Goal: Task Accomplishment & Management: Manage account settings

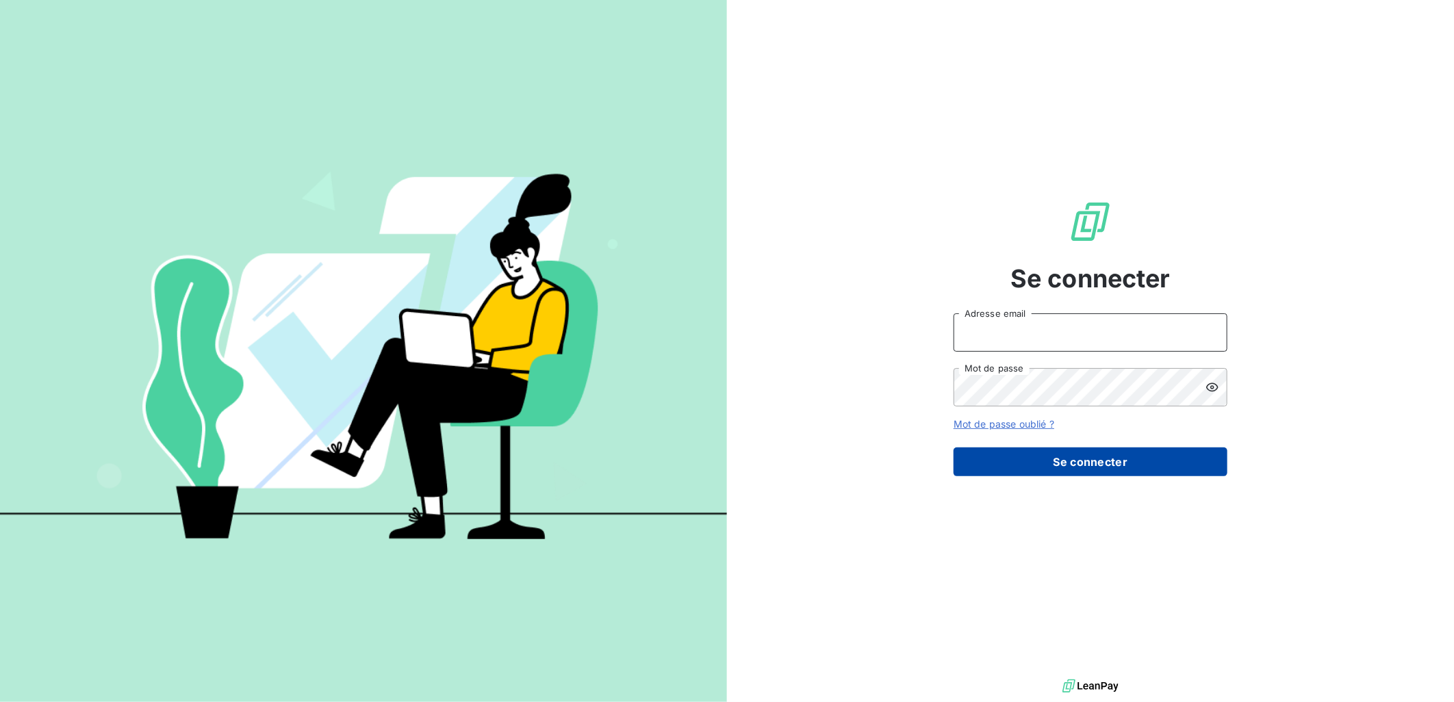
type input "[EMAIL_ADDRESS][DOMAIN_NAME]"
click at [1129, 465] on button "Se connecter" at bounding box center [1090, 462] width 274 height 29
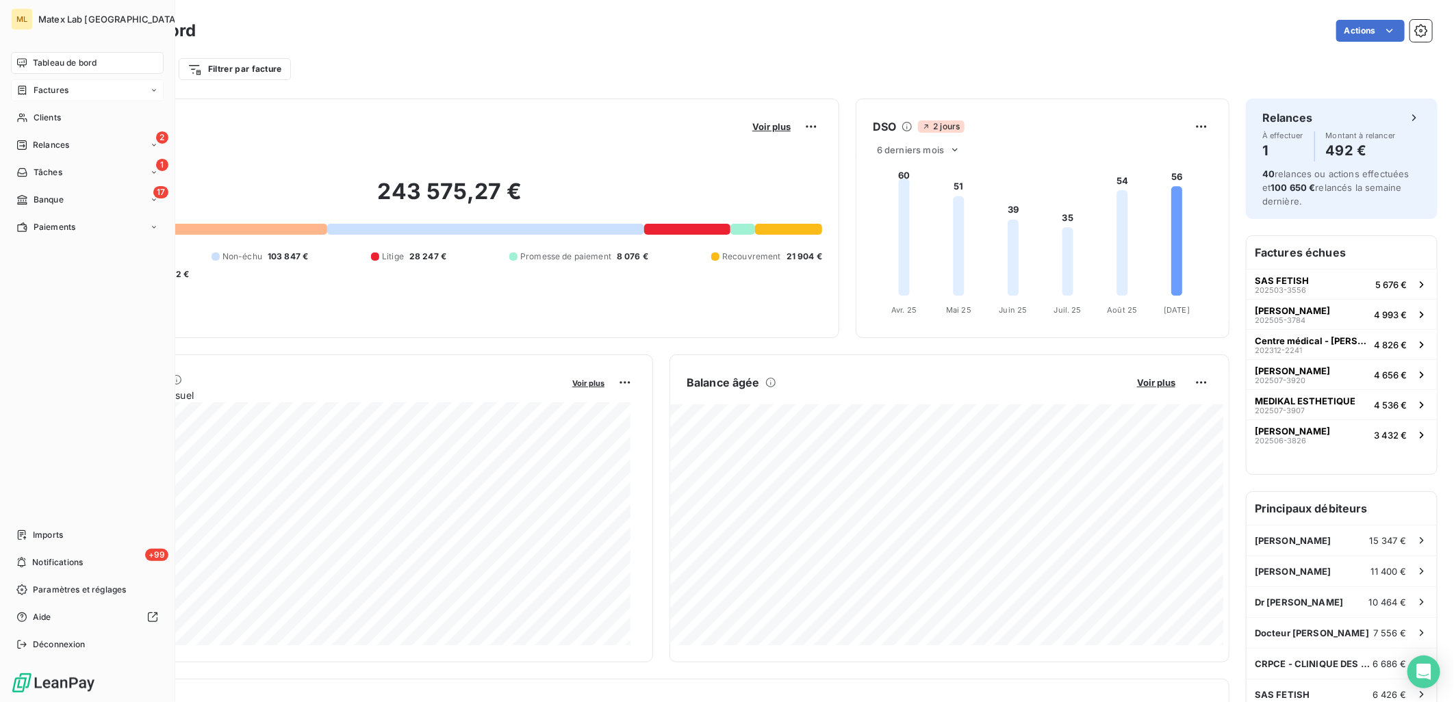
click at [45, 93] on span "Factures" at bounding box center [51, 90] width 35 height 12
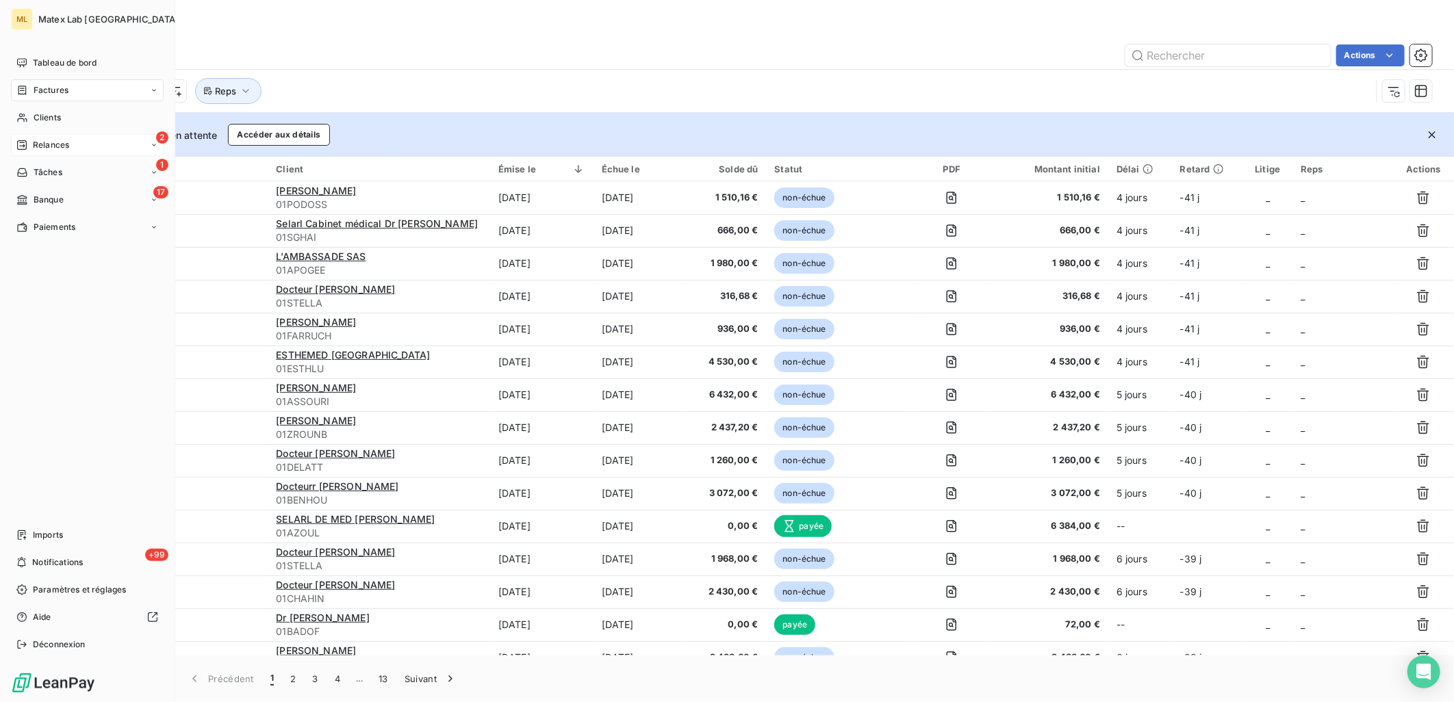
click at [49, 145] on span "Relances" at bounding box center [51, 145] width 36 height 12
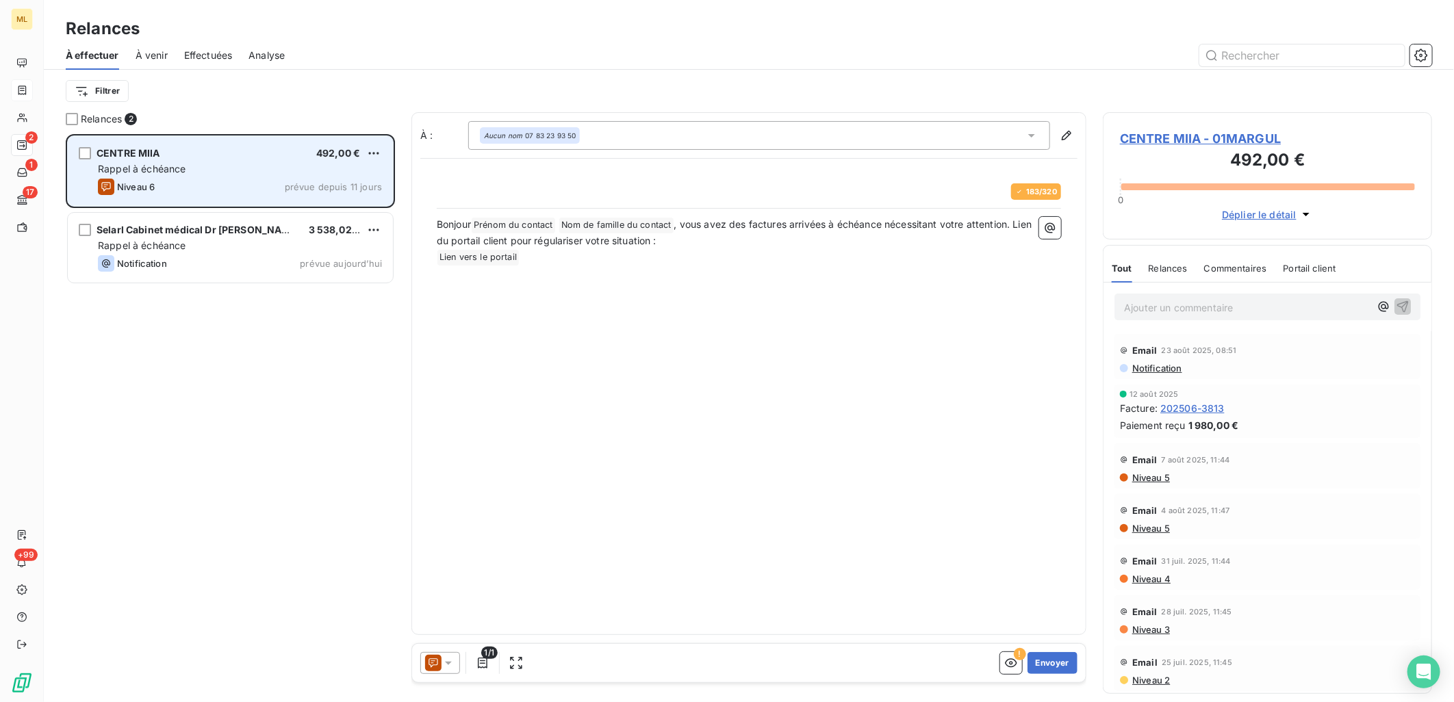
scroll to position [556, 318]
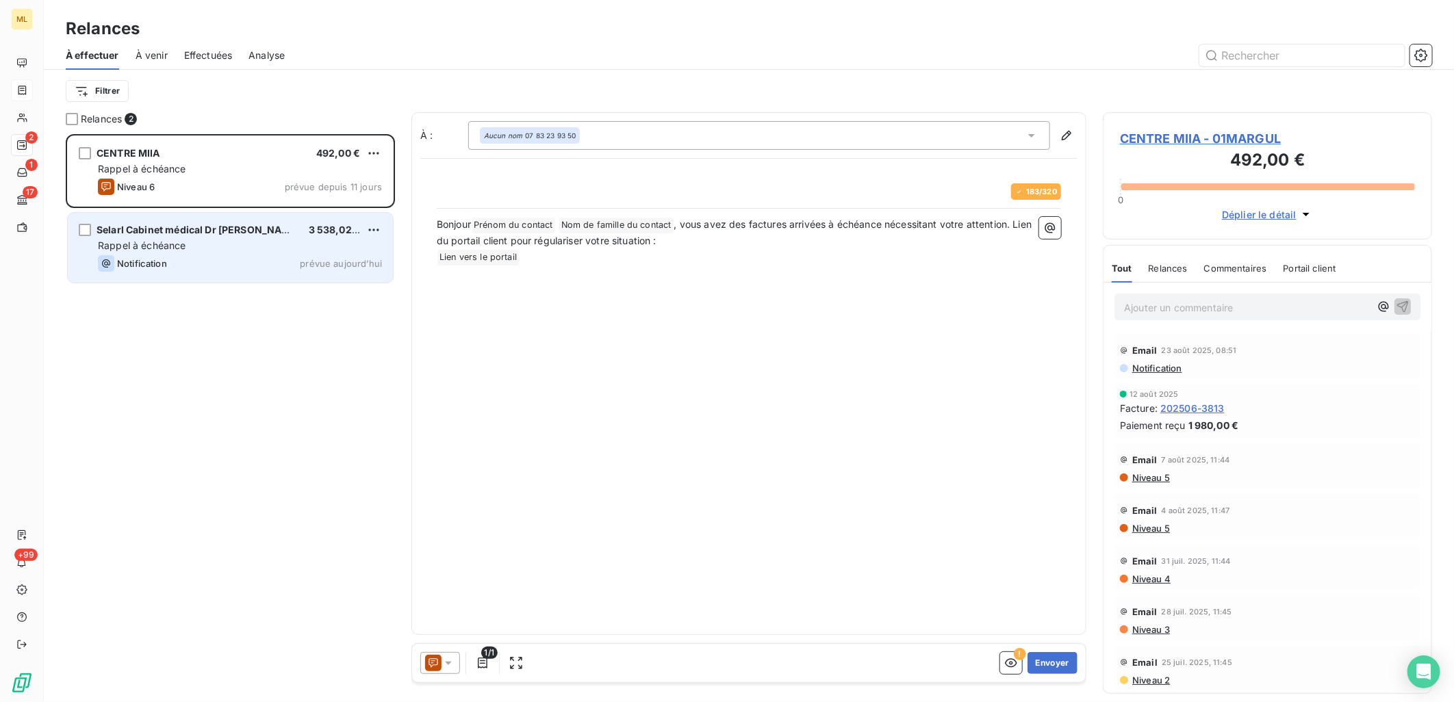
click at [214, 260] on div "Notification prévue aujourd’hui" at bounding box center [240, 263] width 284 height 16
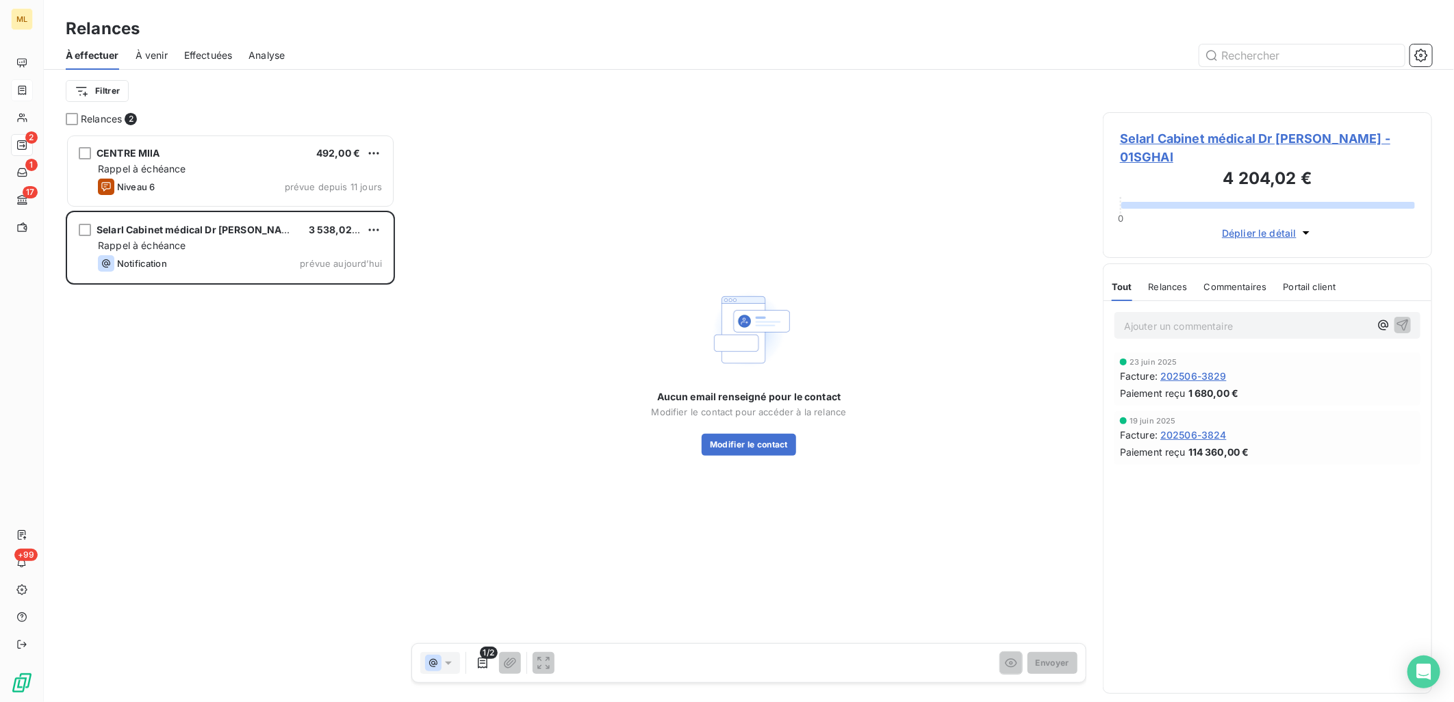
click at [1311, 139] on span "Selarl Cabinet médical Dr [PERSON_NAME] - 01SGHAI" at bounding box center [1267, 147] width 295 height 37
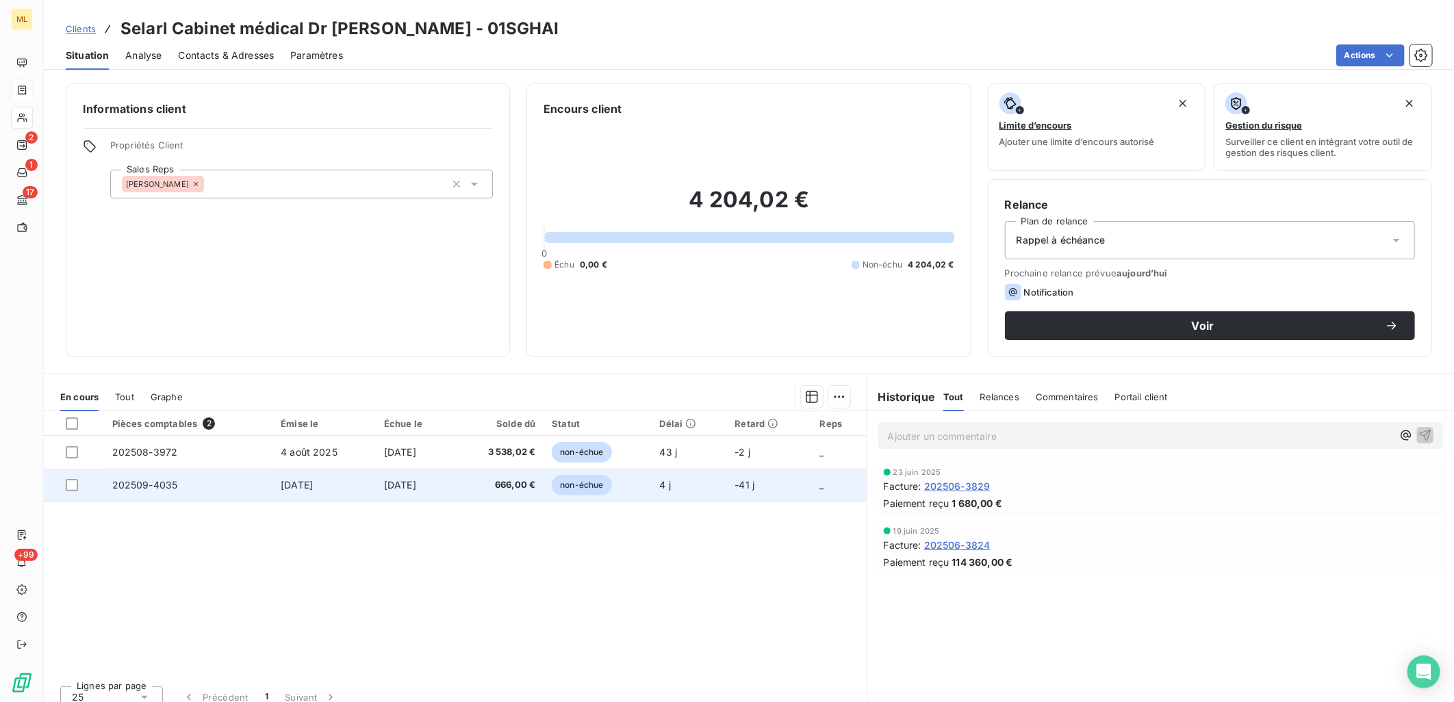
click at [433, 480] on td "[DATE]" at bounding box center [414, 485] width 77 height 33
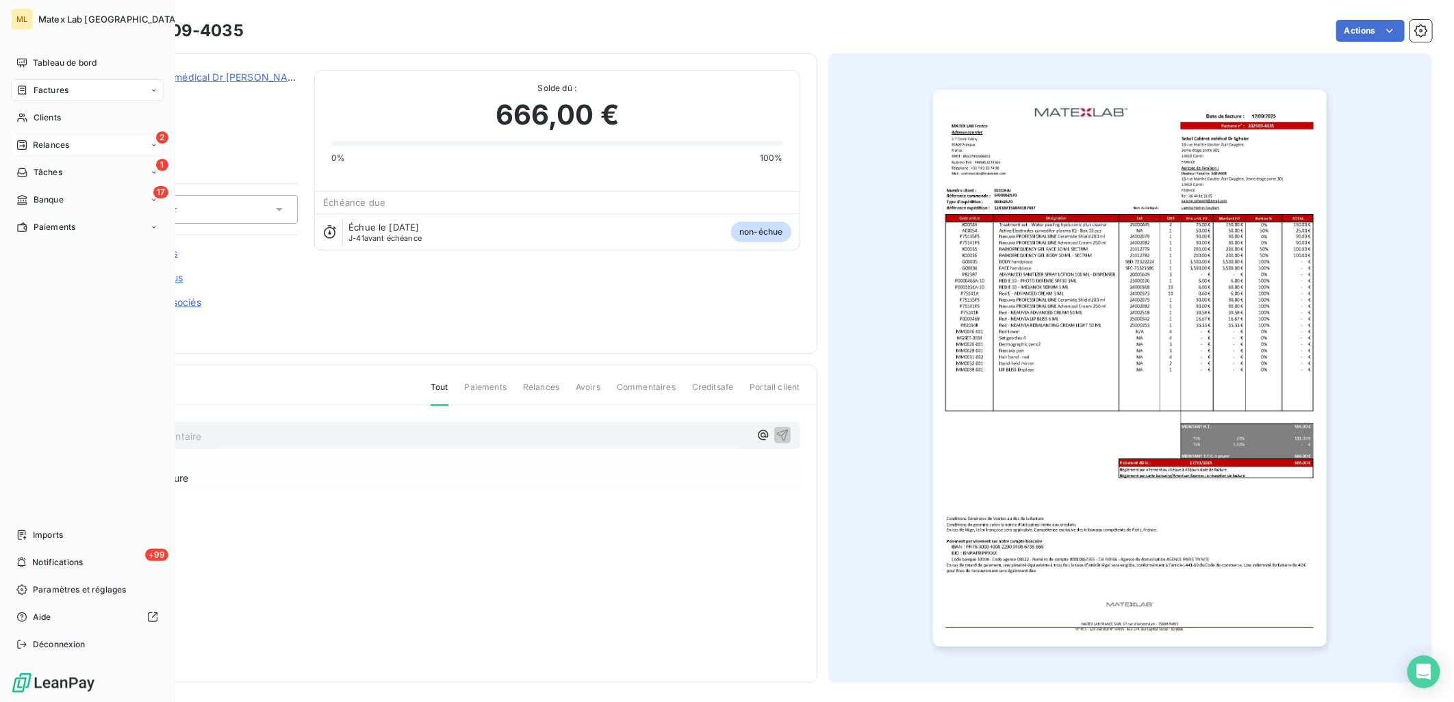
click at [59, 144] on span "Relances" at bounding box center [51, 145] width 36 height 12
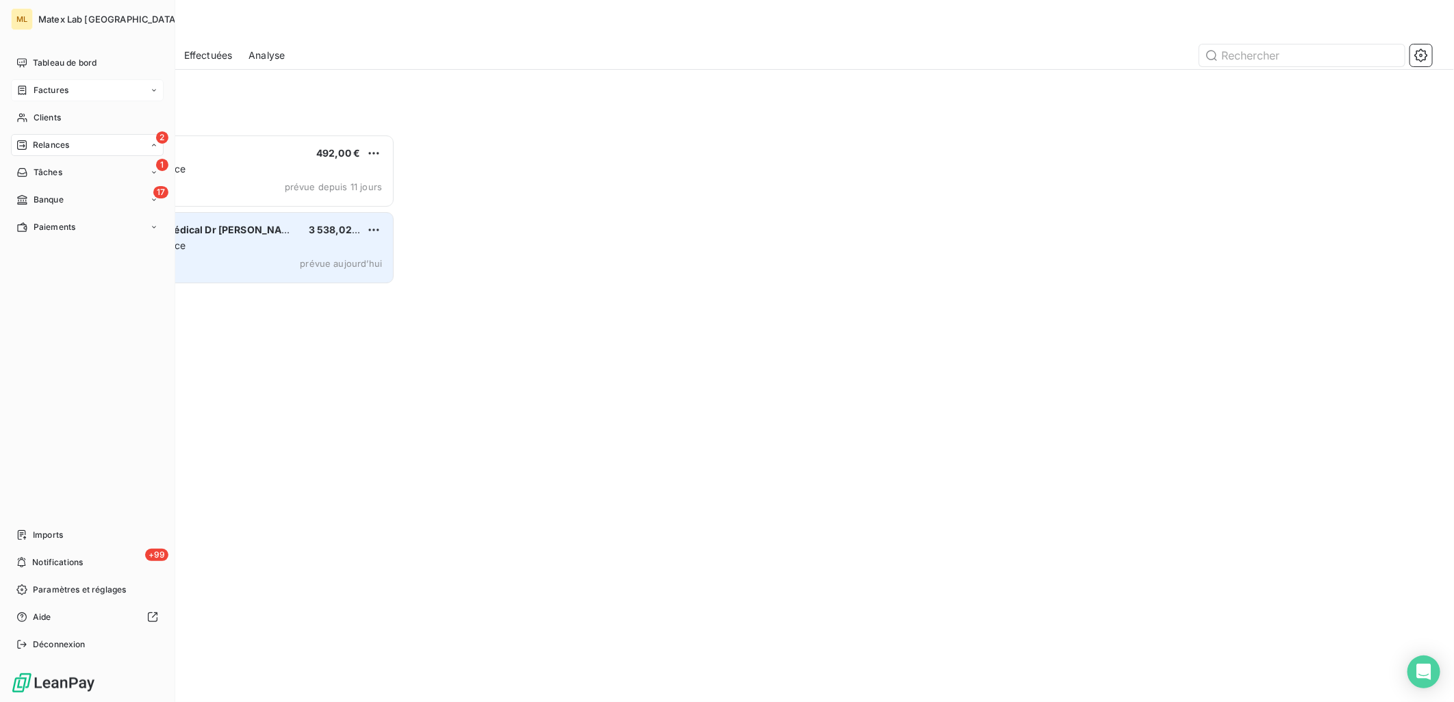
scroll to position [556, 318]
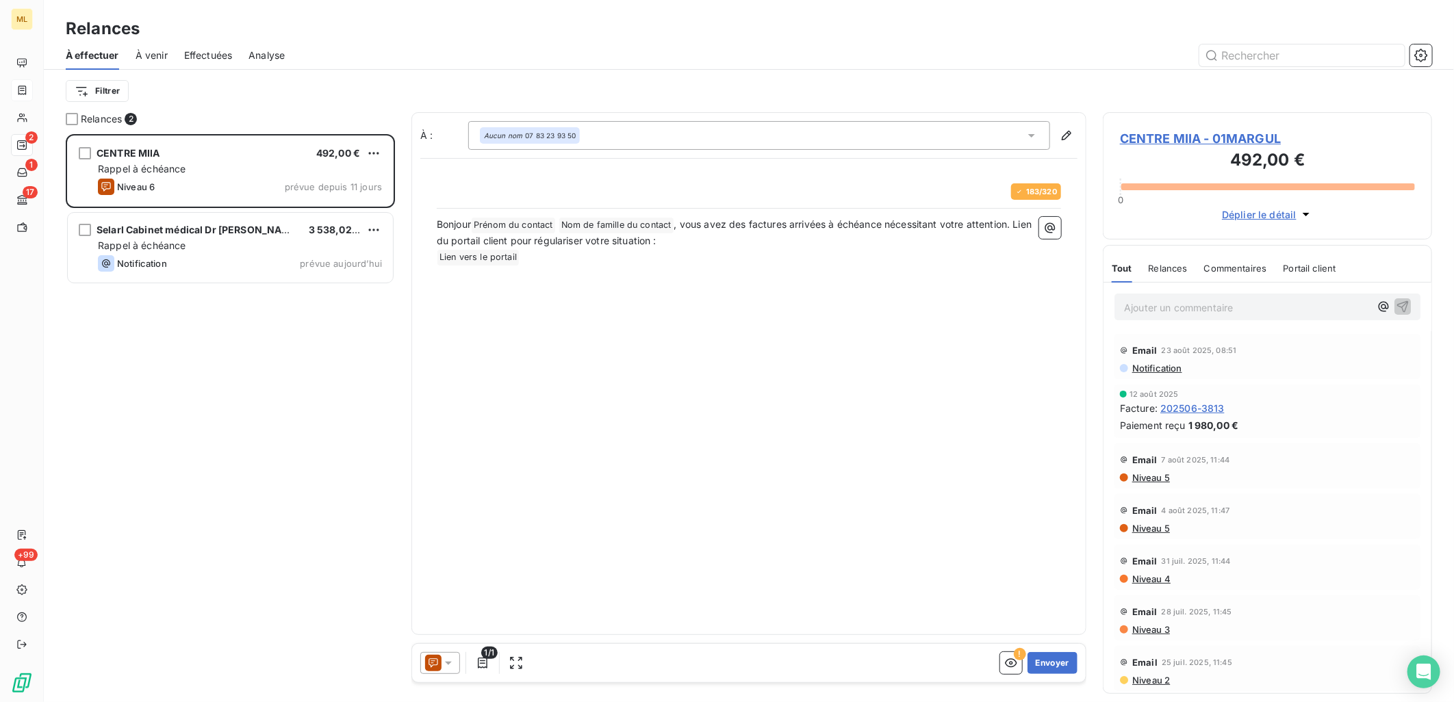
click at [313, 459] on div "CENTRE MIIA 492,00 € Rappel à échéance Niveau 6 prévue depuis 11 jours Selarl C…" at bounding box center [230, 418] width 329 height 569
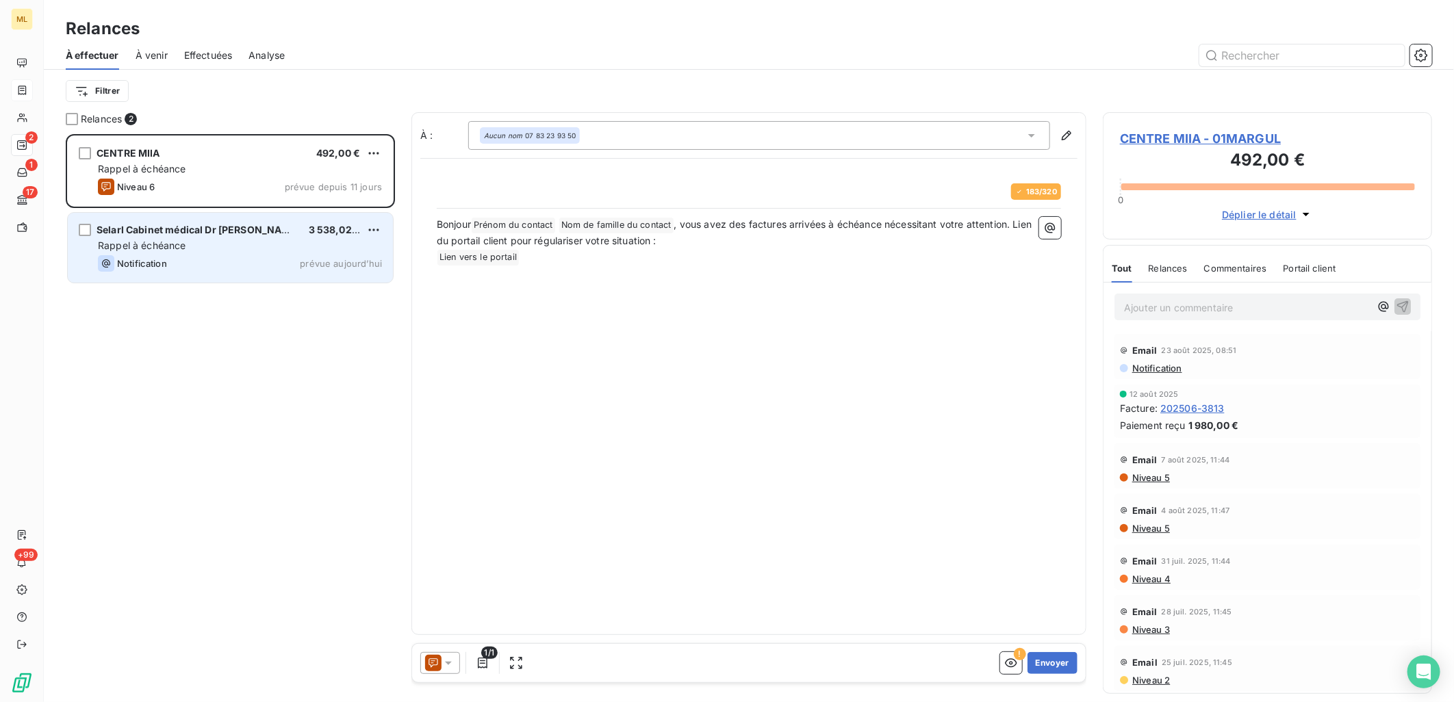
click at [146, 258] on span "Notification" at bounding box center [142, 263] width 50 height 11
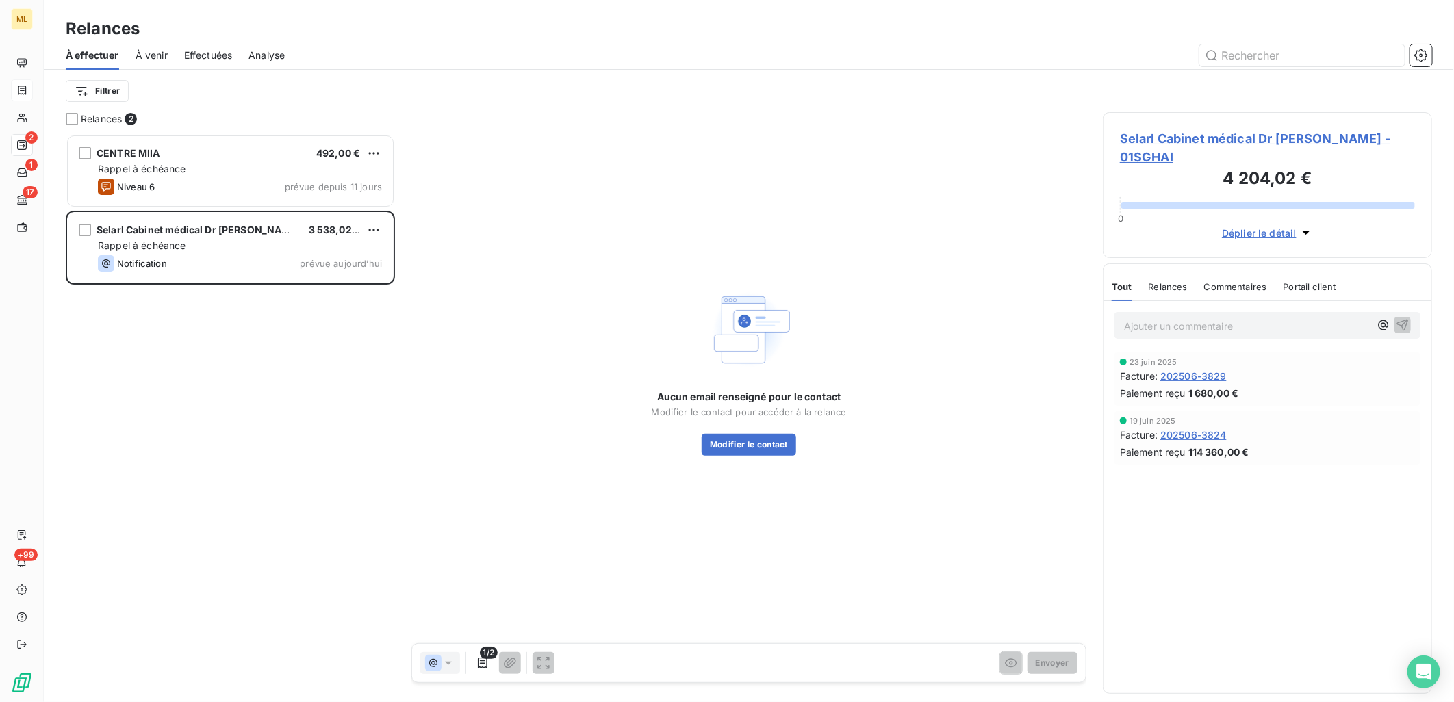
click at [1196, 138] on span "Selarl Cabinet médical Dr [PERSON_NAME] - 01SGHAI" at bounding box center [1267, 147] width 295 height 37
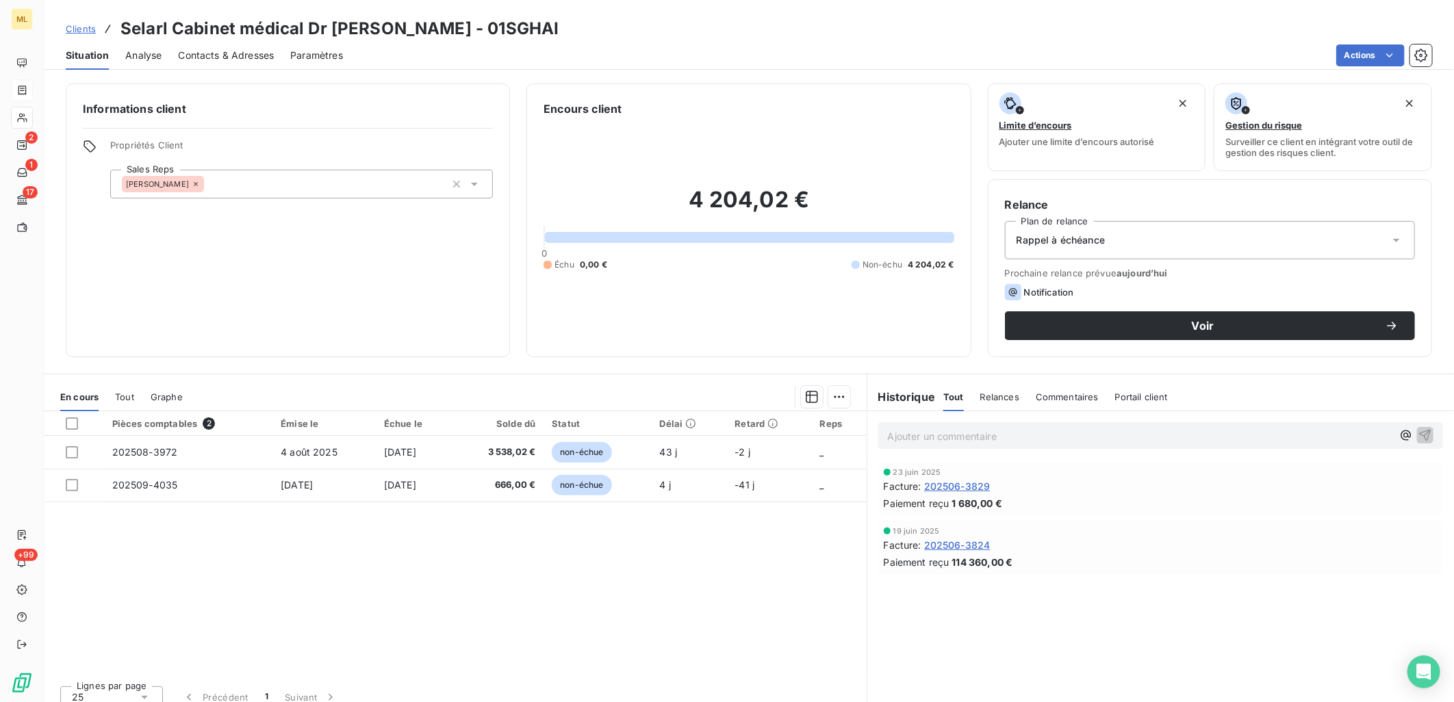
drag, startPoint x: 634, startPoint y: 602, endPoint x: 660, endPoint y: 603, distance: 26.0
click at [634, 602] on div "Pièces comptables 2 Émise le Échue le Solde dû Statut Délai Retard Reps 202508-…" at bounding box center [455, 542] width 823 height 263
click at [360, 608] on div "Pièces comptables 2 Émise le Échue le Solde dû Statut Délai Retard Reps 202508-…" at bounding box center [455, 542] width 823 height 263
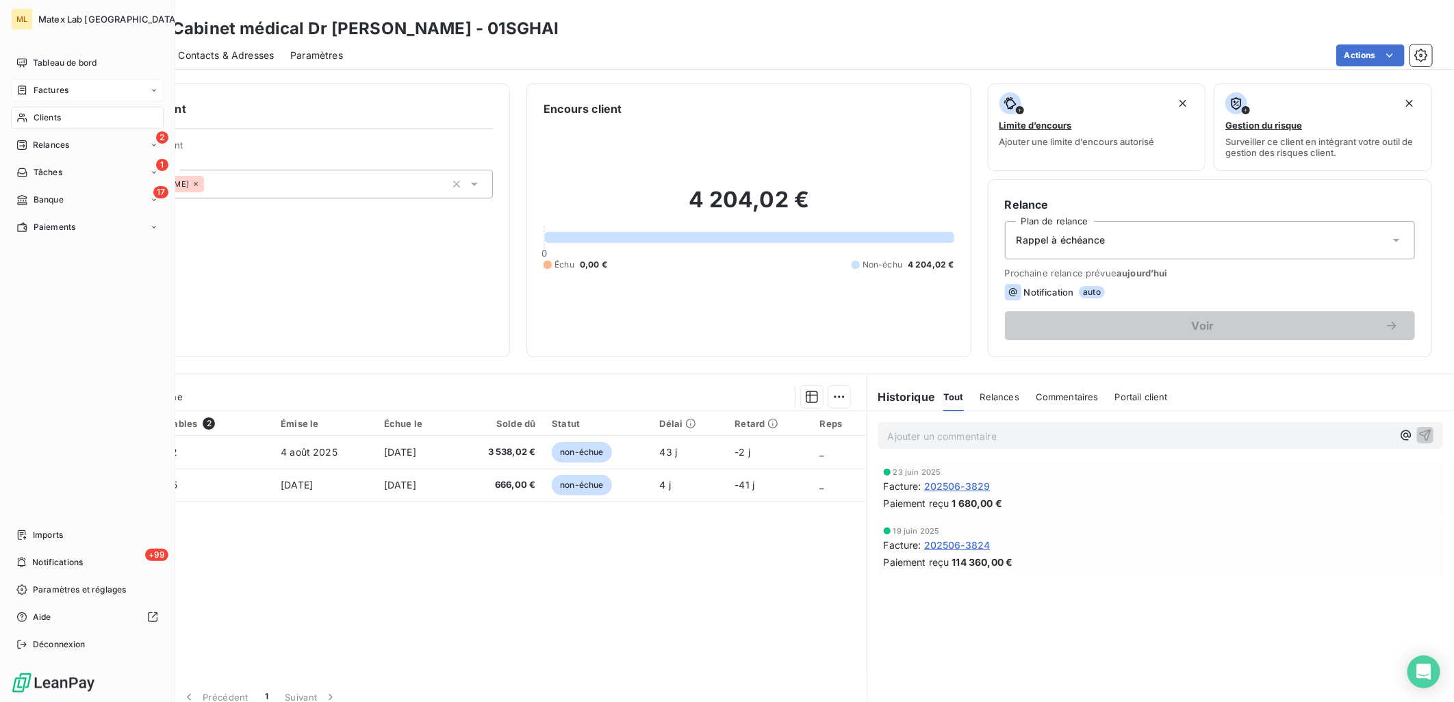
click at [36, 88] on span "Factures" at bounding box center [51, 90] width 35 height 12
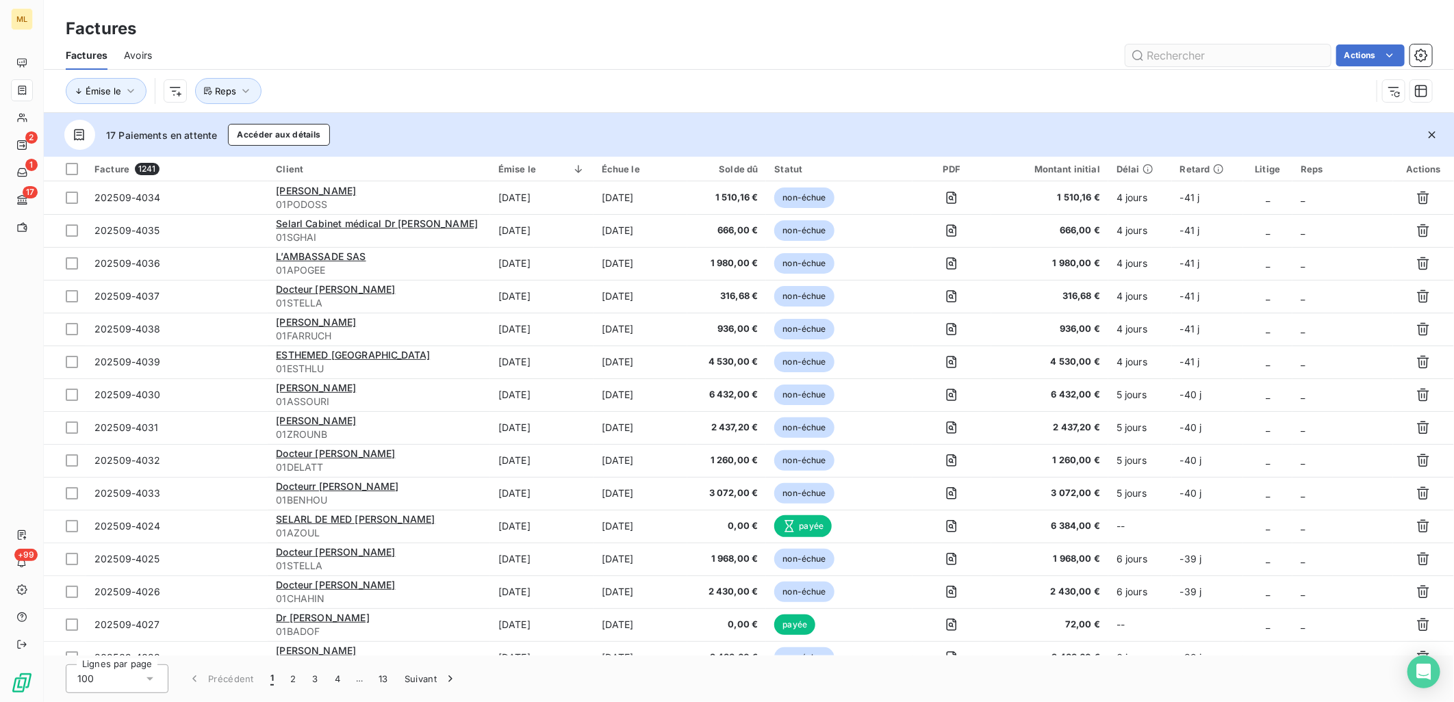
click at [1213, 55] on input "text" at bounding box center [1227, 55] width 205 height 22
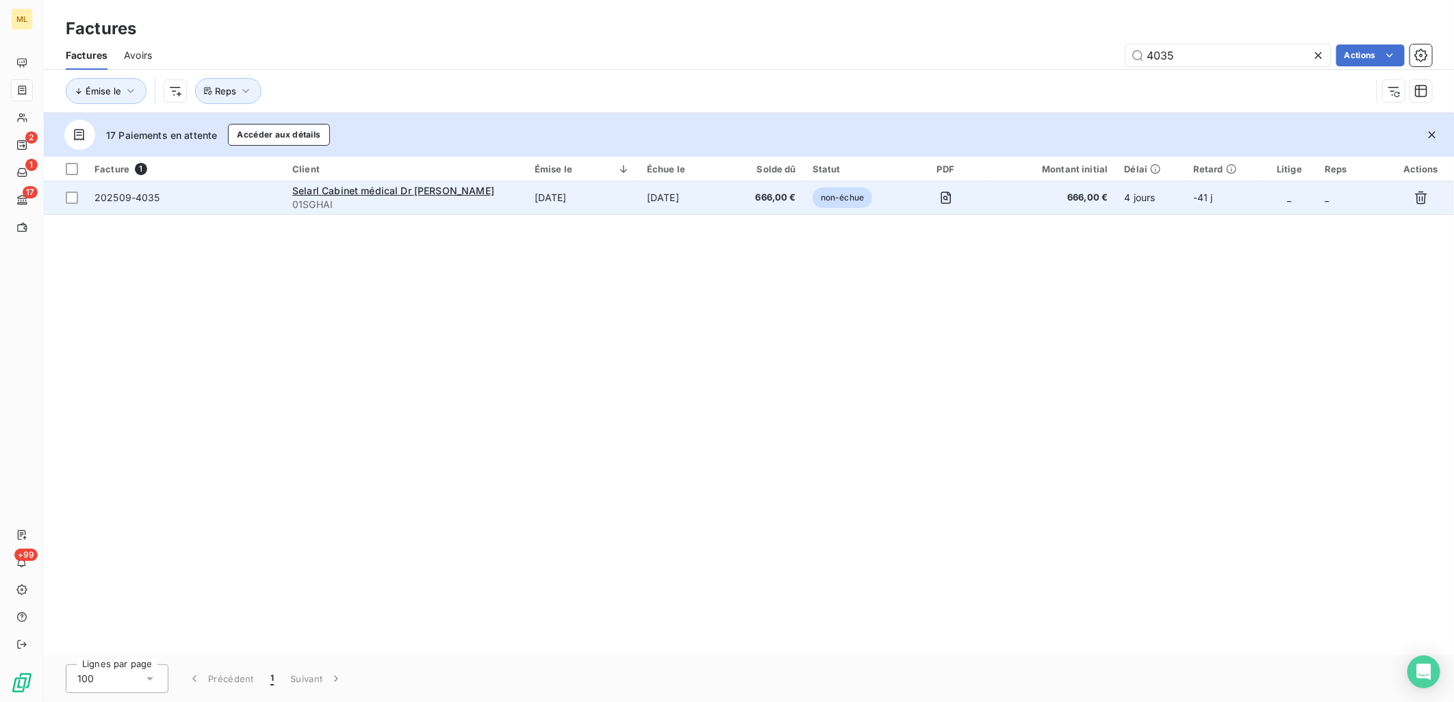
type input "4035"
click at [240, 200] on span "202509-4035" at bounding box center [184, 198] width 181 height 14
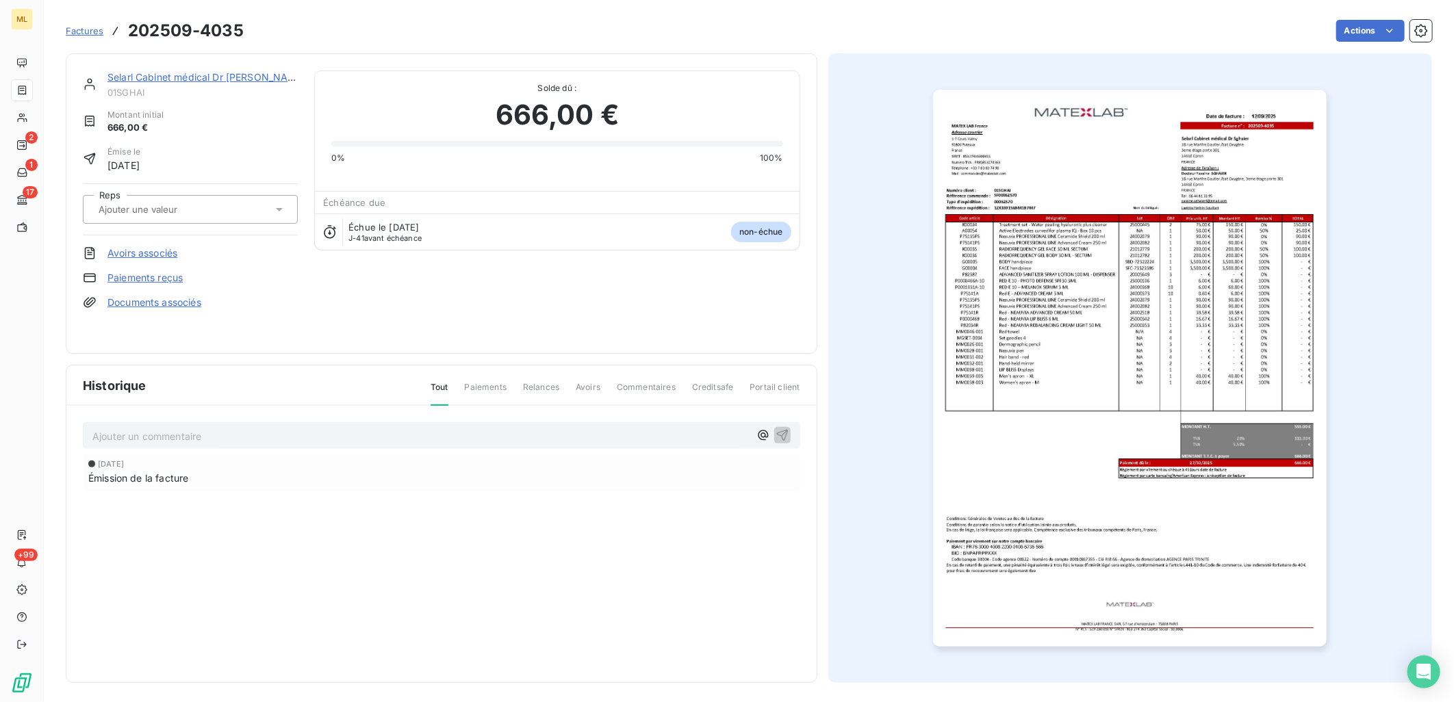
click at [404, 30] on div "Actions" at bounding box center [846, 31] width 1172 height 22
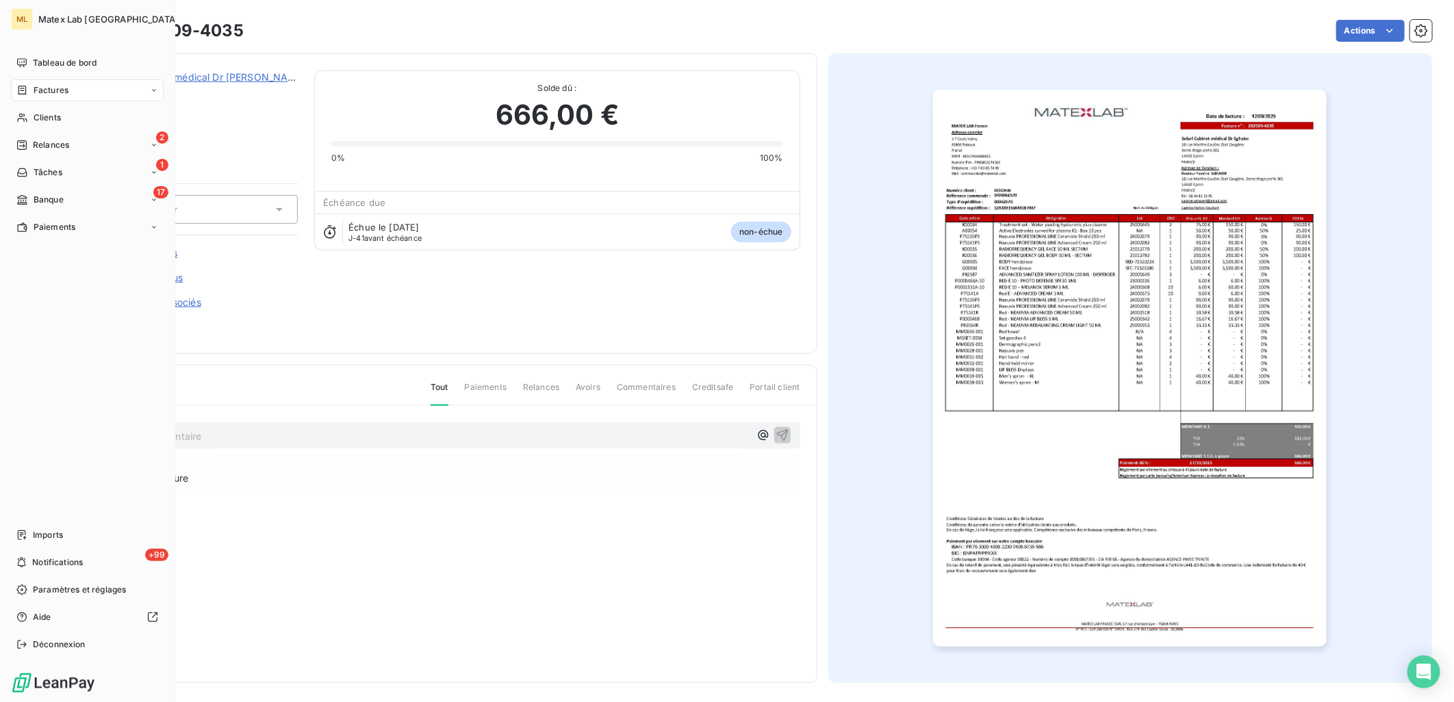
click at [44, 96] on span "Factures" at bounding box center [51, 90] width 35 height 12
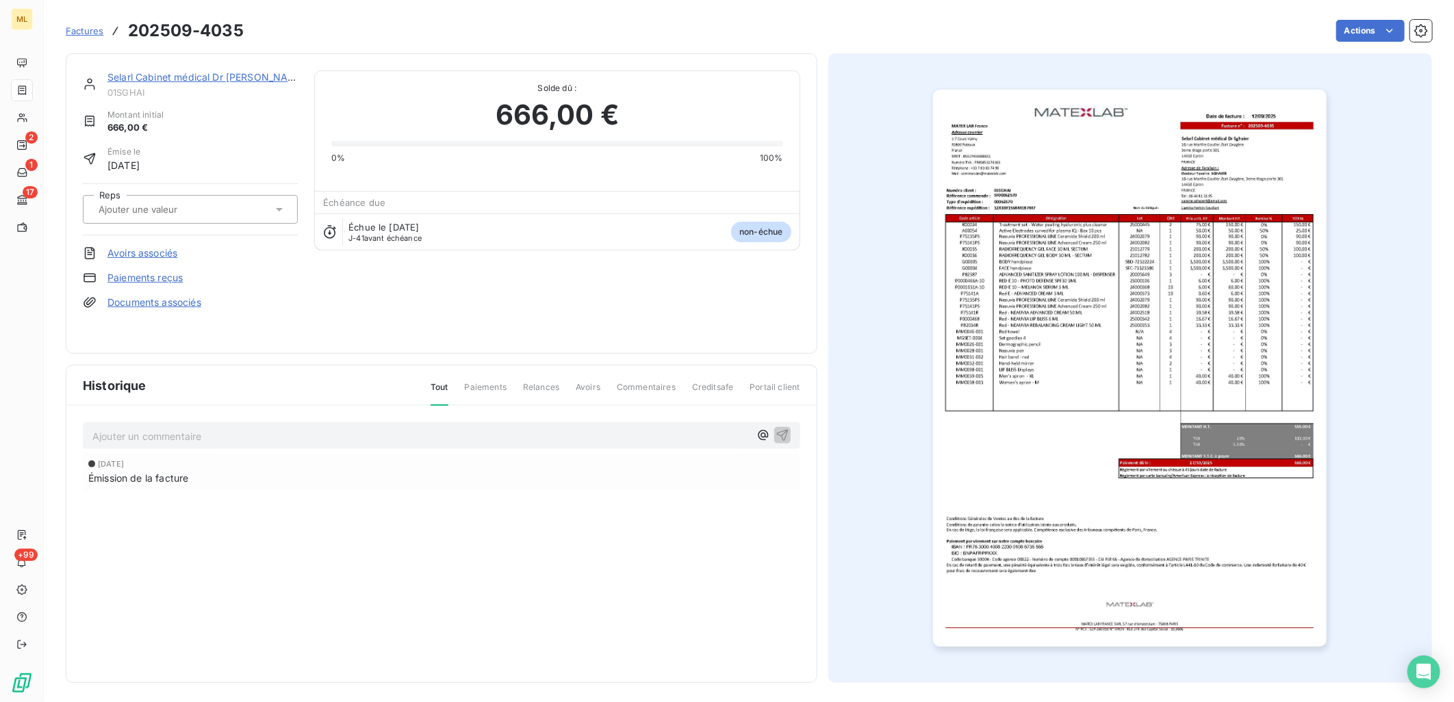
click at [1006, 39] on div "Actions" at bounding box center [846, 31] width 1172 height 22
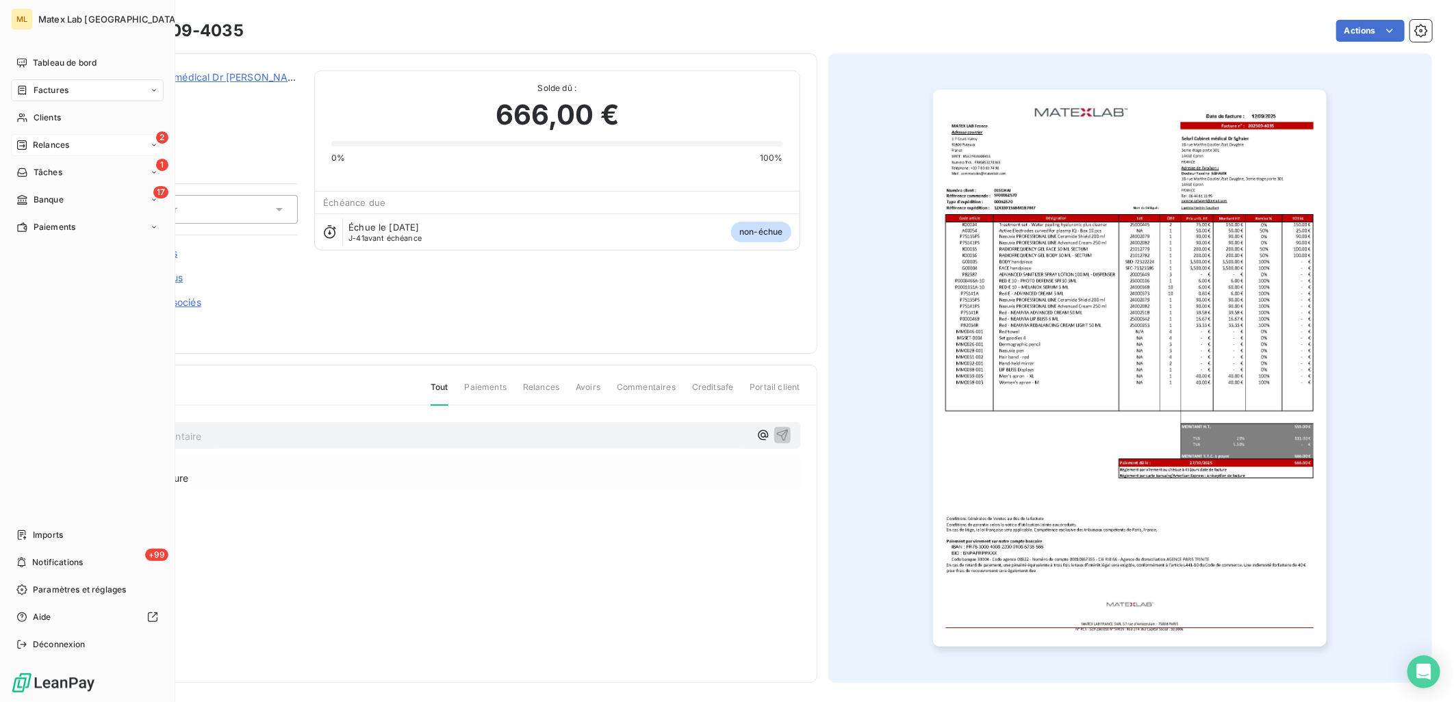
click at [31, 144] on div "Relances" at bounding box center [42, 145] width 53 height 12
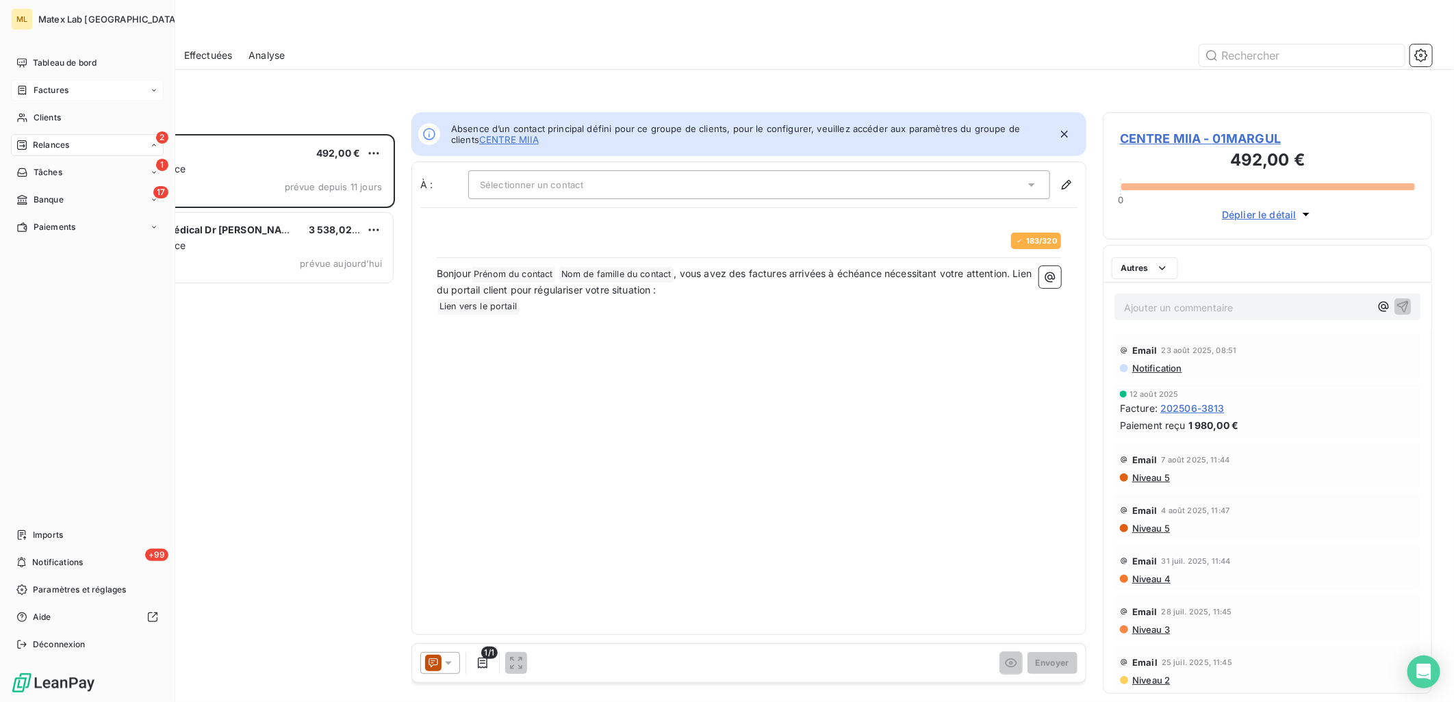
scroll to position [556, 318]
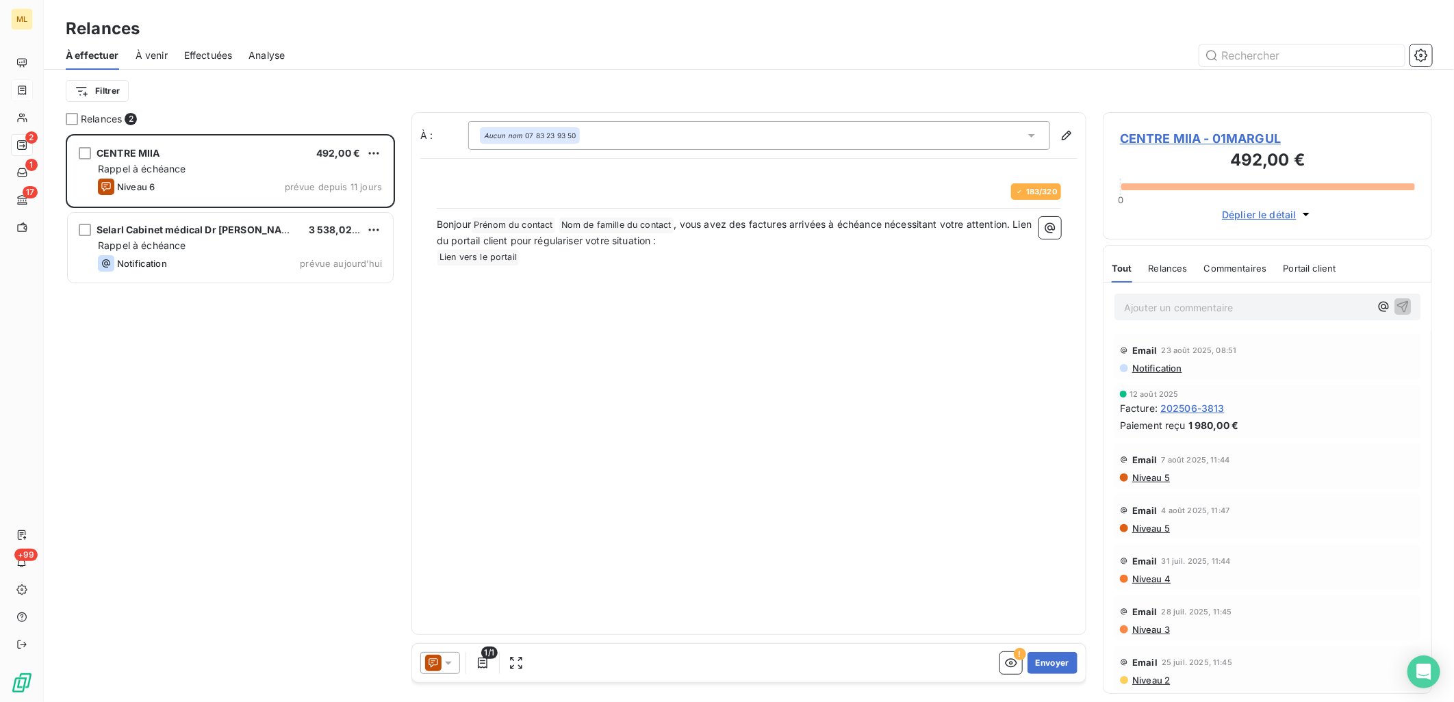
click at [158, 56] on span "À venir" at bounding box center [152, 56] width 32 height 14
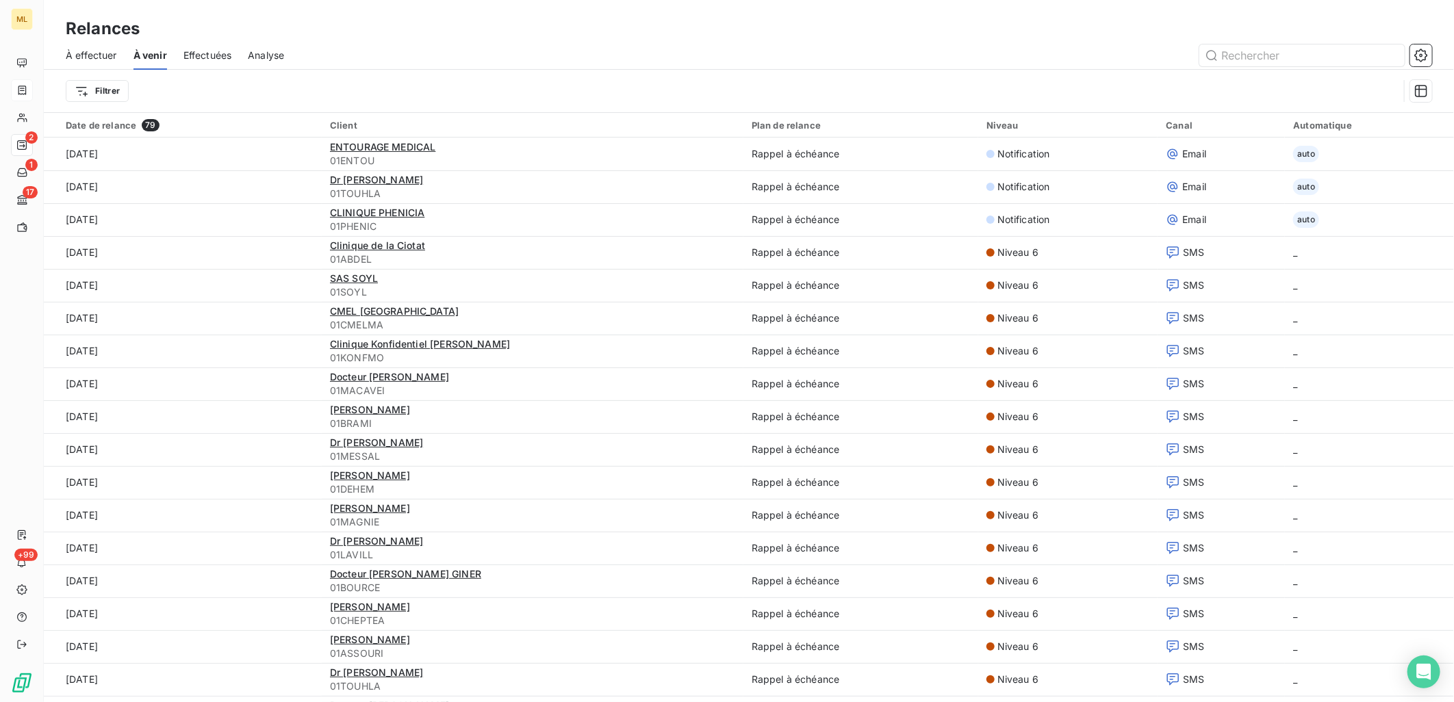
click at [86, 56] on span "À effectuer" at bounding box center [91, 56] width 51 height 14
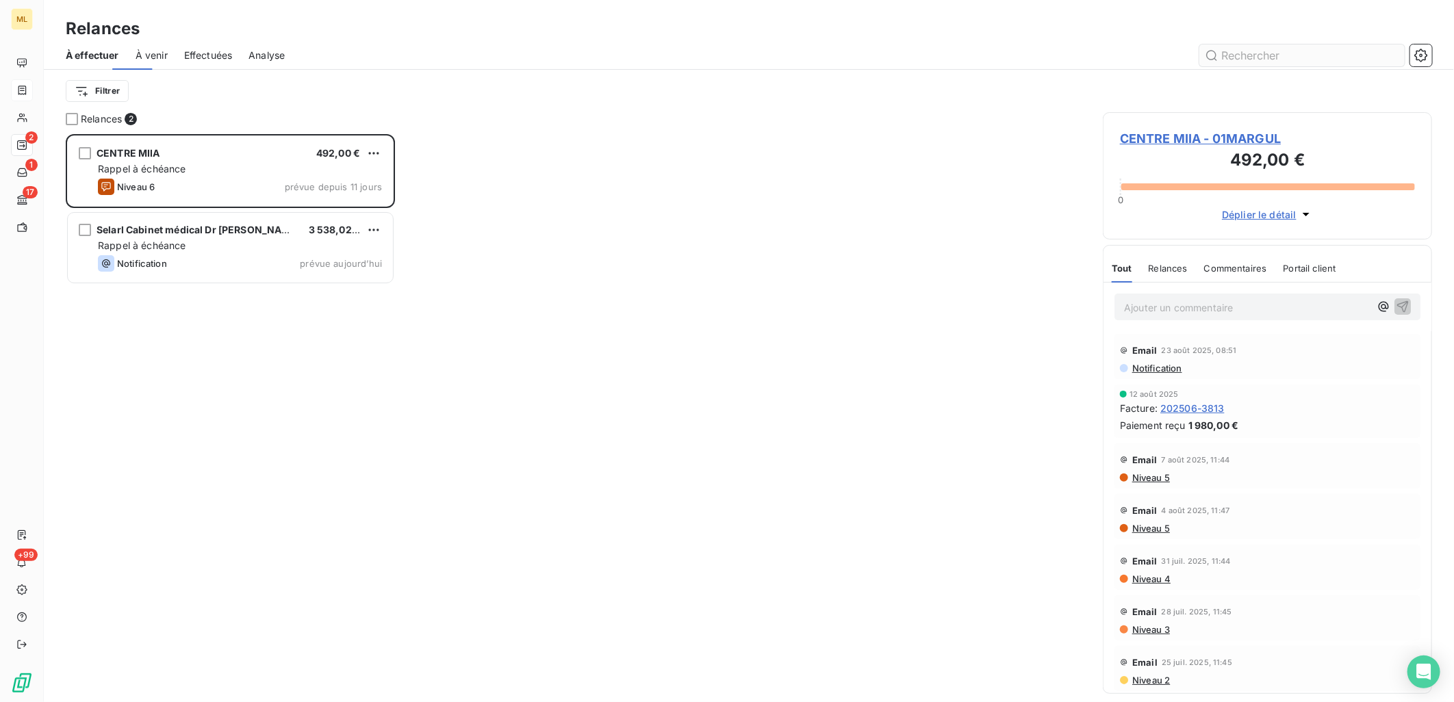
scroll to position [556, 318]
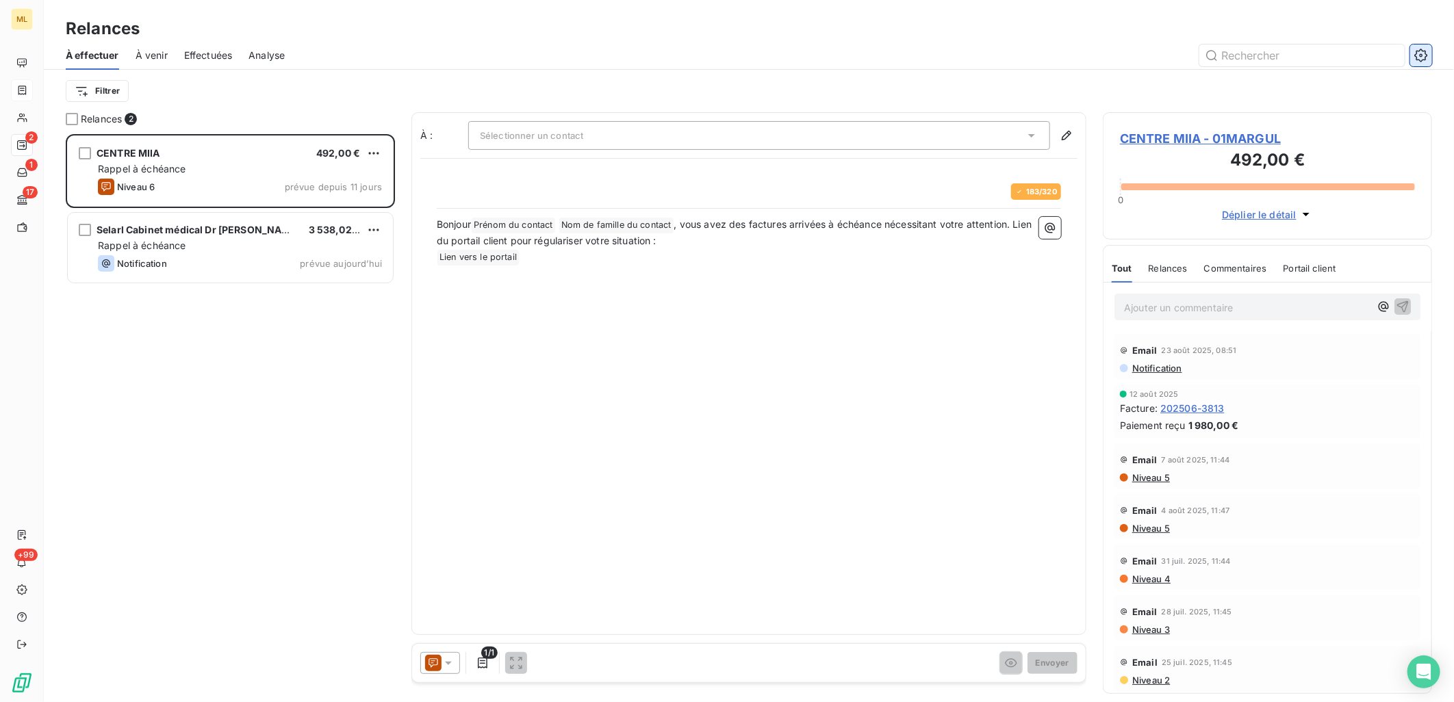
click at [1423, 53] on icon "button" at bounding box center [1421, 56] width 14 height 14
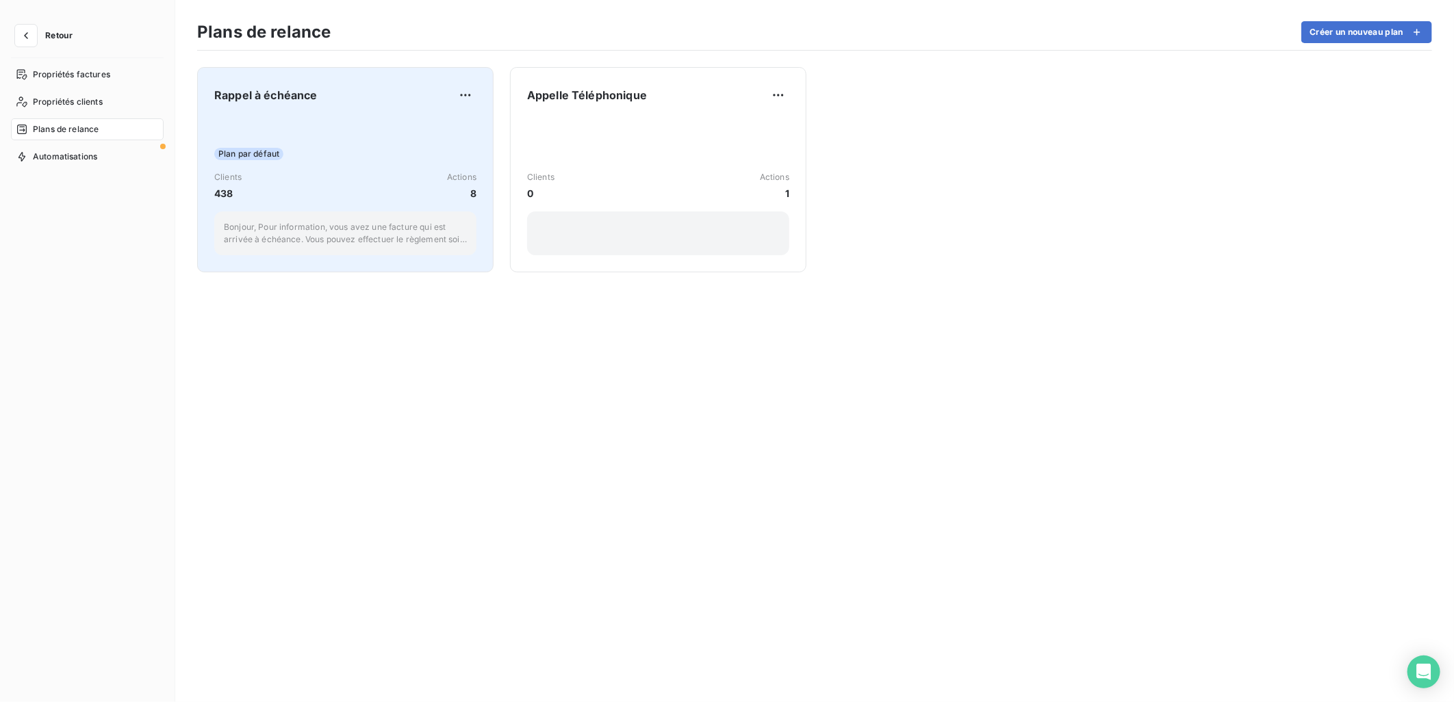
click at [344, 151] on div "Plan par défaut" at bounding box center [345, 154] width 262 height 12
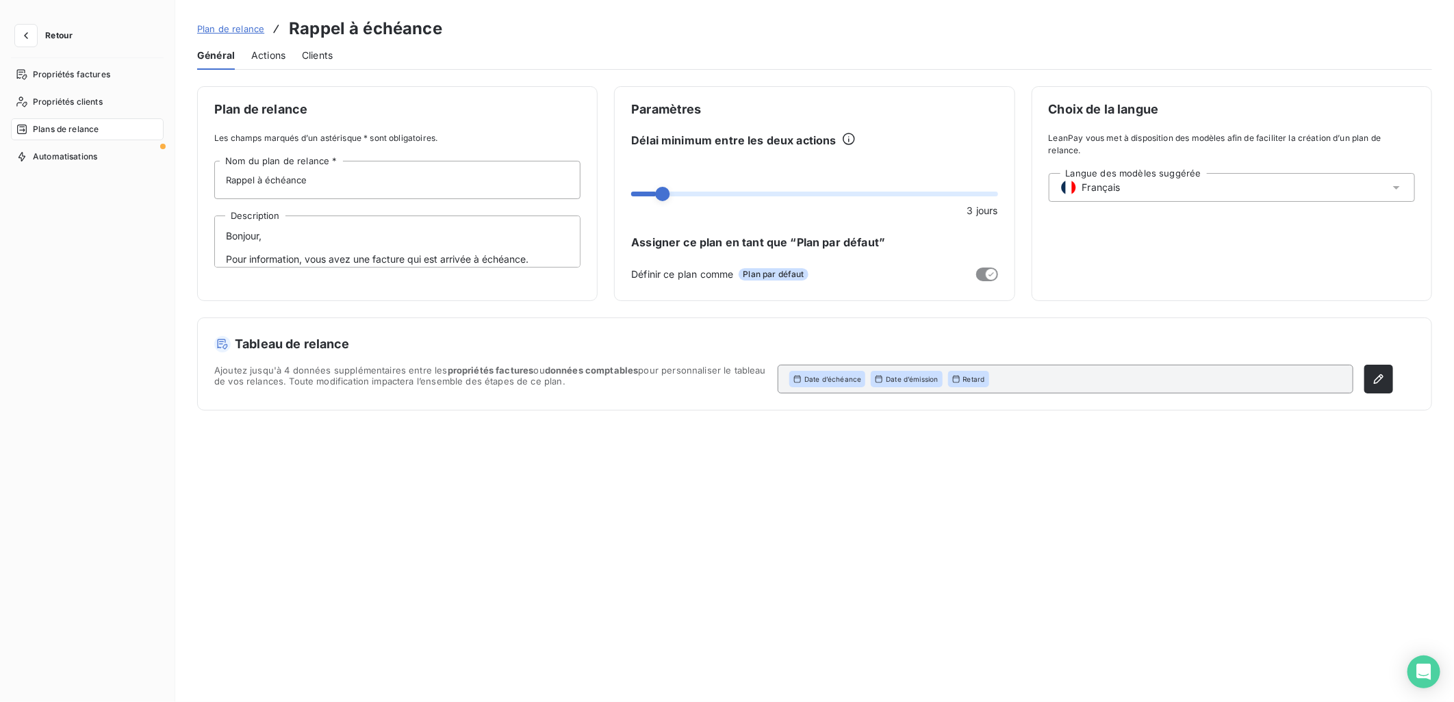
click at [281, 55] on span "Actions" at bounding box center [268, 56] width 34 height 14
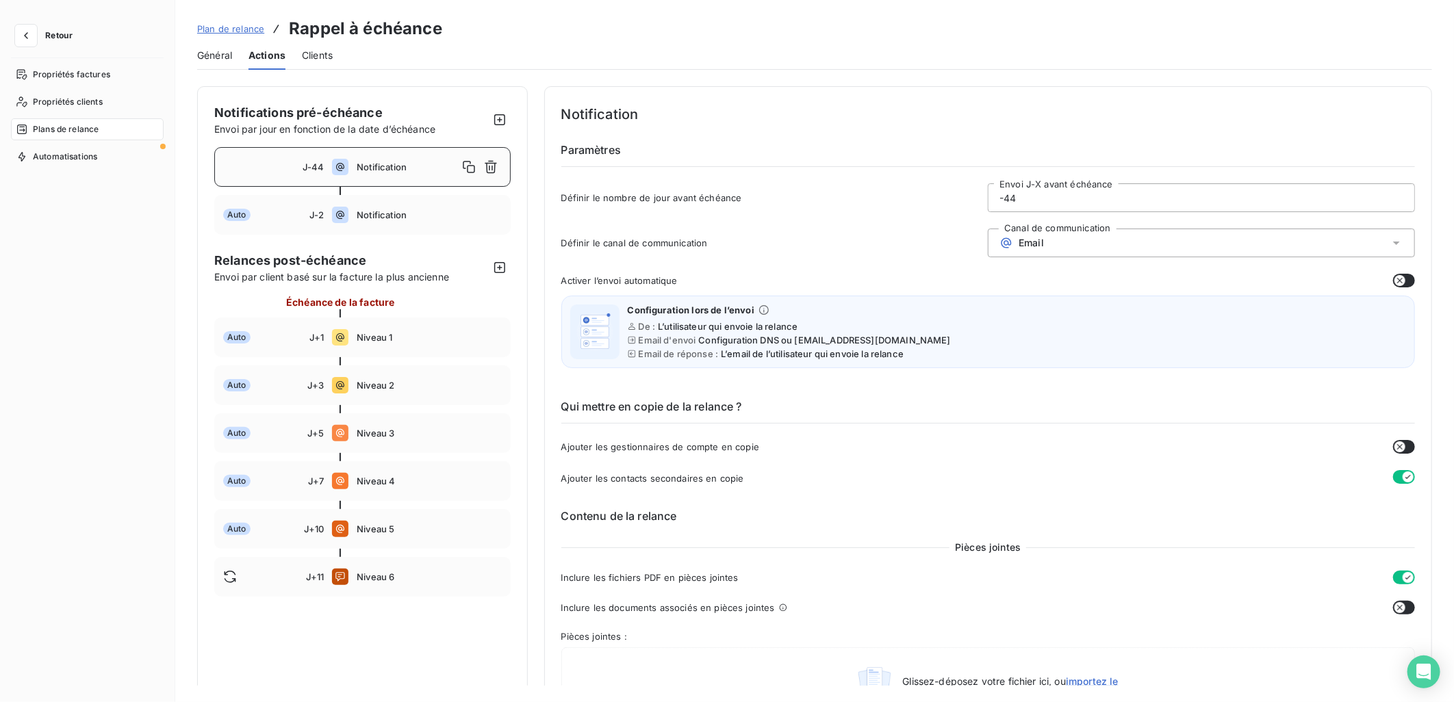
click at [377, 172] on div "Notification" at bounding box center [429, 167] width 144 height 22
click at [1117, 197] on input "-44" at bounding box center [1201, 197] width 426 height 27
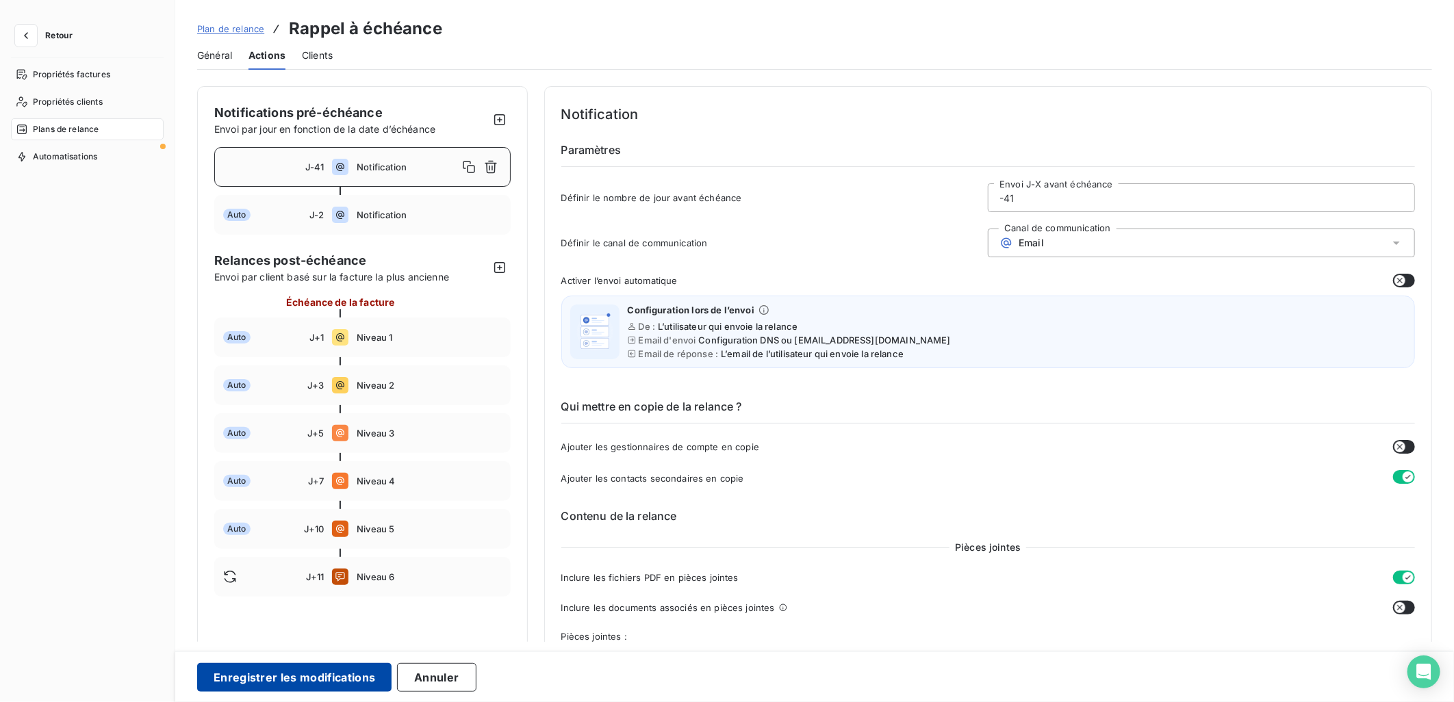
type input "-41"
click at [292, 684] on button "Enregistrer les modifications" at bounding box center [294, 677] width 194 height 29
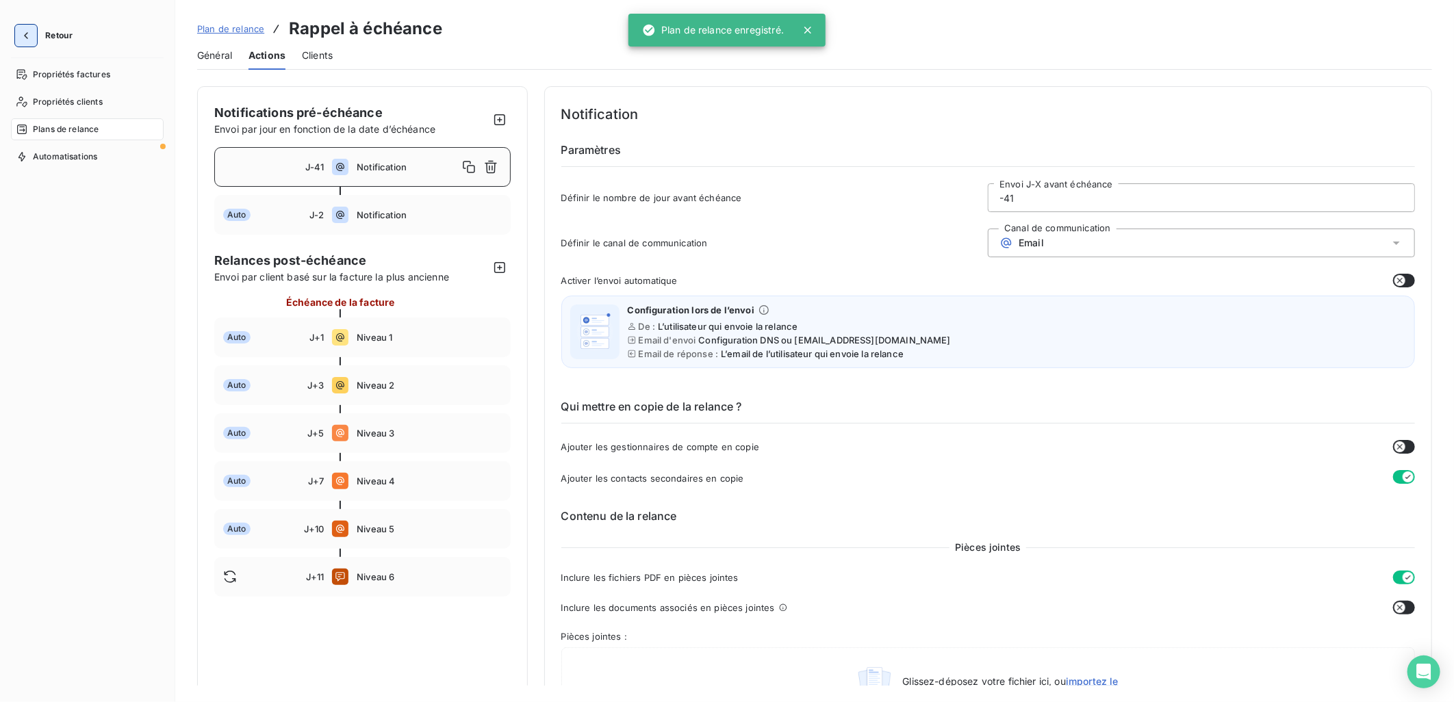
click at [32, 37] on button "button" at bounding box center [26, 36] width 22 height 22
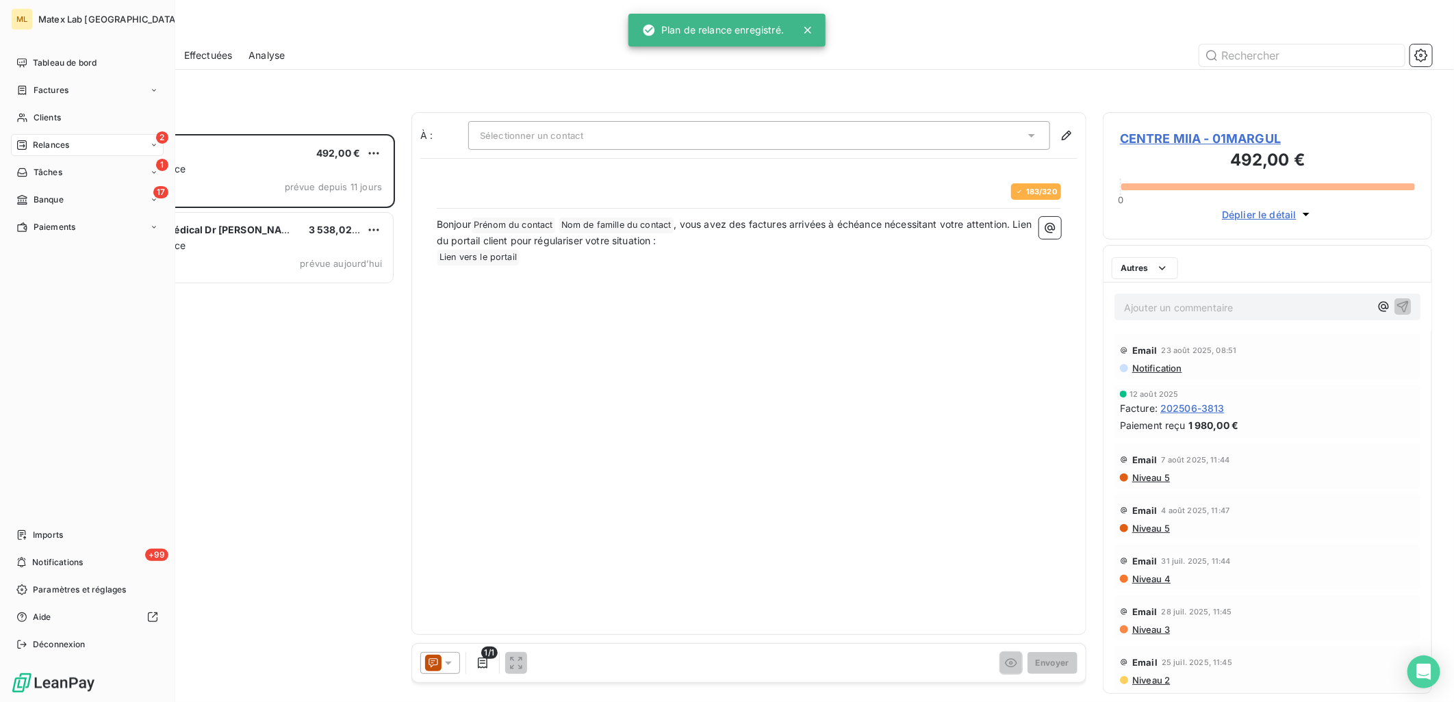
scroll to position [556, 318]
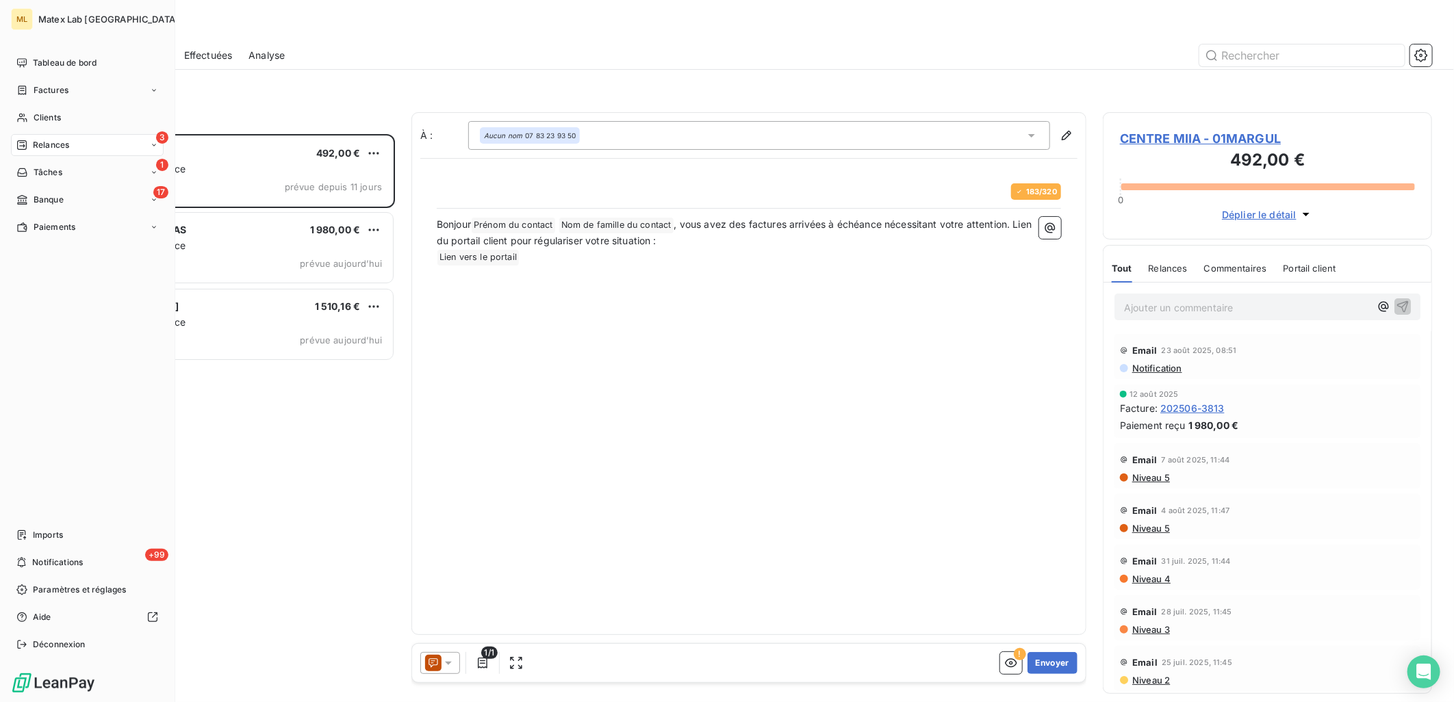
scroll to position [556, 318]
click at [86, 147] on div "3 Relances" at bounding box center [87, 145] width 153 height 22
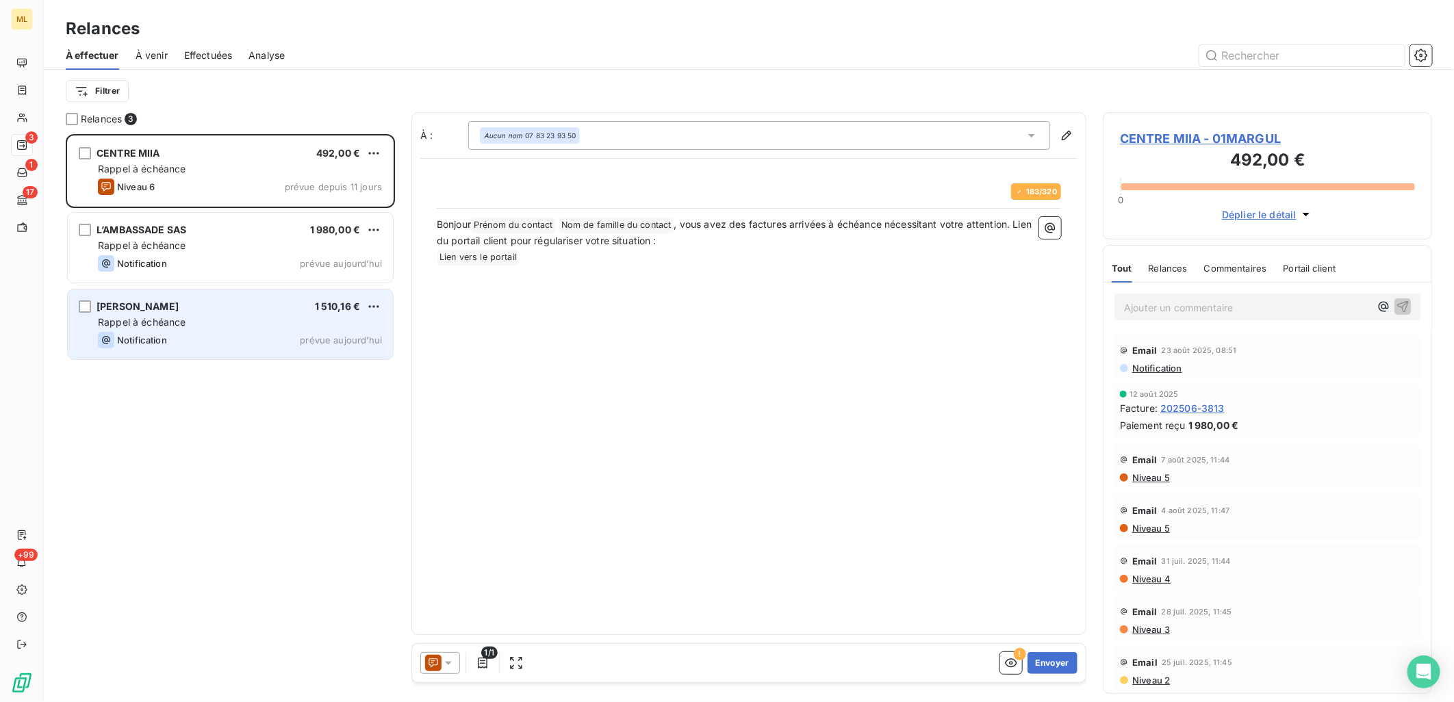
click at [217, 325] on div "Rappel à échéance" at bounding box center [240, 322] width 284 height 14
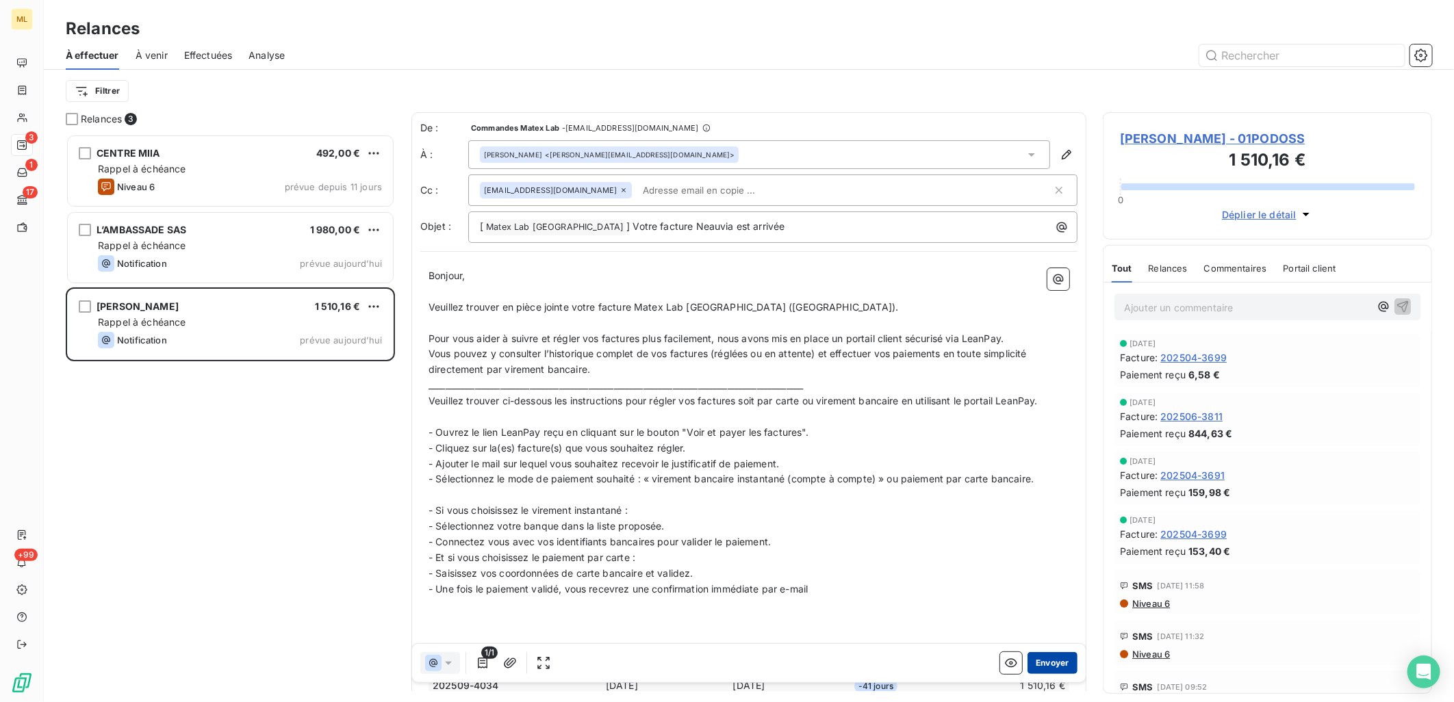
click at [1036, 665] on button "Envoyer" at bounding box center [1052, 663] width 50 height 22
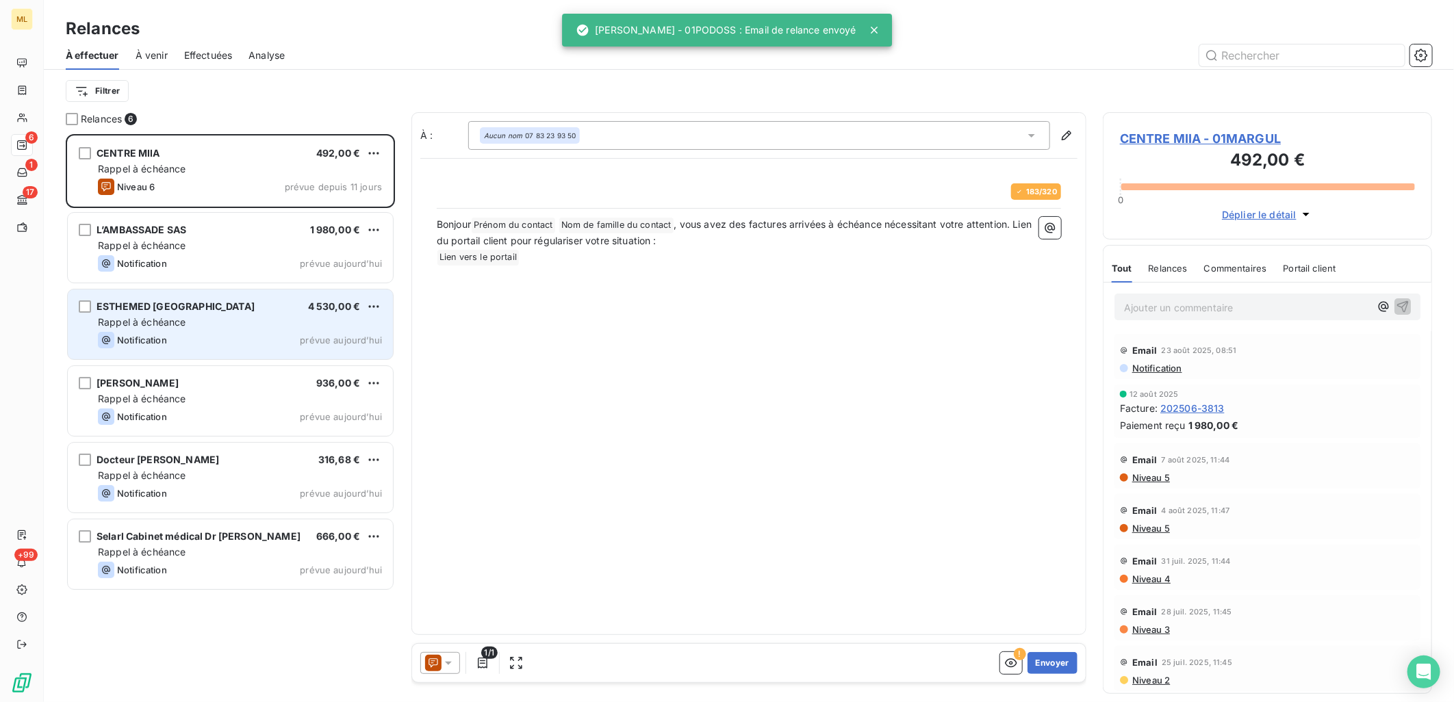
click at [210, 327] on div "Rappel à échéance" at bounding box center [240, 322] width 284 height 14
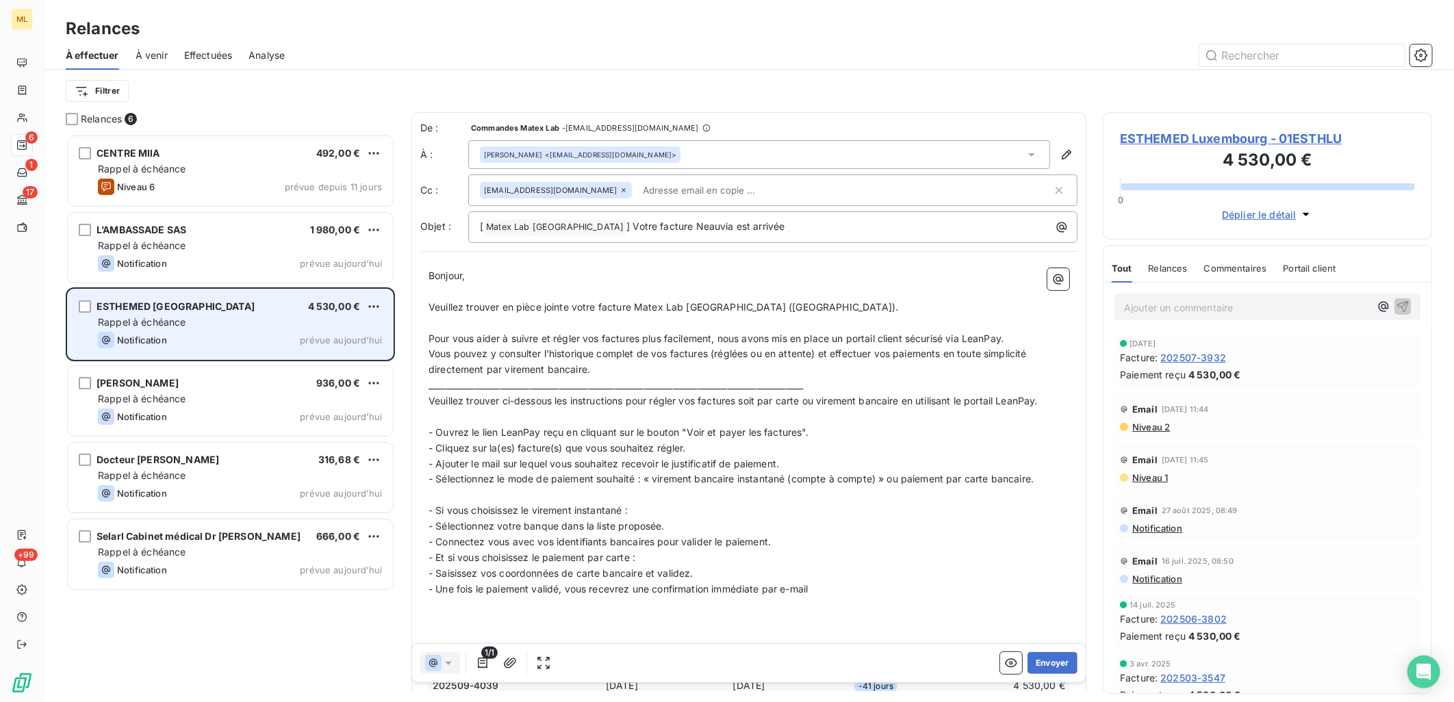
click at [169, 318] on span "Rappel à échéance" at bounding box center [142, 322] width 88 height 12
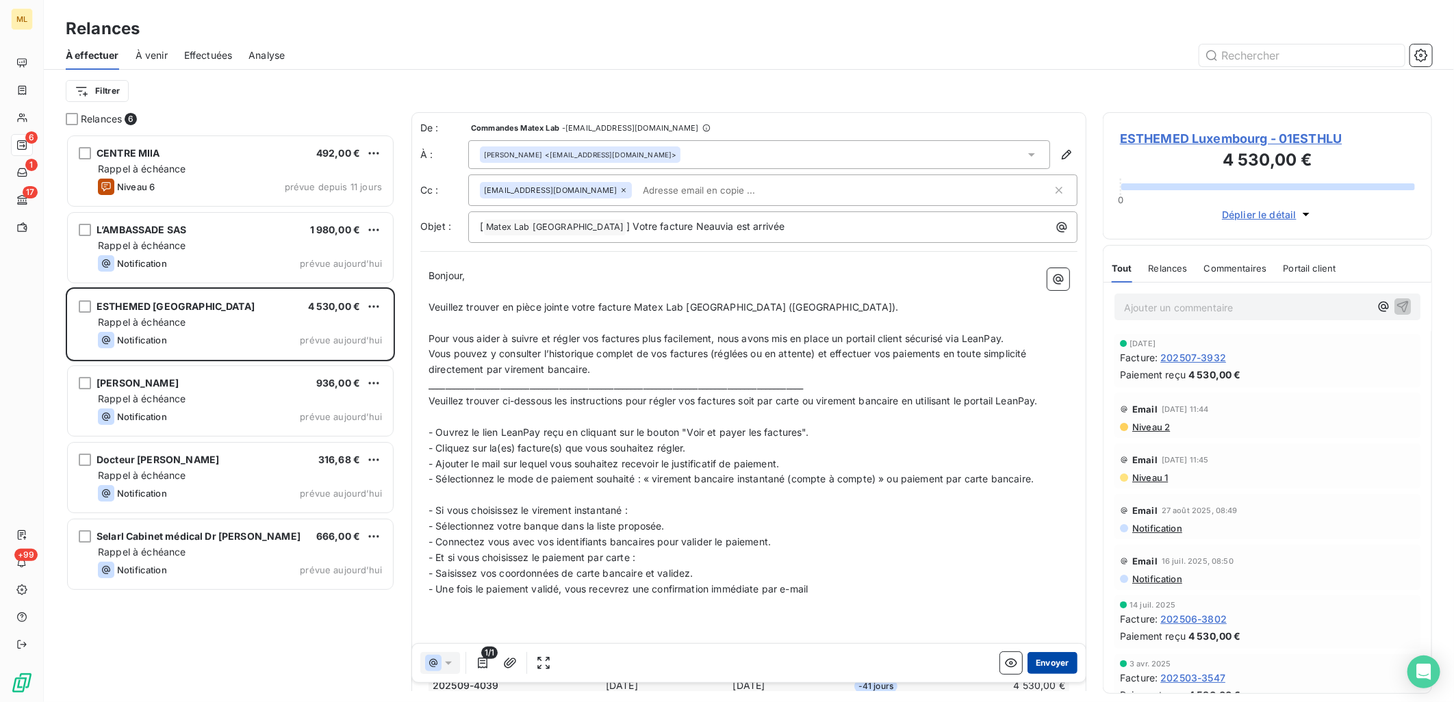
click at [1046, 660] on button "Envoyer" at bounding box center [1052, 663] width 50 height 22
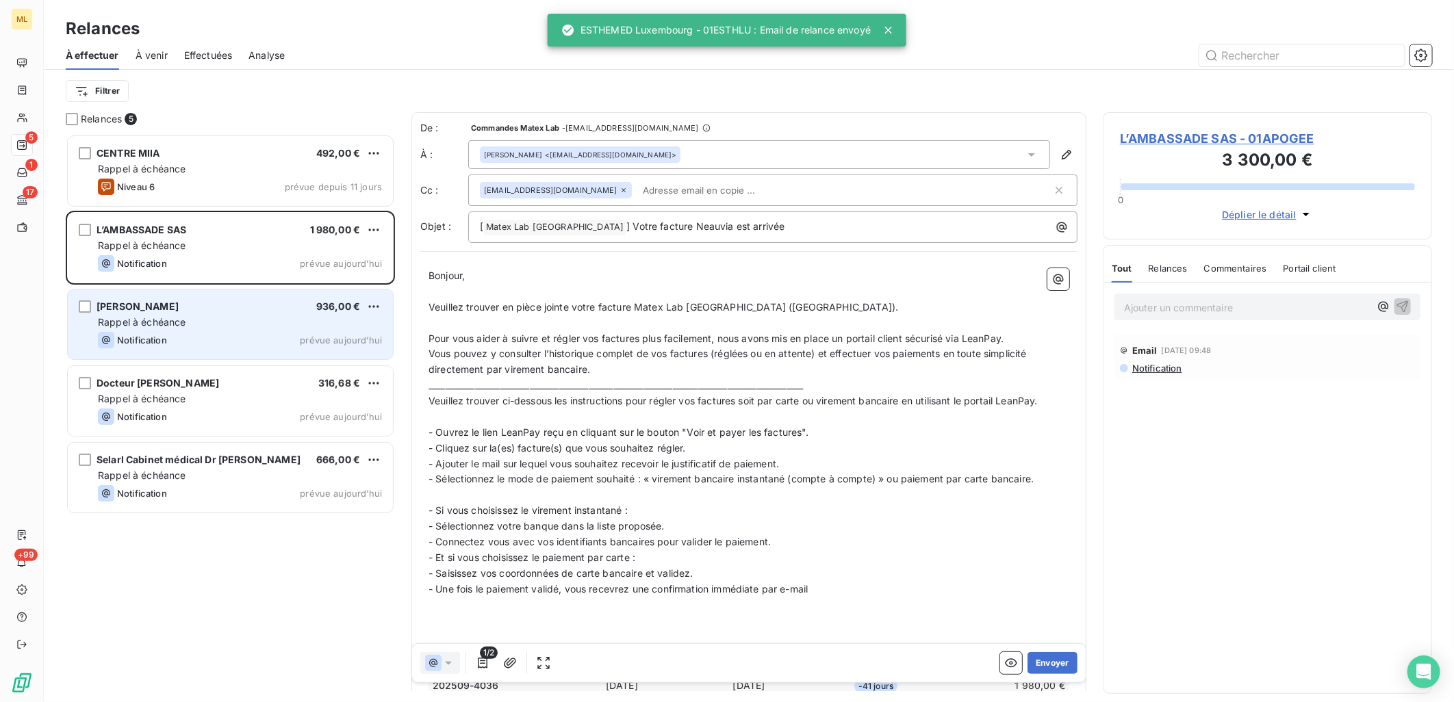
click at [206, 329] on div "Dr MICHEL FARRUCH 936,00 € Rappel à échéance Notification prévue aujourd’hui" at bounding box center [230, 324] width 325 height 70
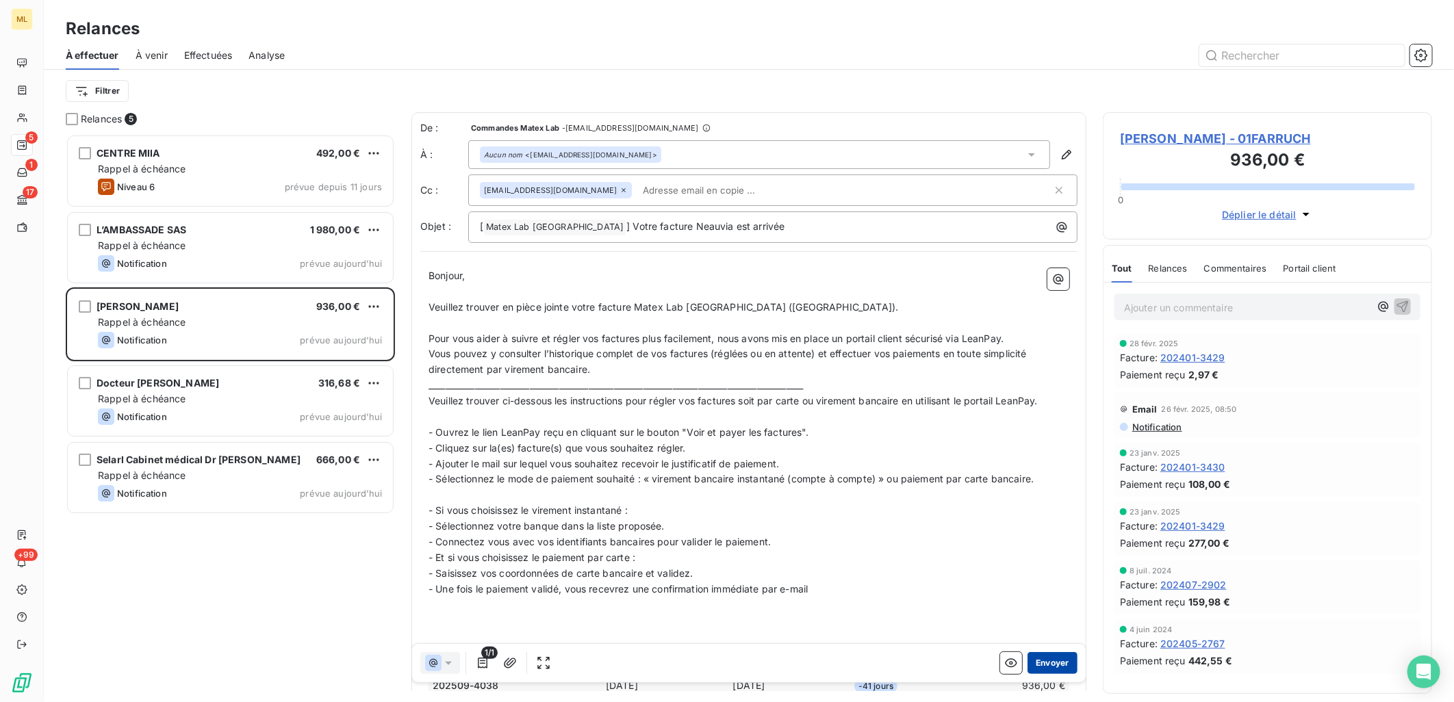
click at [1035, 662] on button "Envoyer" at bounding box center [1052, 663] width 50 height 22
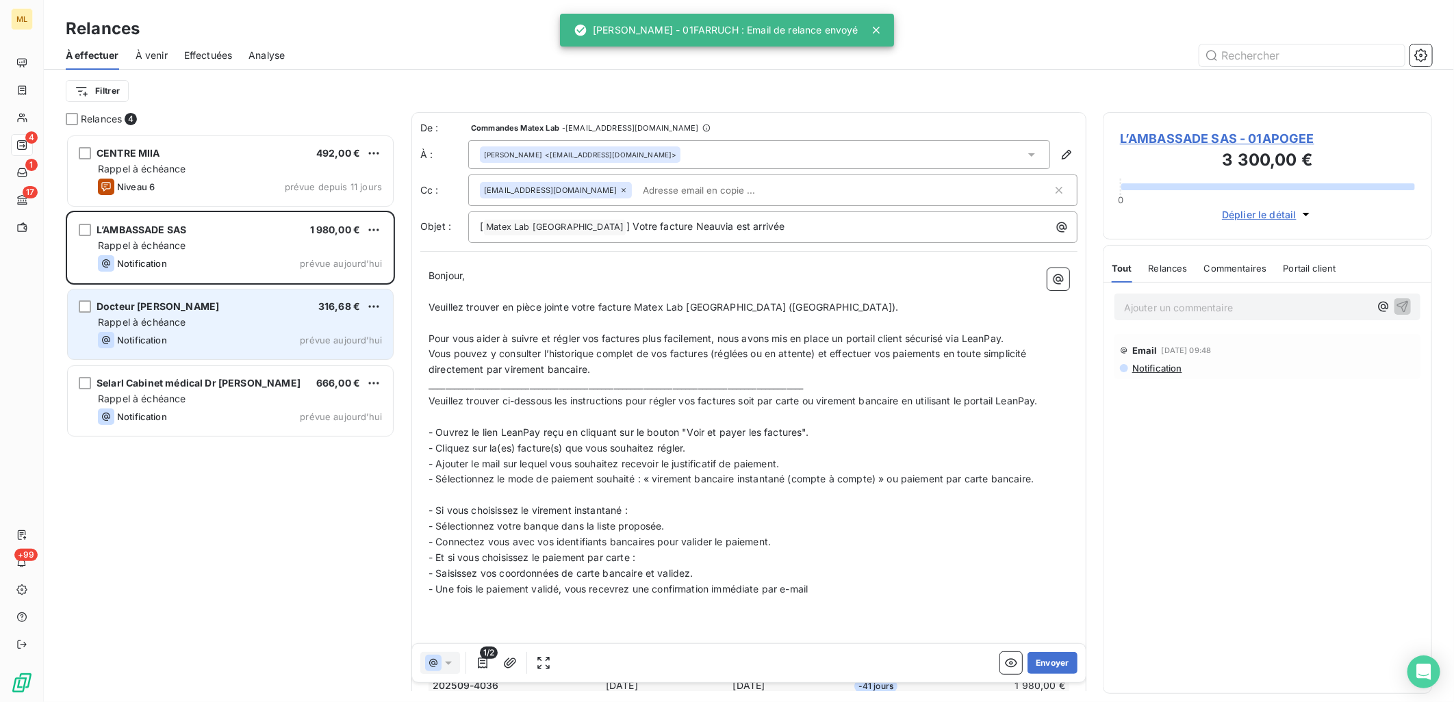
click at [203, 312] on div "Docteur [PERSON_NAME]" at bounding box center [157, 307] width 123 height 14
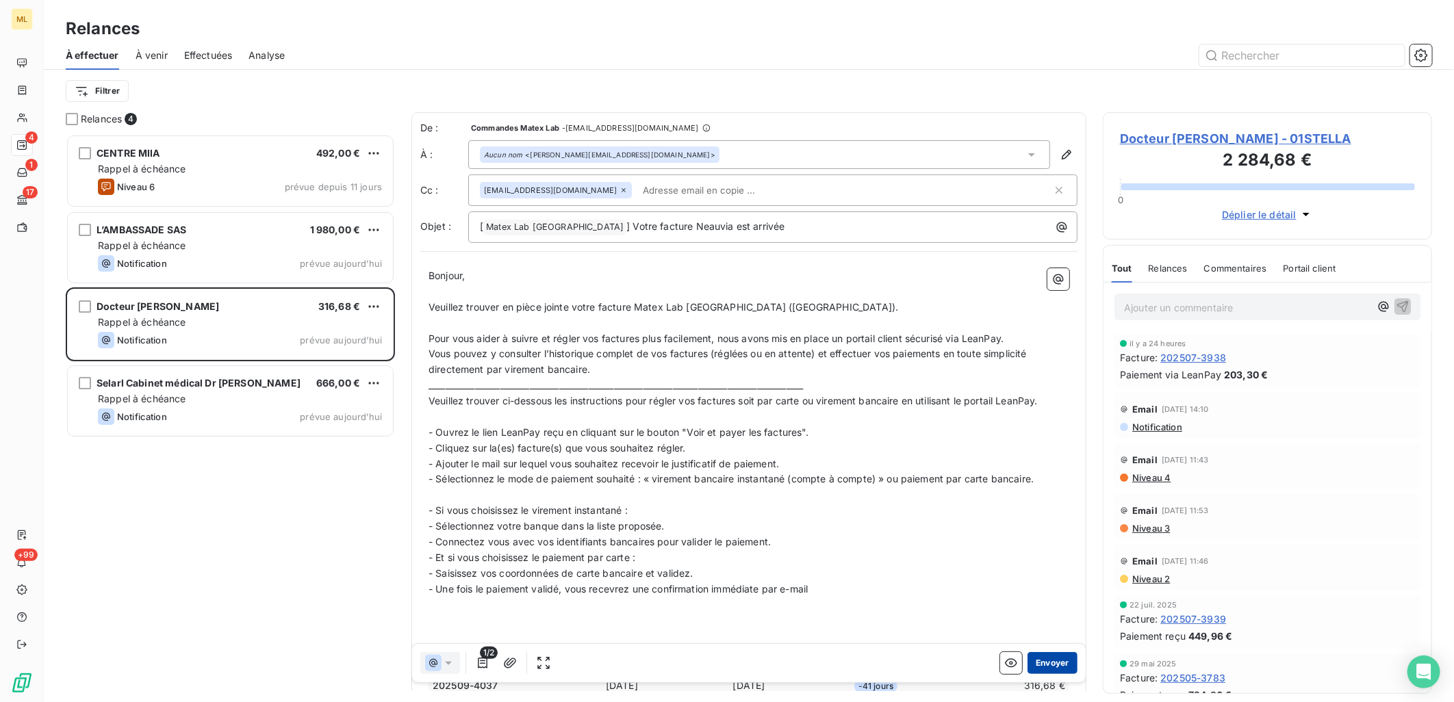
click at [1047, 662] on button "Envoyer" at bounding box center [1052, 663] width 50 height 22
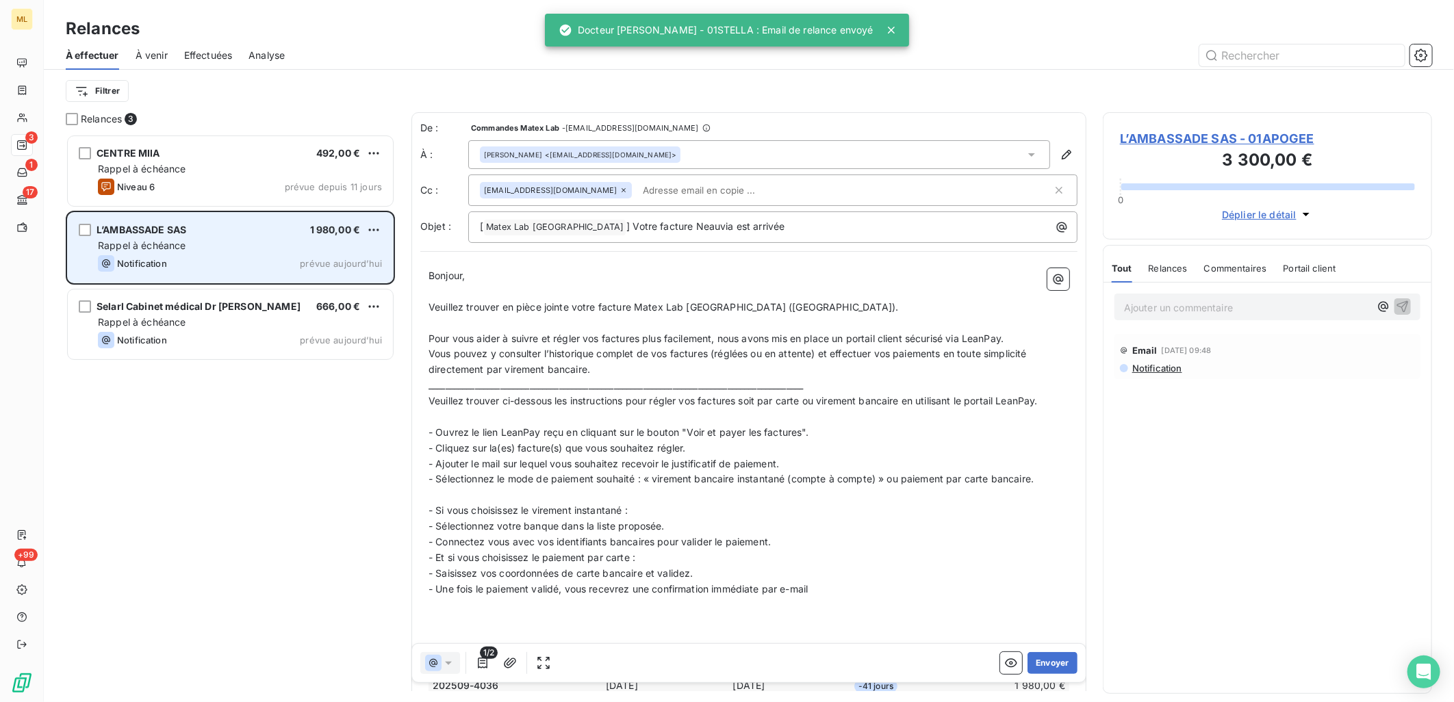
click at [228, 244] on div "Rappel à échéance" at bounding box center [240, 246] width 284 height 14
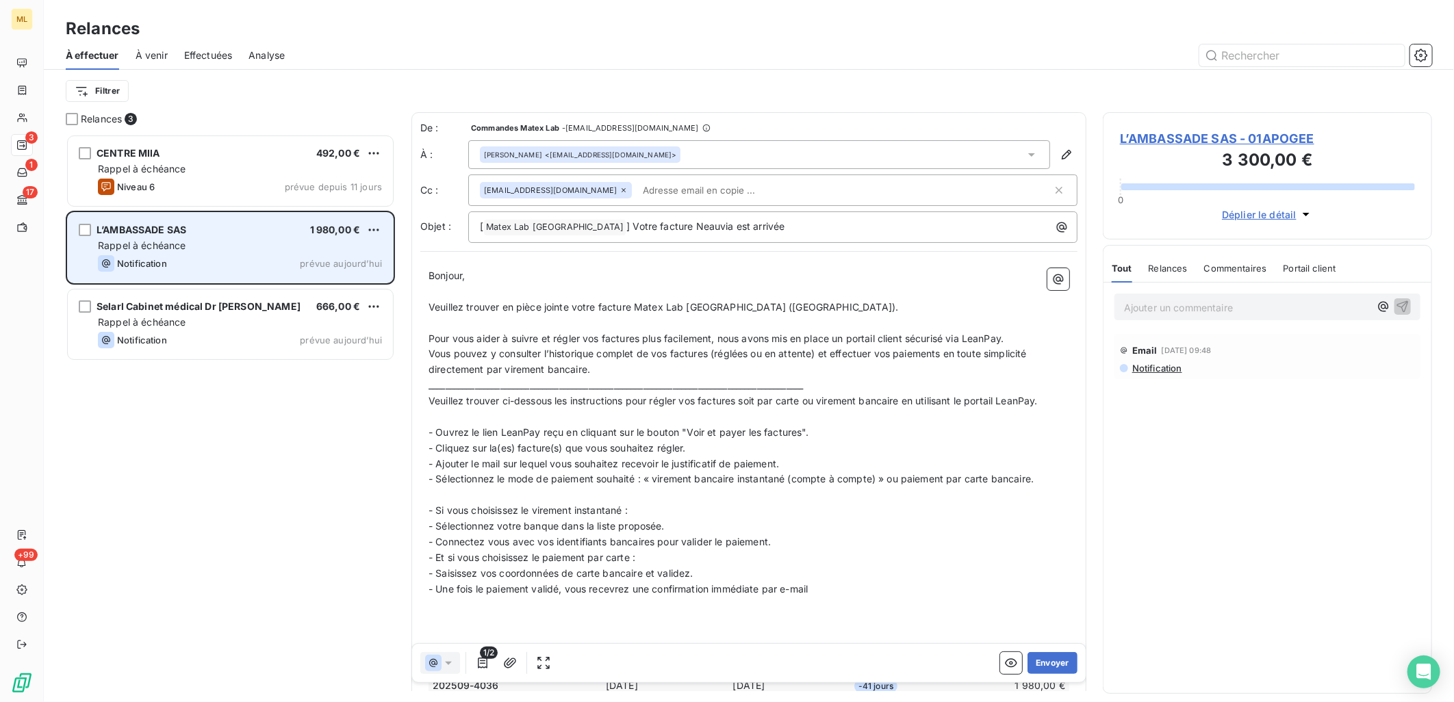
click at [216, 226] on div "L’AMBASSADE SAS 1 980,00 €" at bounding box center [240, 230] width 284 height 12
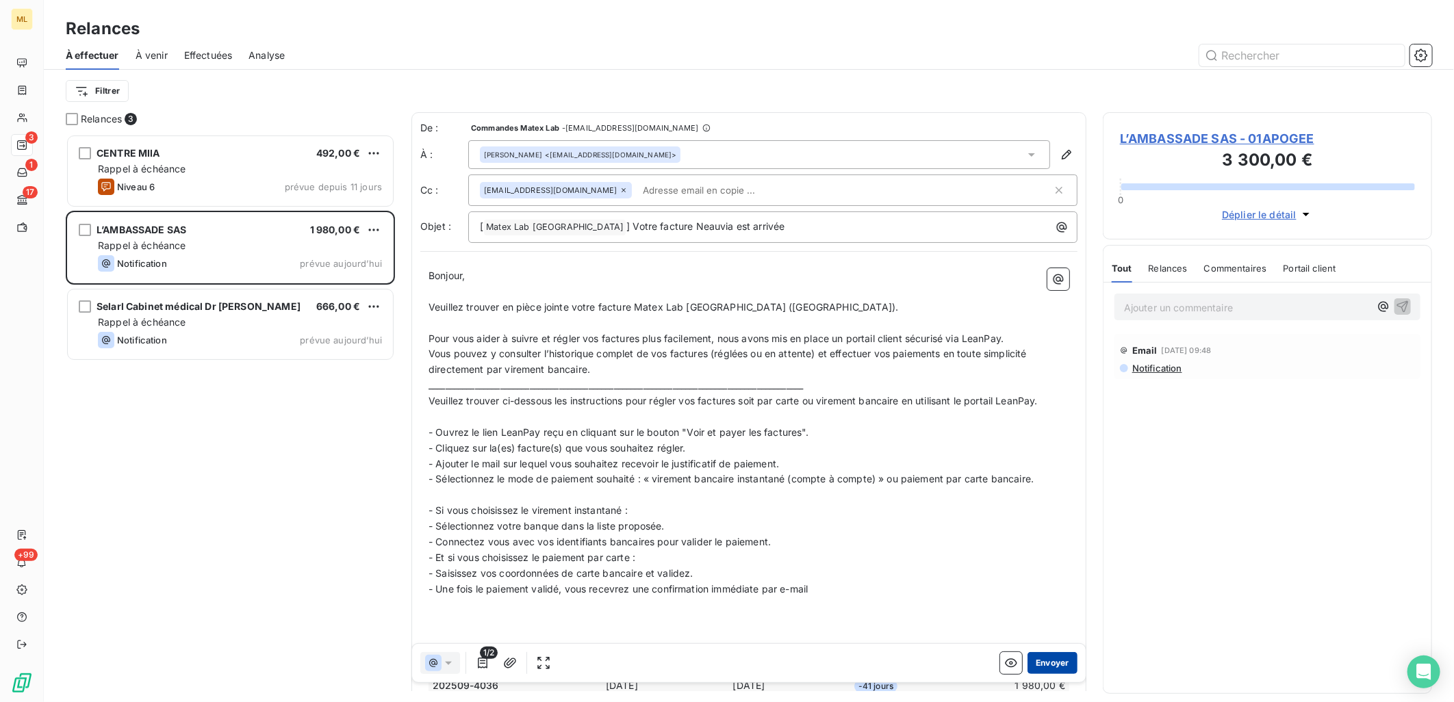
click at [1045, 668] on button "Envoyer" at bounding box center [1052, 663] width 50 height 22
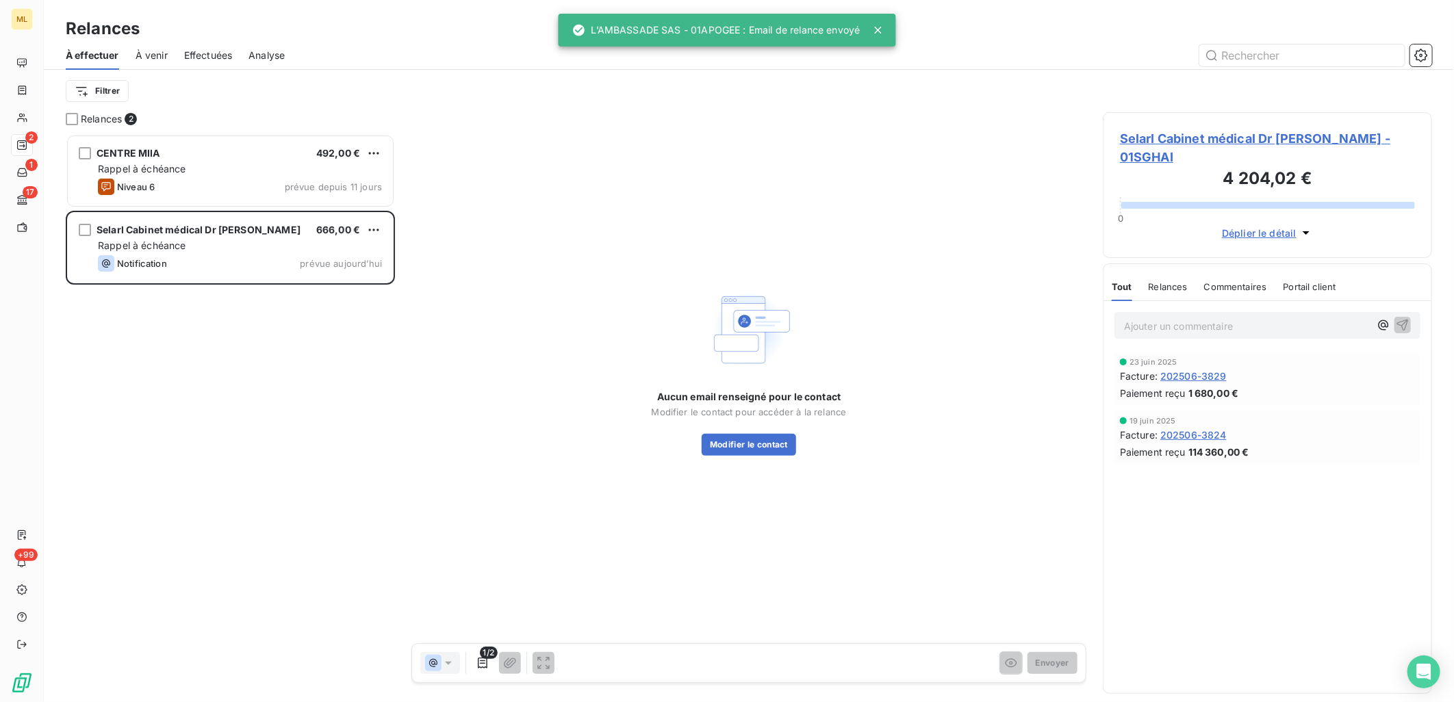
click at [1209, 582] on div "Ajouter un commentaire ﻿ 23 juin 2025 Facture : 202506-3829 Paiement reçu 1 680…" at bounding box center [1267, 497] width 328 height 392
click at [227, 441] on div "CENTRE MIIA 492,00 € Rappel à échéance Niveau 6 prévue depuis 11 jours Selarl C…" at bounding box center [230, 418] width 329 height 569
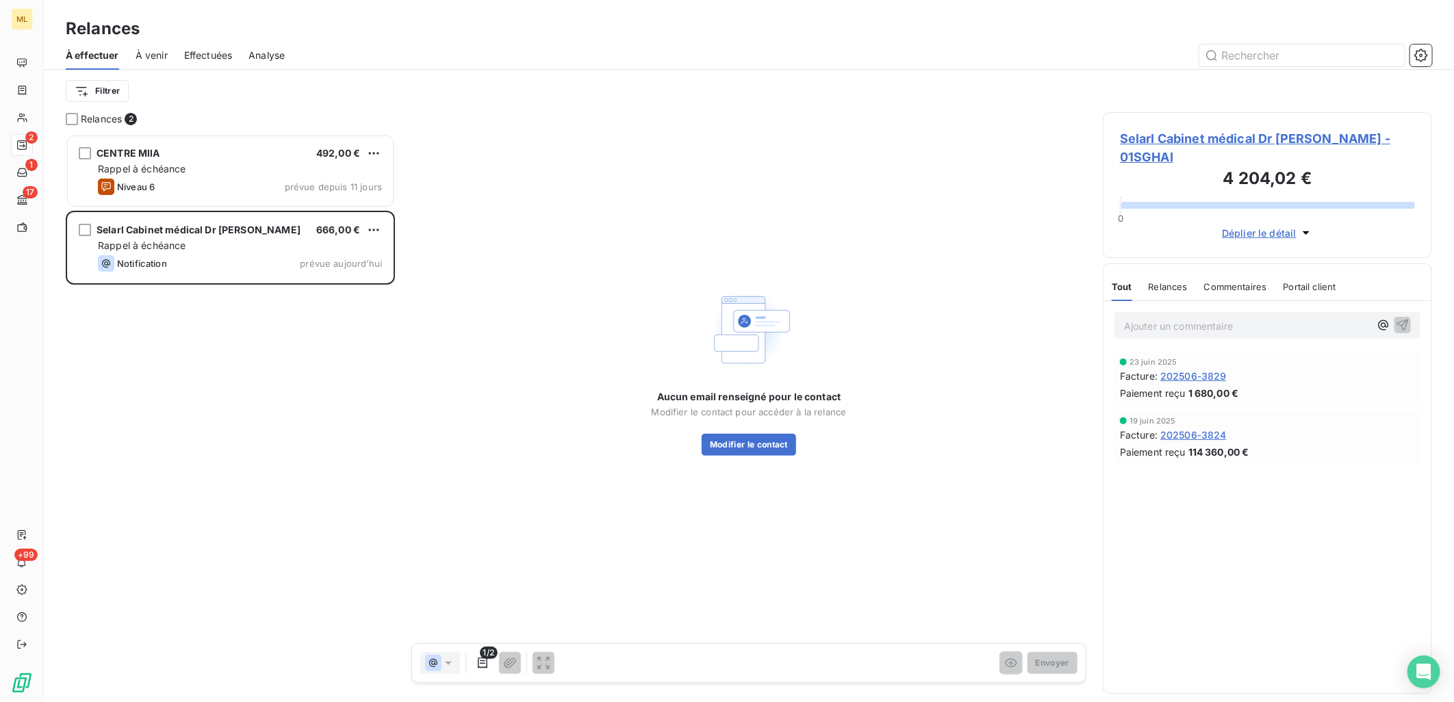
click at [96, 414] on div "CENTRE MIIA 492,00 € Rappel à échéance Niveau 6 prévue depuis 11 jours Selarl C…" at bounding box center [230, 418] width 329 height 569
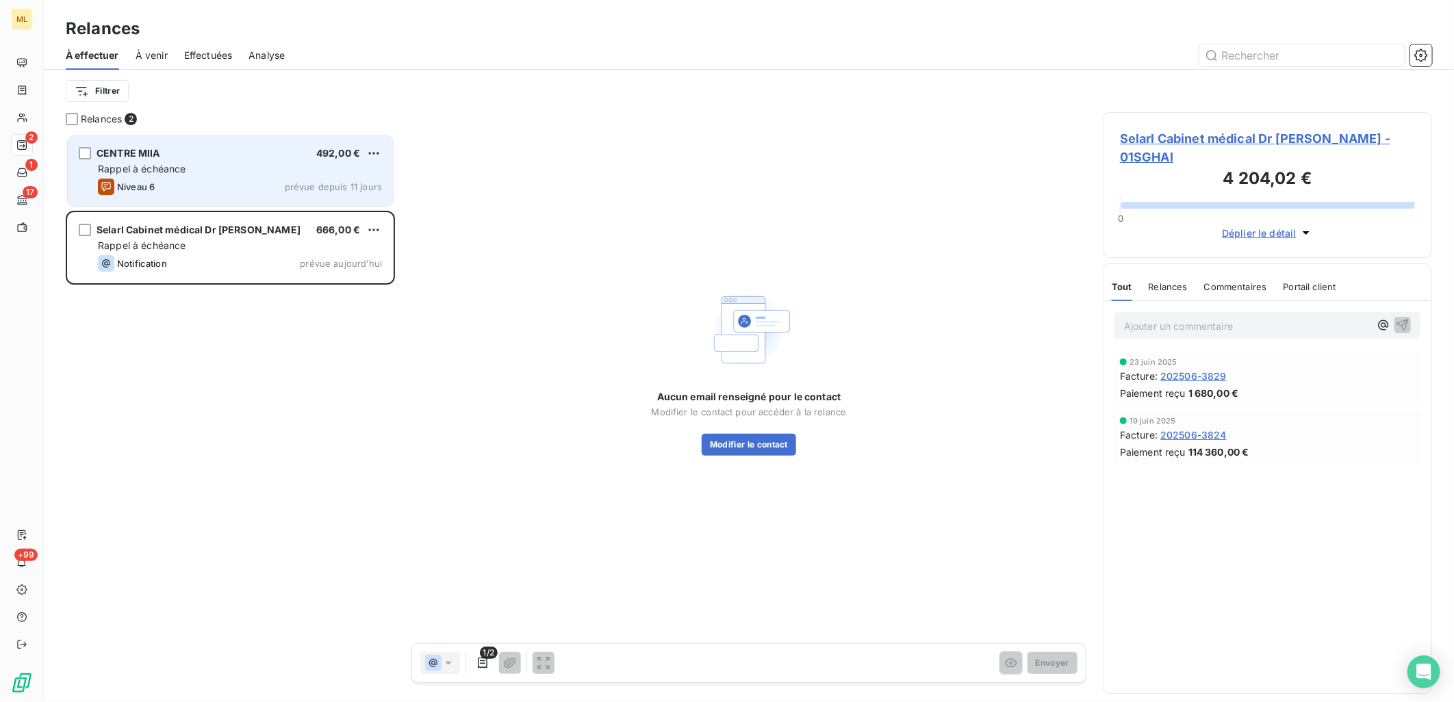
click at [220, 192] on div "Niveau 6 prévue depuis 11 jours" at bounding box center [240, 187] width 284 height 16
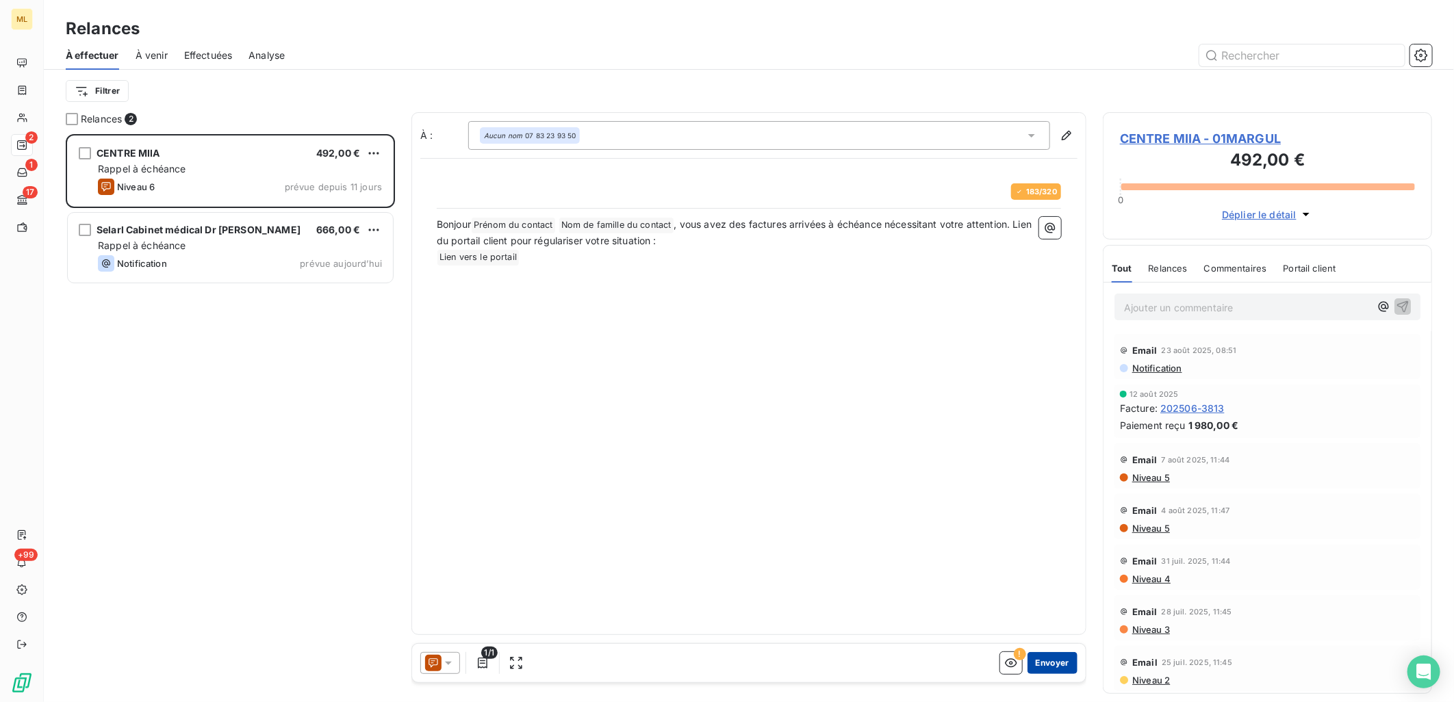
click at [1061, 660] on button "Envoyer" at bounding box center [1052, 663] width 50 height 22
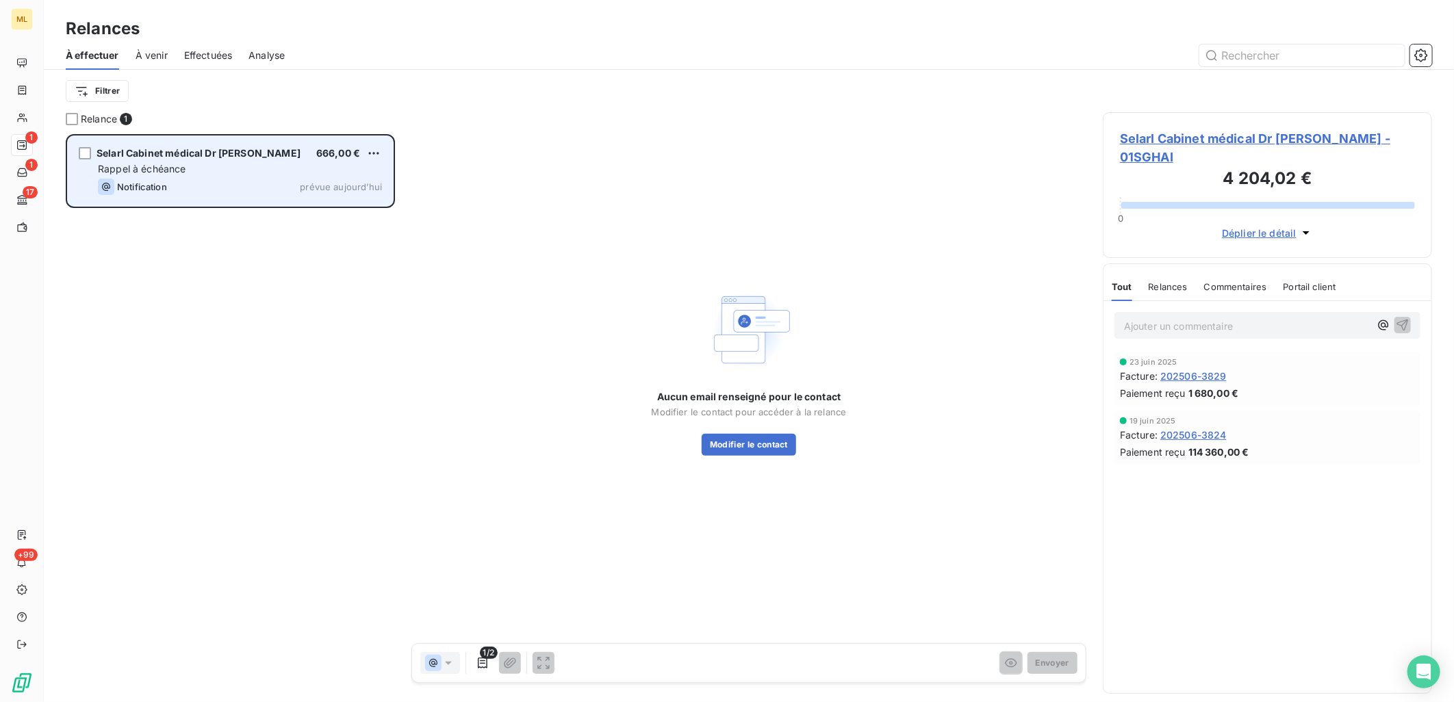
click at [204, 159] on div "Selarl Cabinet médical Dr [PERSON_NAME]" at bounding box center [198, 153] width 204 height 14
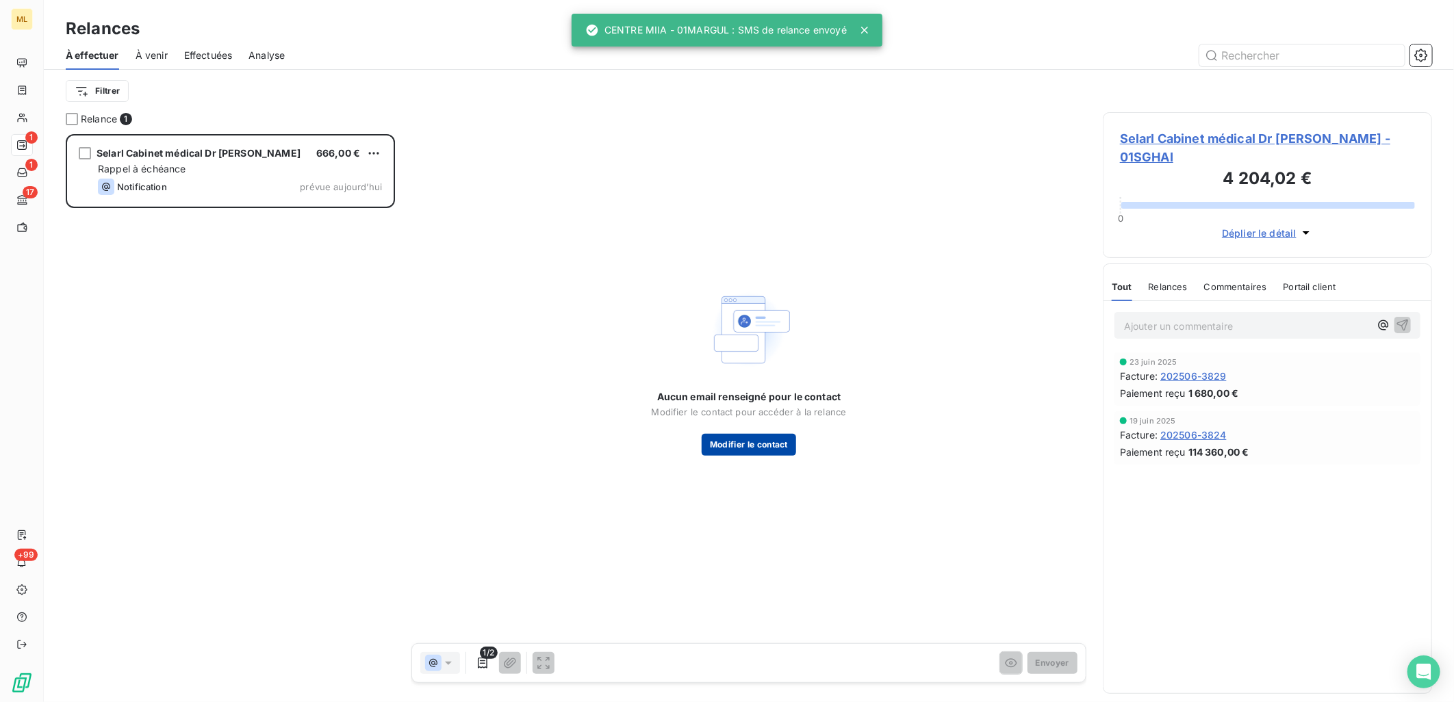
click at [762, 448] on button "Modifier le contact" at bounding box center [748, 445] width 94 height 22
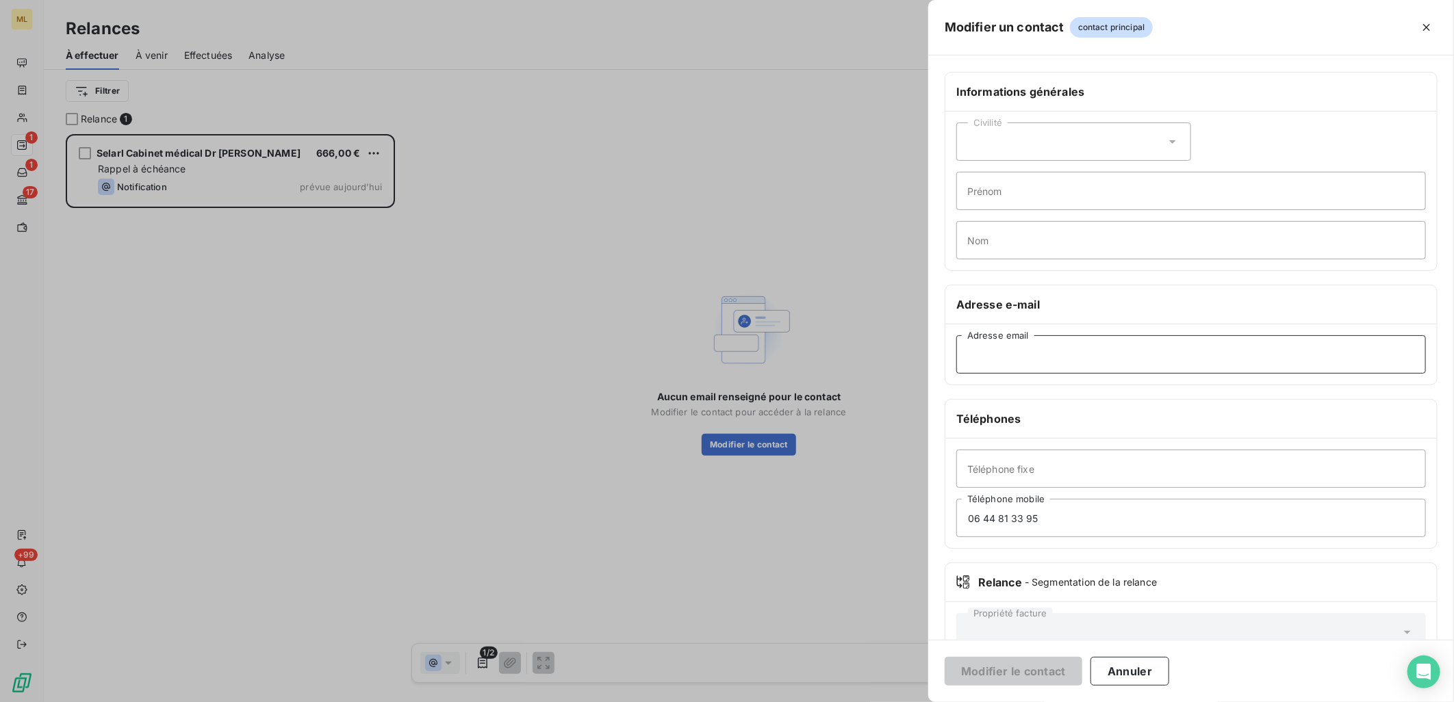
click at [1034, 352] on input "Adresse email" at bounding box center [1190, 354] width 469 height 38
paste input "yassine.sghaier4@gmail.com"
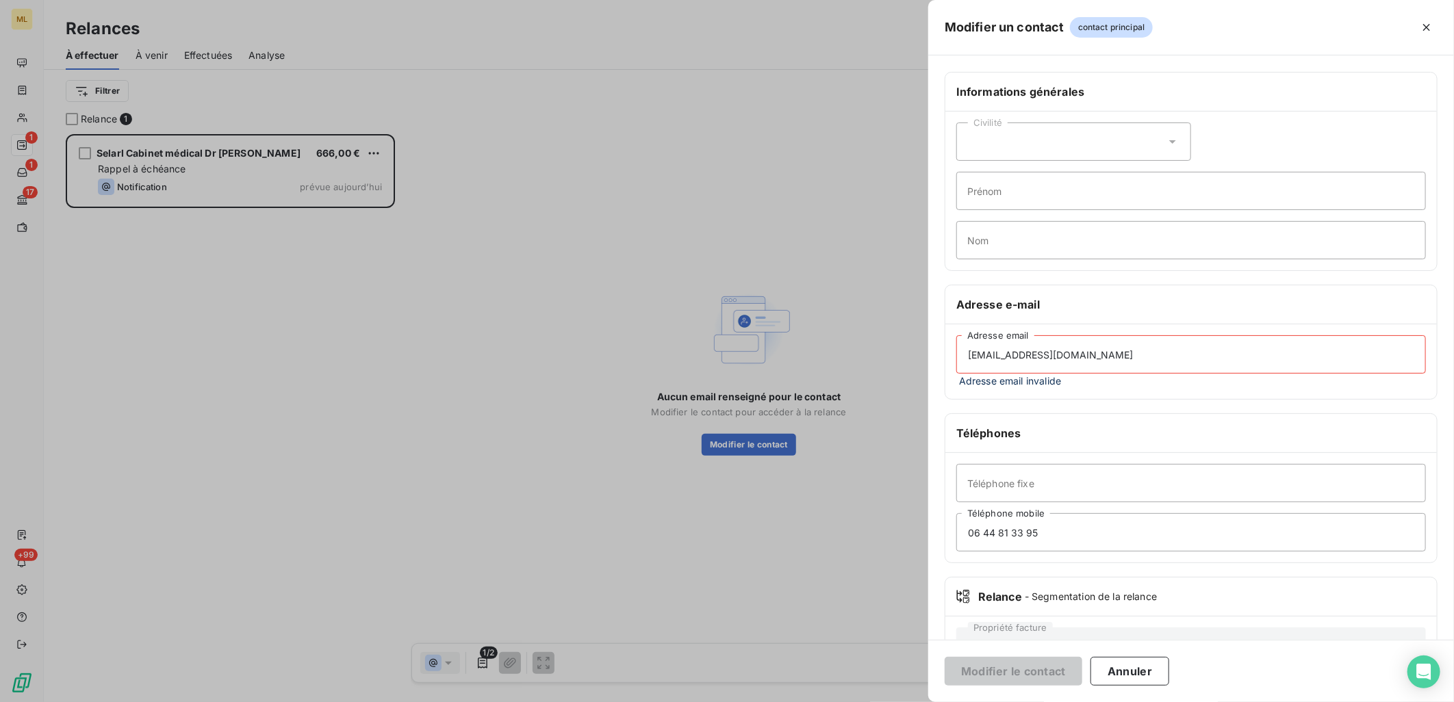
click at [1217, 350] on input "yassine.sghaier4@gmail.com" at bounding box center [1190, 354] width 469 height 38
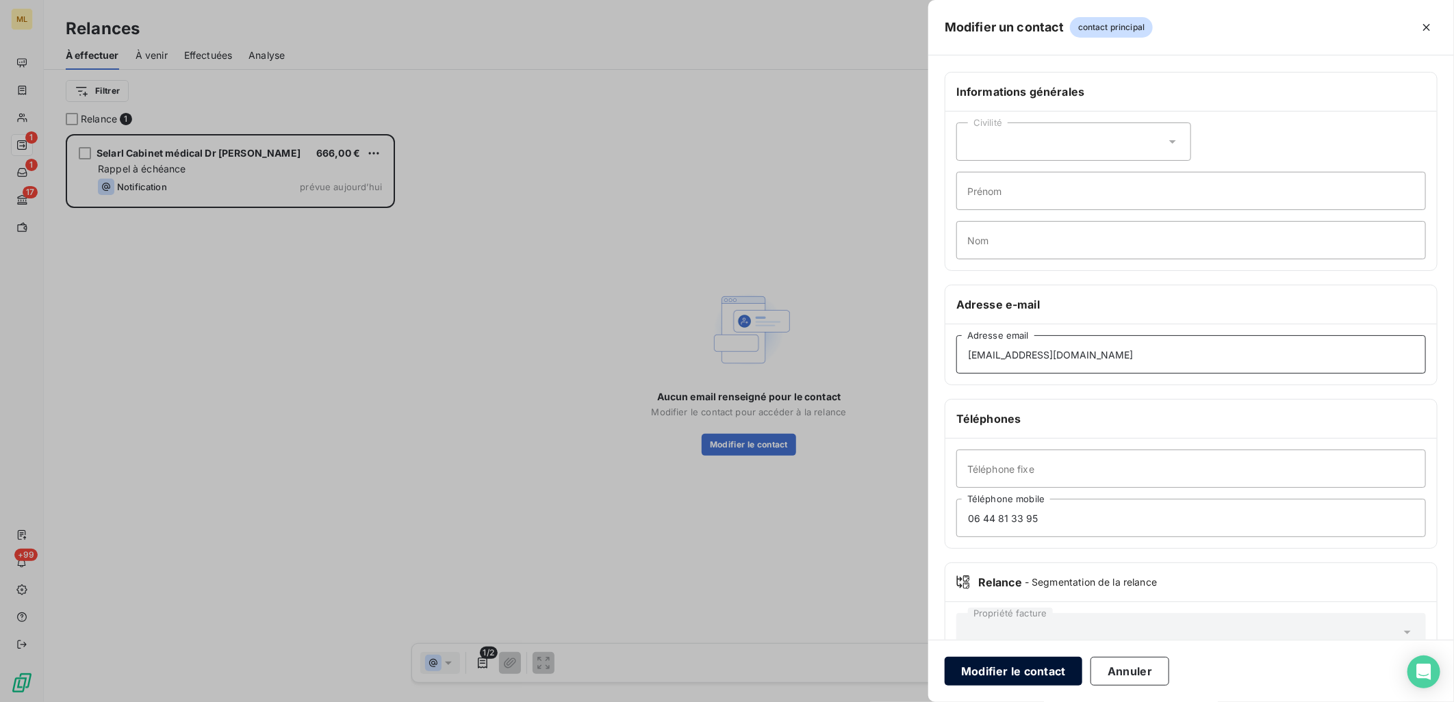
type input "yassine.sghaier4@gmail.com"
click at [1034, 662] on button "Modifier le contact" at bounding box center [1013, 671] width 138 height 29
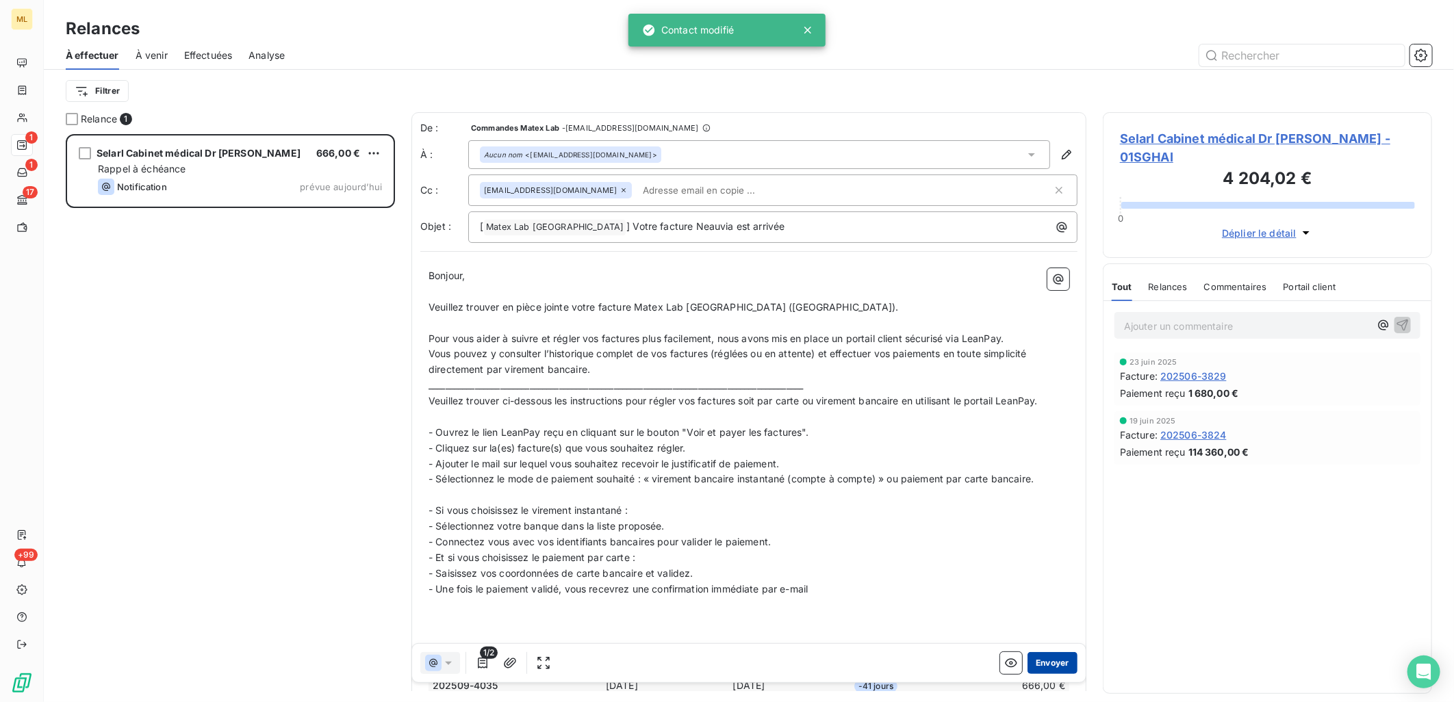
click at [1044, 667] on button "Envoyer" at bounding box center [1052, 663] width 50 height 22
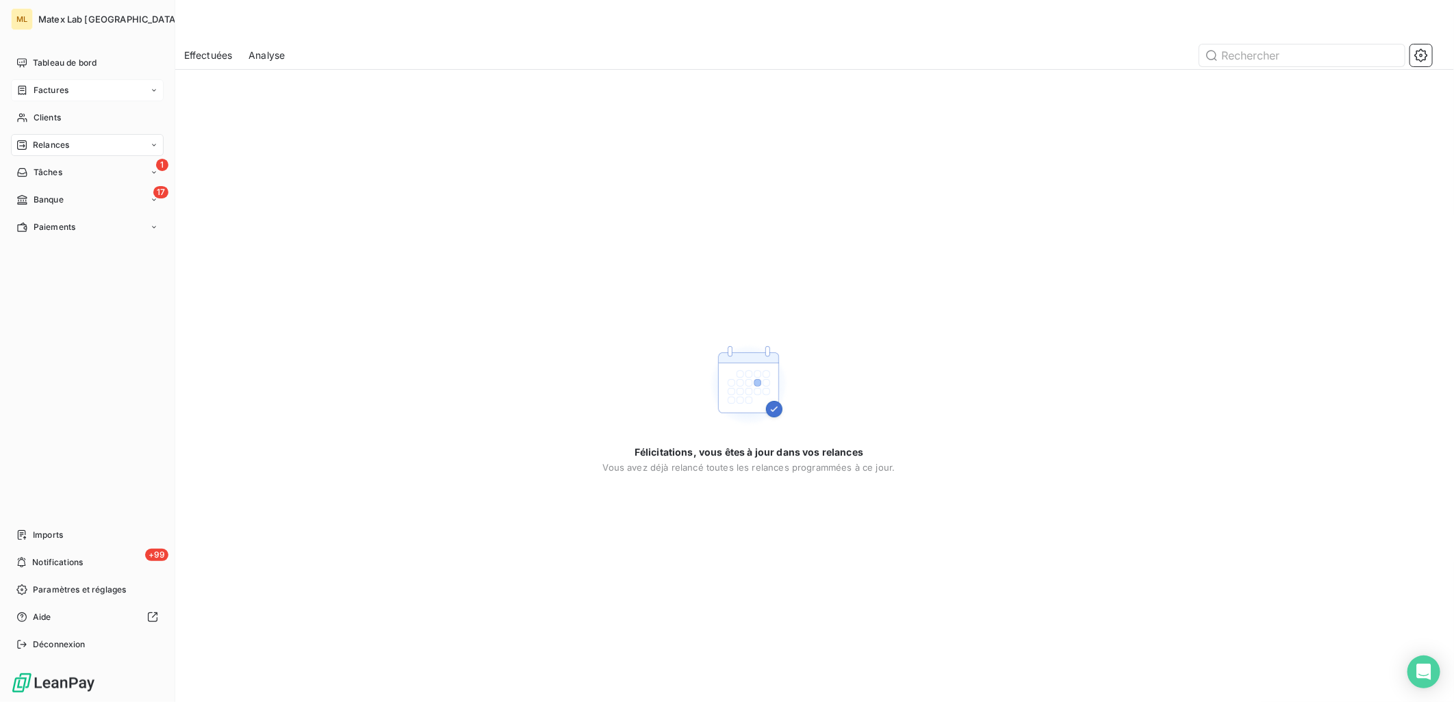
click at [63, 88] on span "Factures" at bounding box center [51, 90] width 35 height 12
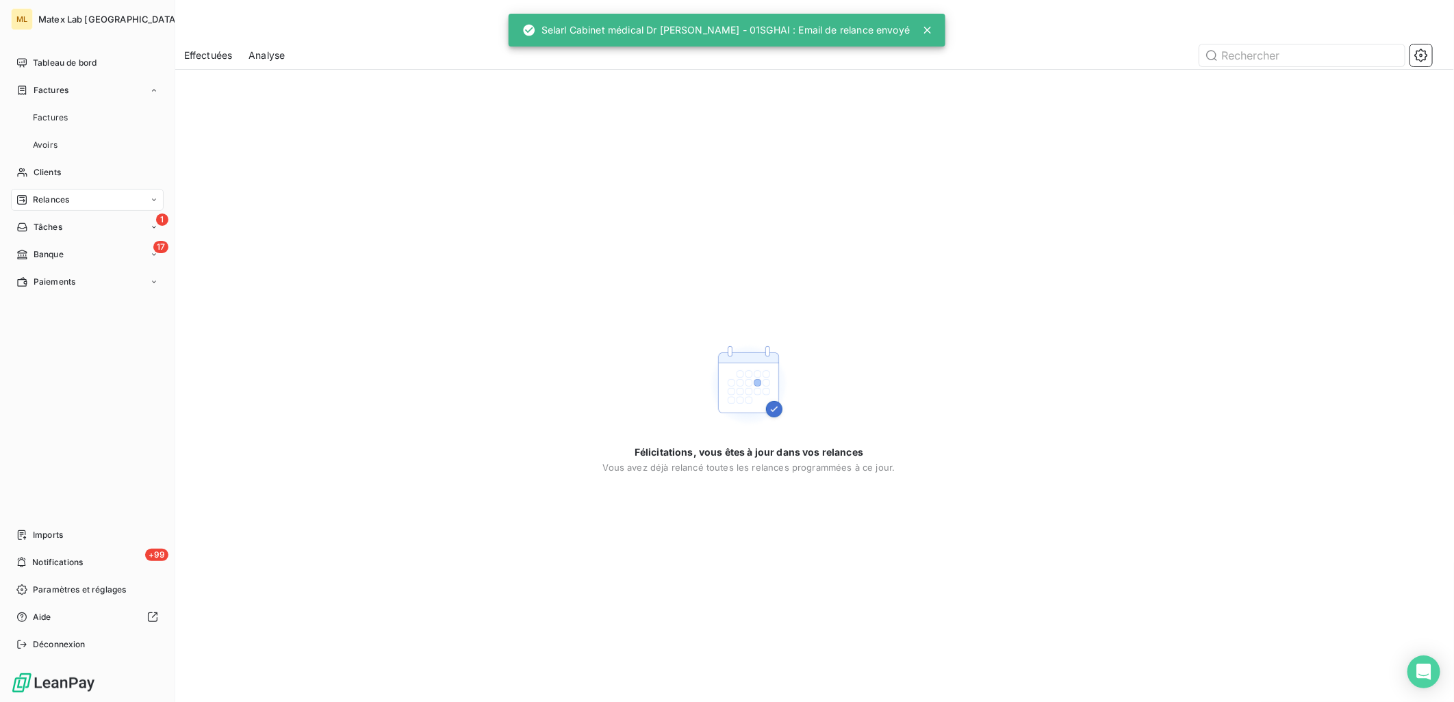
click at [83, 200] on div "Relances" at bounding box center [87, 200] width 153 height 22
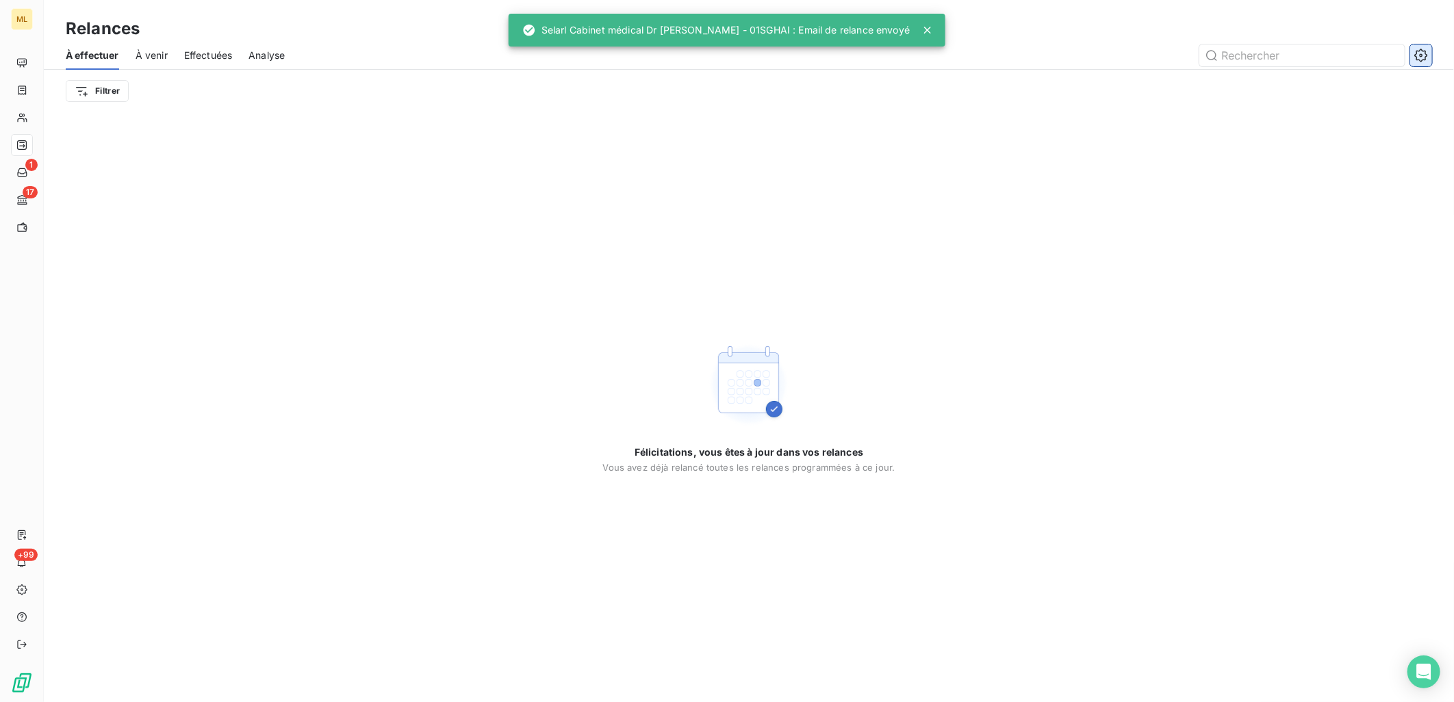
click at [1419, 60] on icon "button" at bounding box center [1421, 56] width 14 height 14
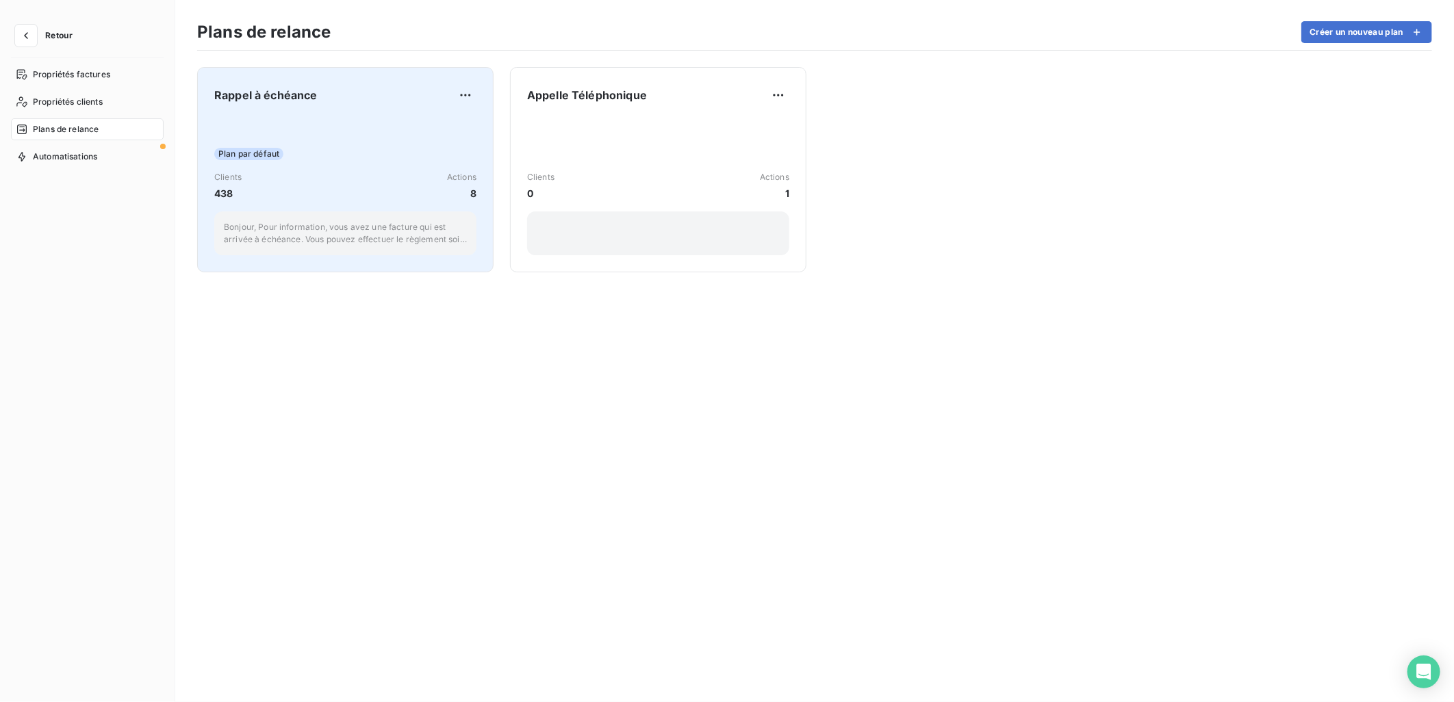
click at [289, 162] on div "Plan par défaut Clients 438 Actions 8 Bonjour, Pour information, vous avez une …" at bounding box center [345, 186] width 262 height 138
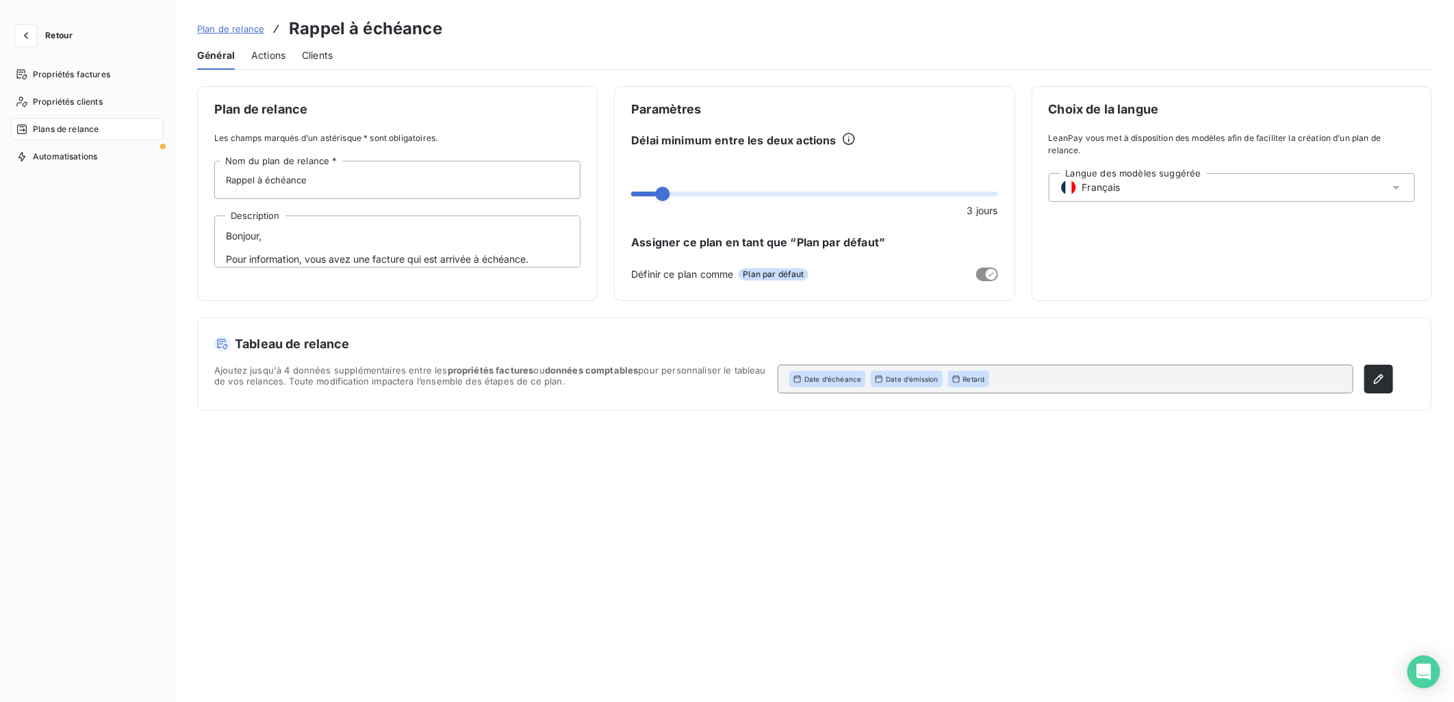
click at [271, 57] on span "Actions" at bounding box center [268, 56] width 34 height 14
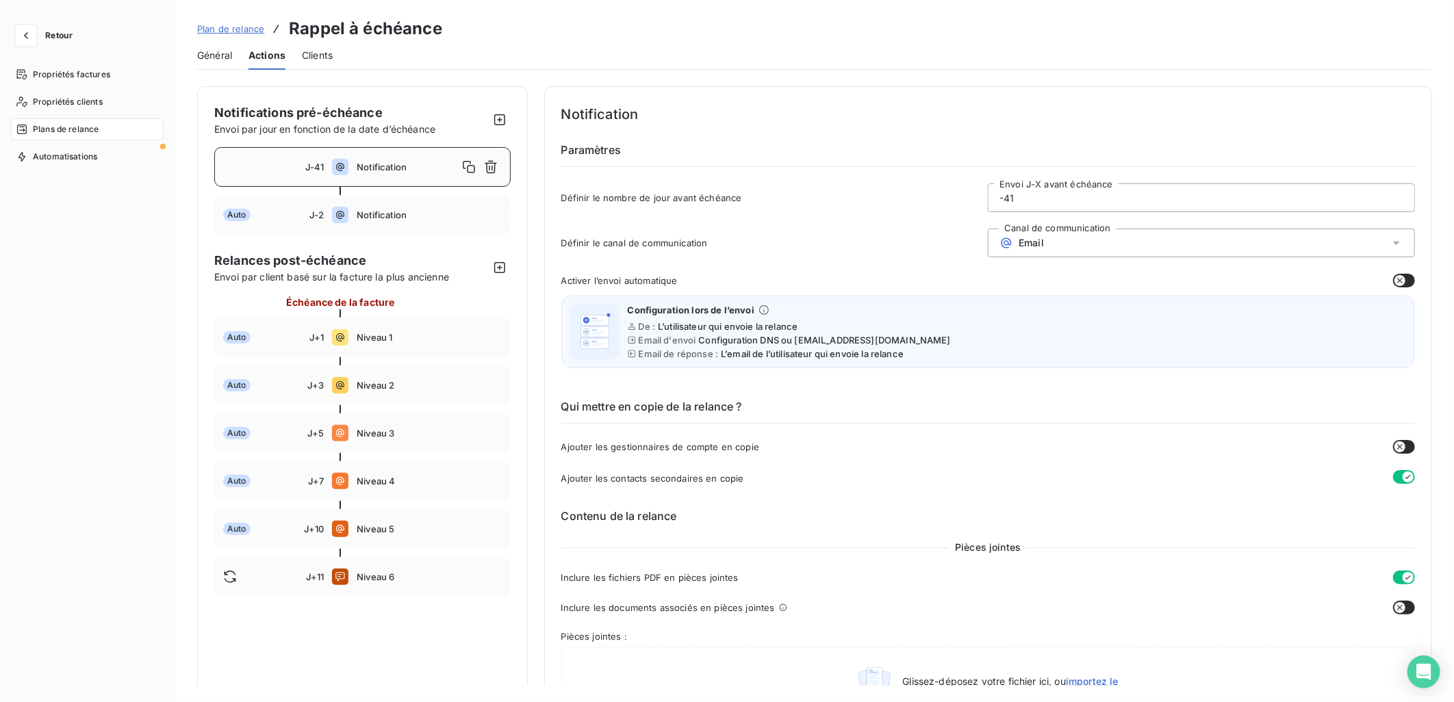
click at [371, 167] on span "Notification" at bounding box center [407, 167] width 101 height 11
click at [1049, 203] on input "-41" at bounding box center [1201, 197] width 426 height 27
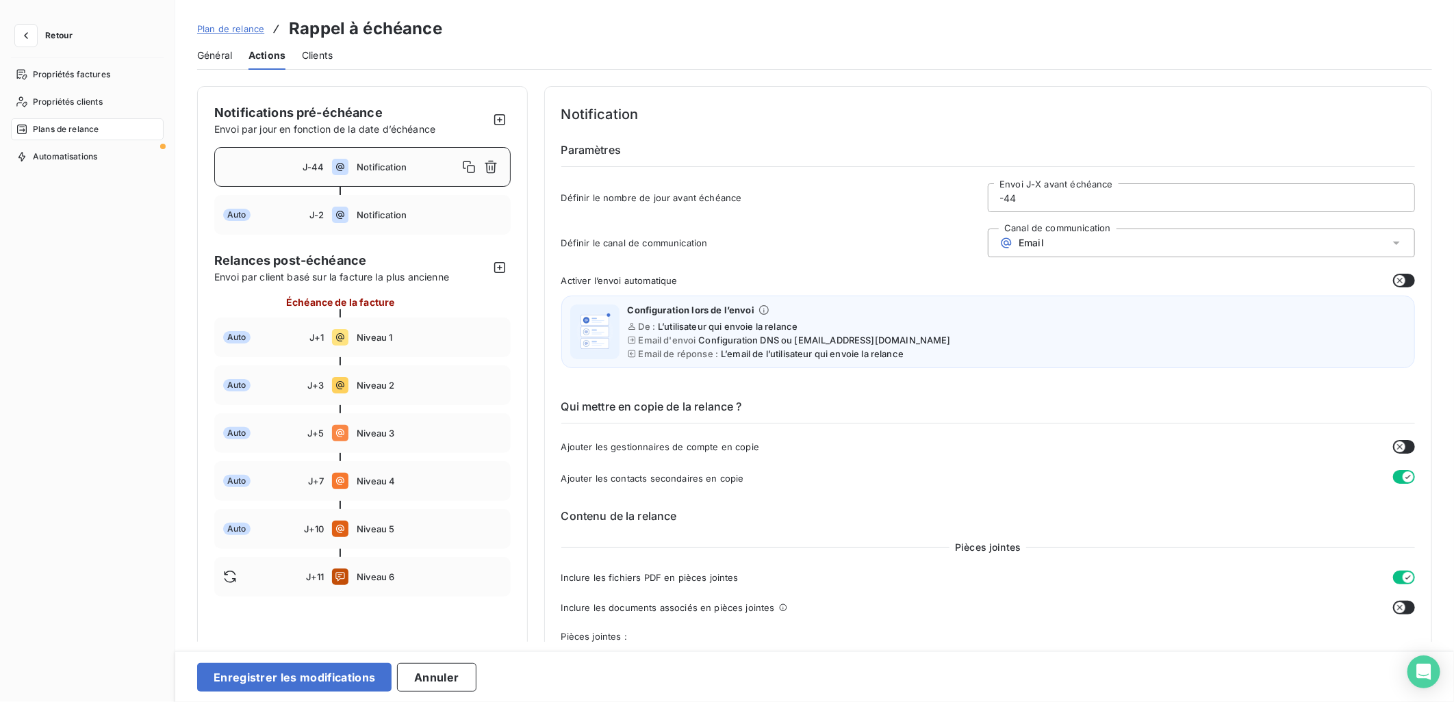
type input "-44"
click at [1061, 125] on div "Notification Paramètres Définir le nombre de jour avant échéance -44 Envoi J-X …" at bounding box center [988, 161] width 854 height 117
click at [288, 682] on button "Enregistrer les modifications" at bounding box center [294, 677] width 194 height 29
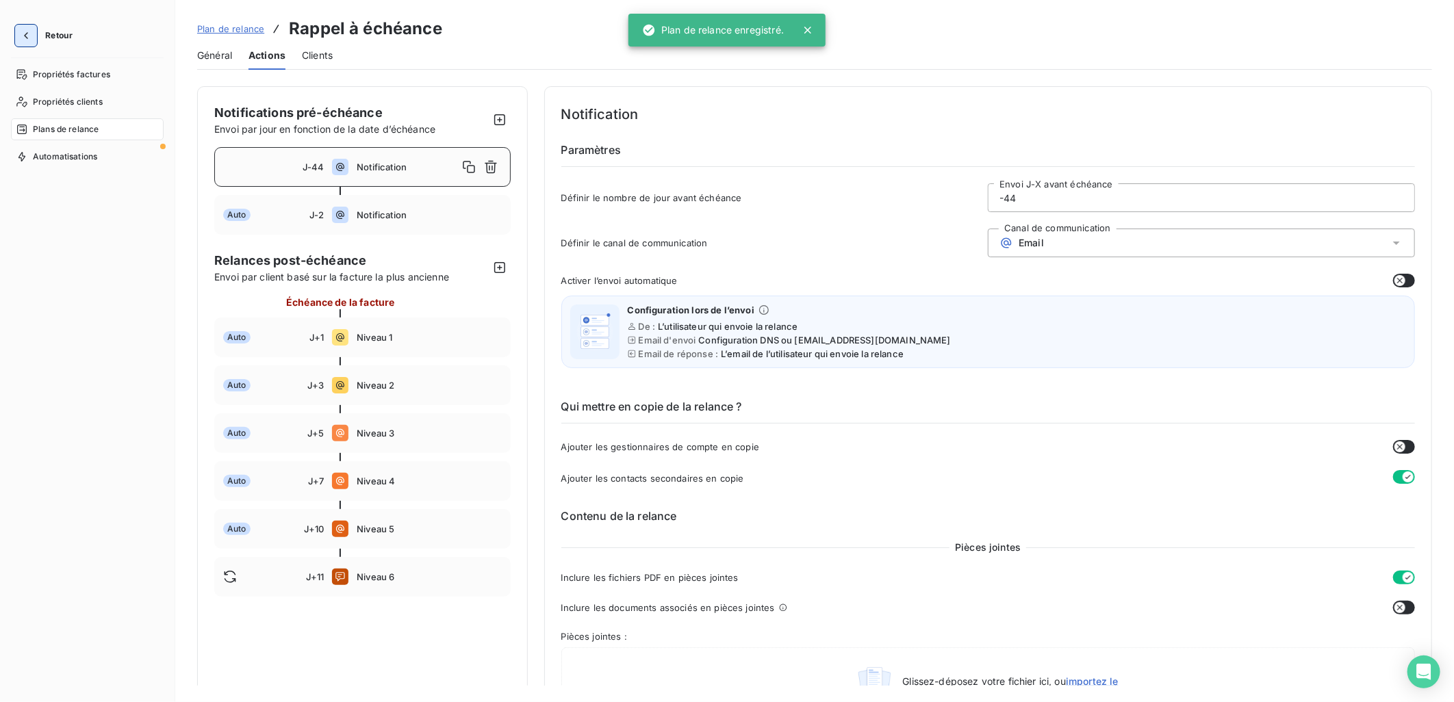
click at [31, 32] on icon "button" at bounding box center [26, 36] width 14 height 14
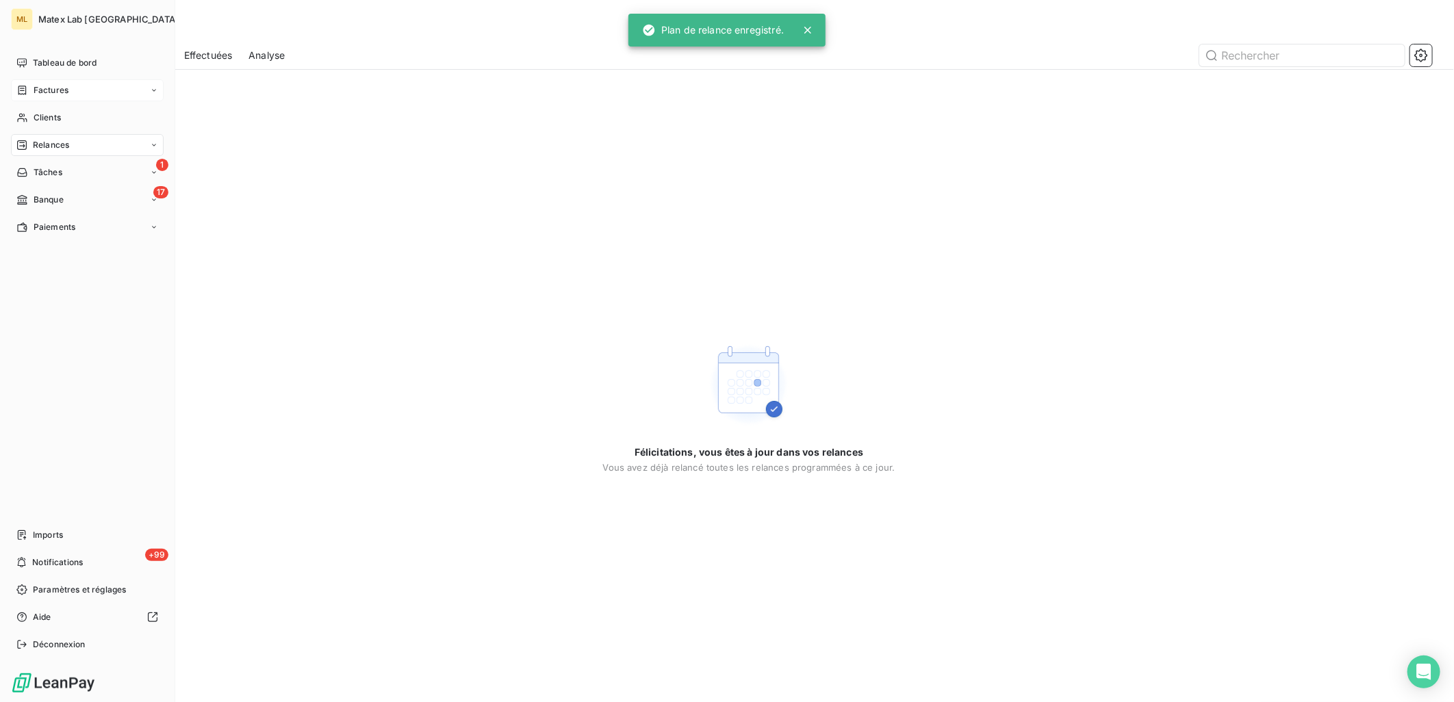
click at [62, 88] on span "Factures" at bounding box center [51, 90] width 35 height 12
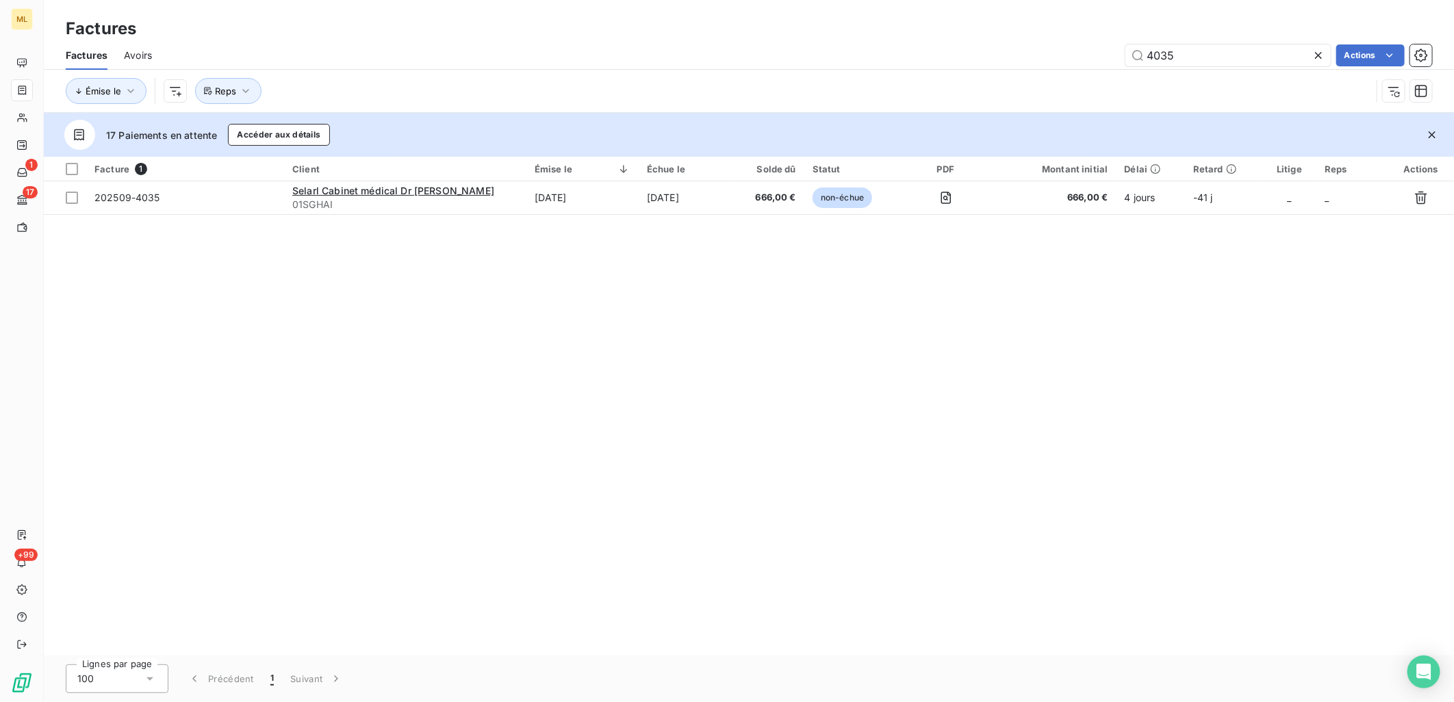
click at [1315, 52] on icon at bounding box center [1318, 55] width 7 height 7
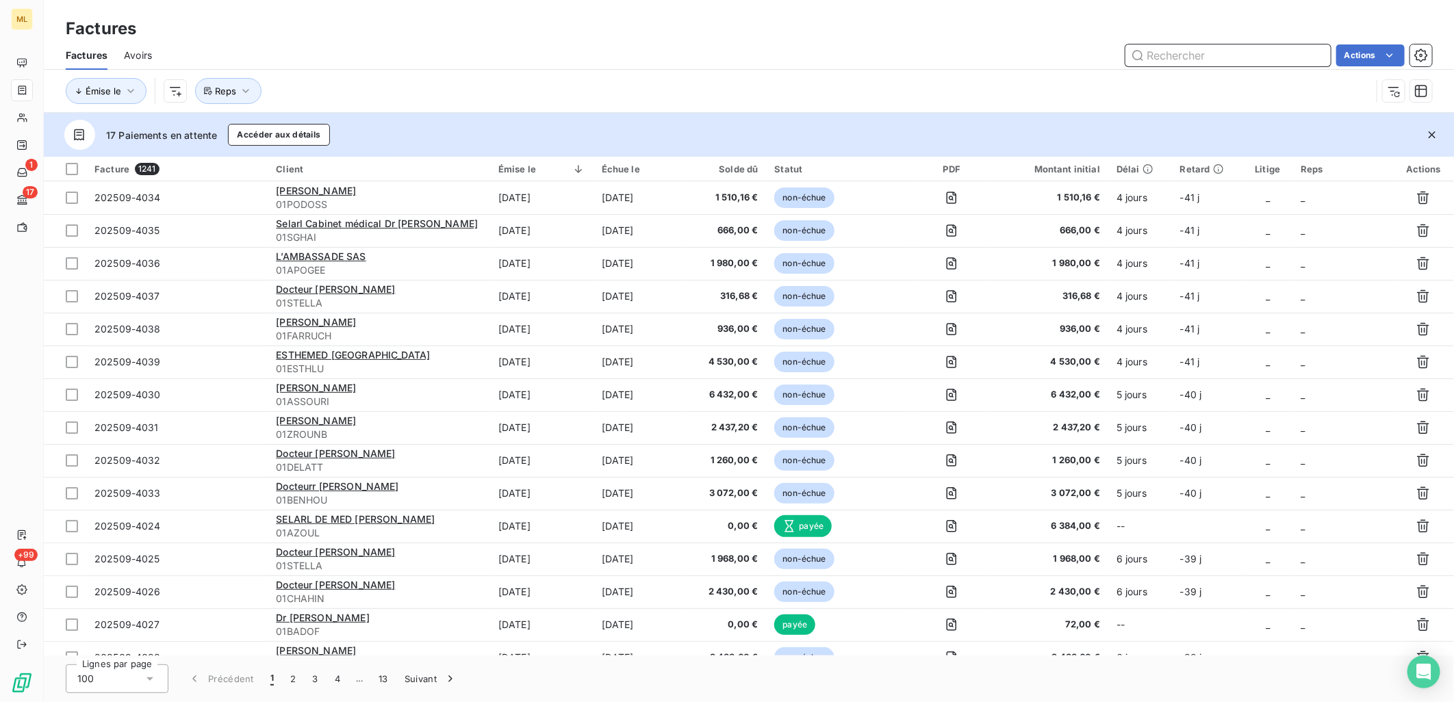
click at [1249, 49] on input "text" at bounding box center [1227, 55] width 205 height 22
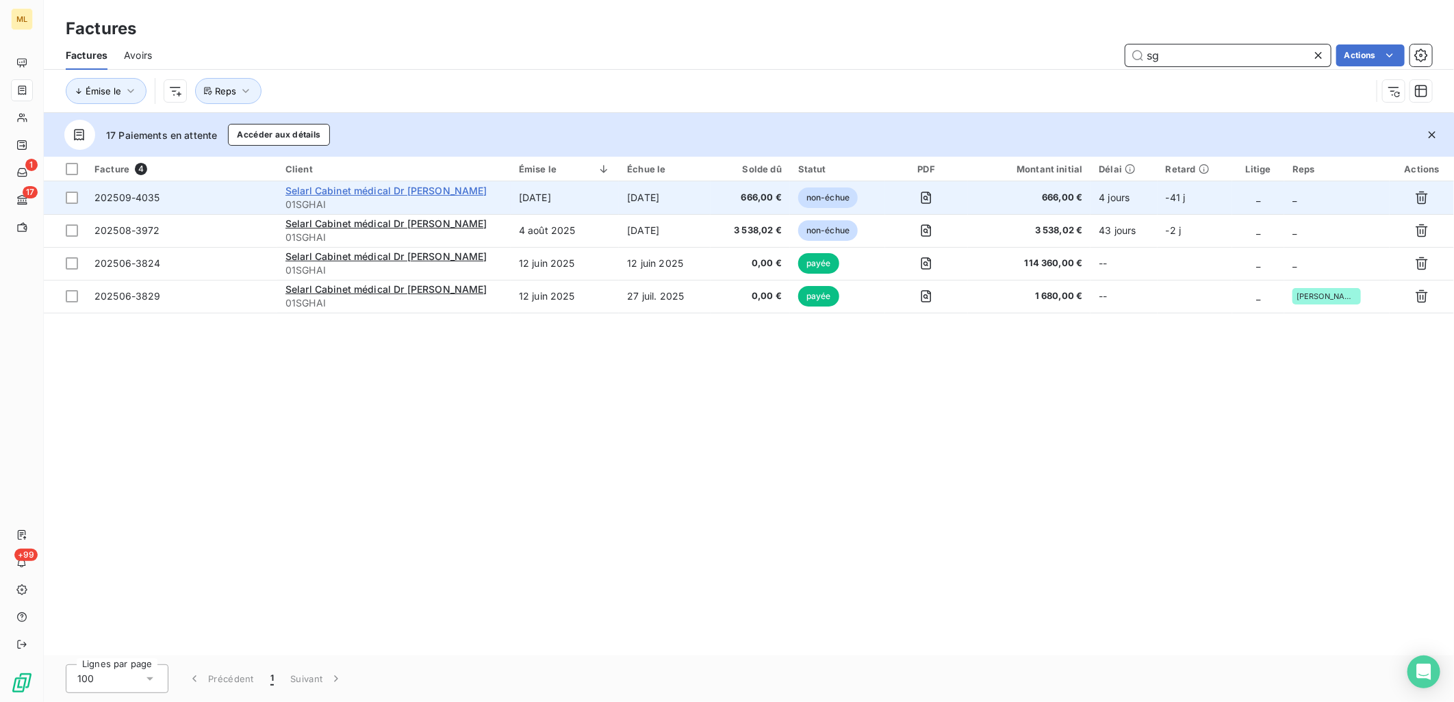
type input "sg"
click at [358, 192] on span "Selarl Cabinet médical Dr [PERSON_NAME]" at bounding box center [386, 191] width 202 height 12
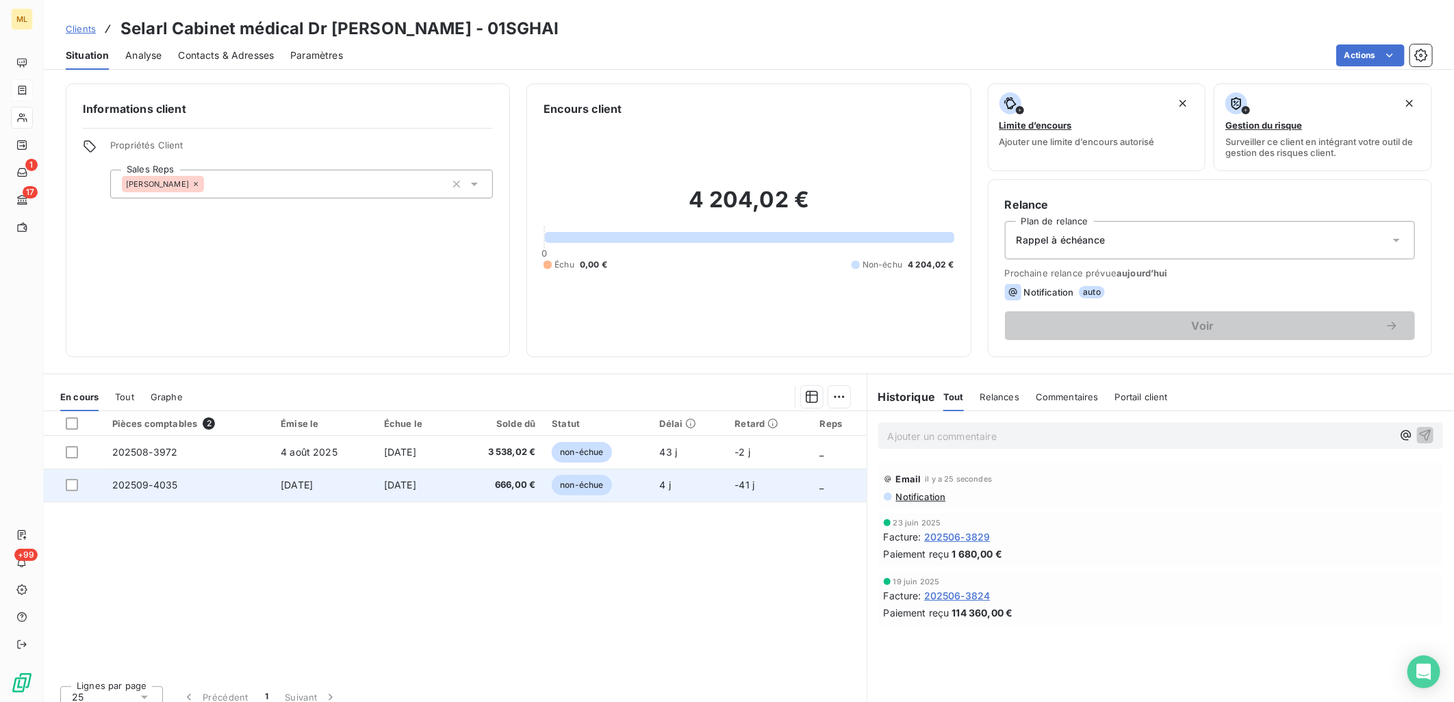
click at [354, 491] on td "[DATE]" at bounding box center [323, 485] width 103 height 33
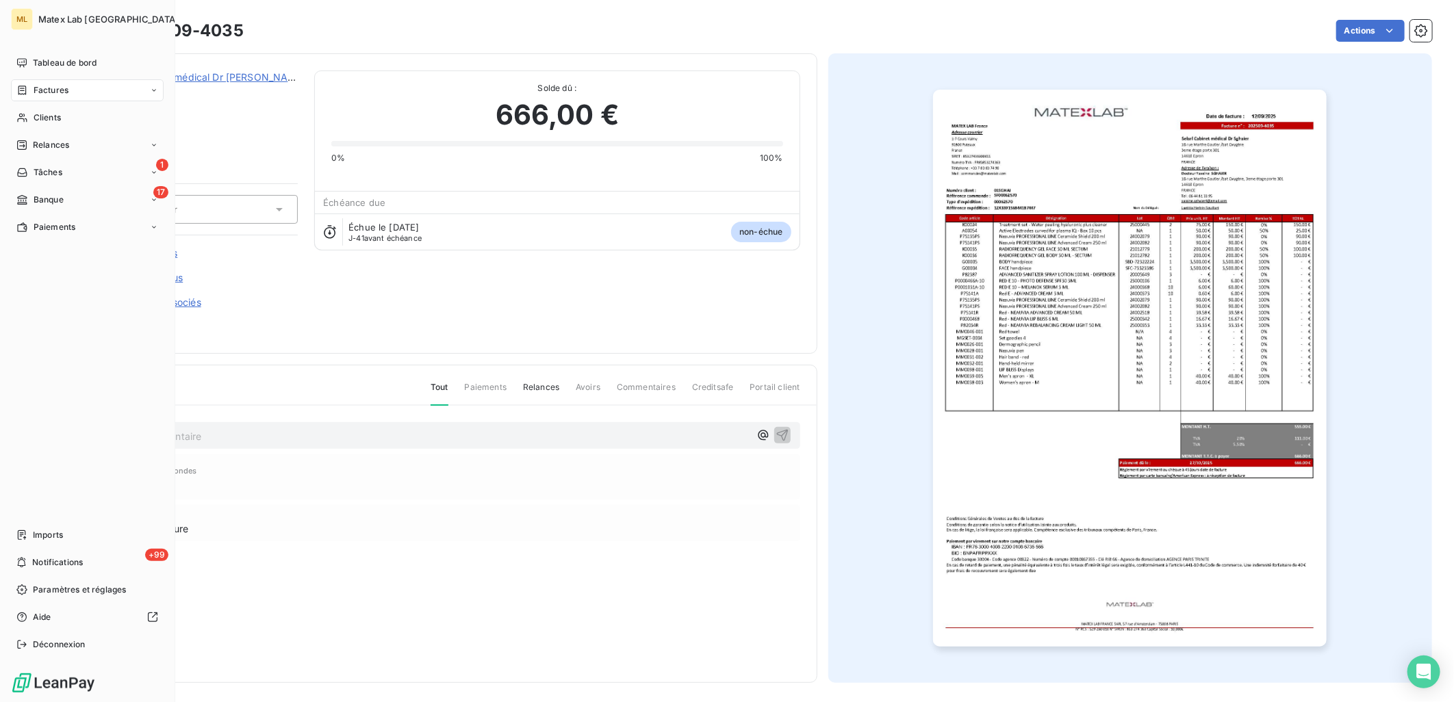
click at [30, 85] on div "Factures" at bounding box center [42, 90] width 52 height 12
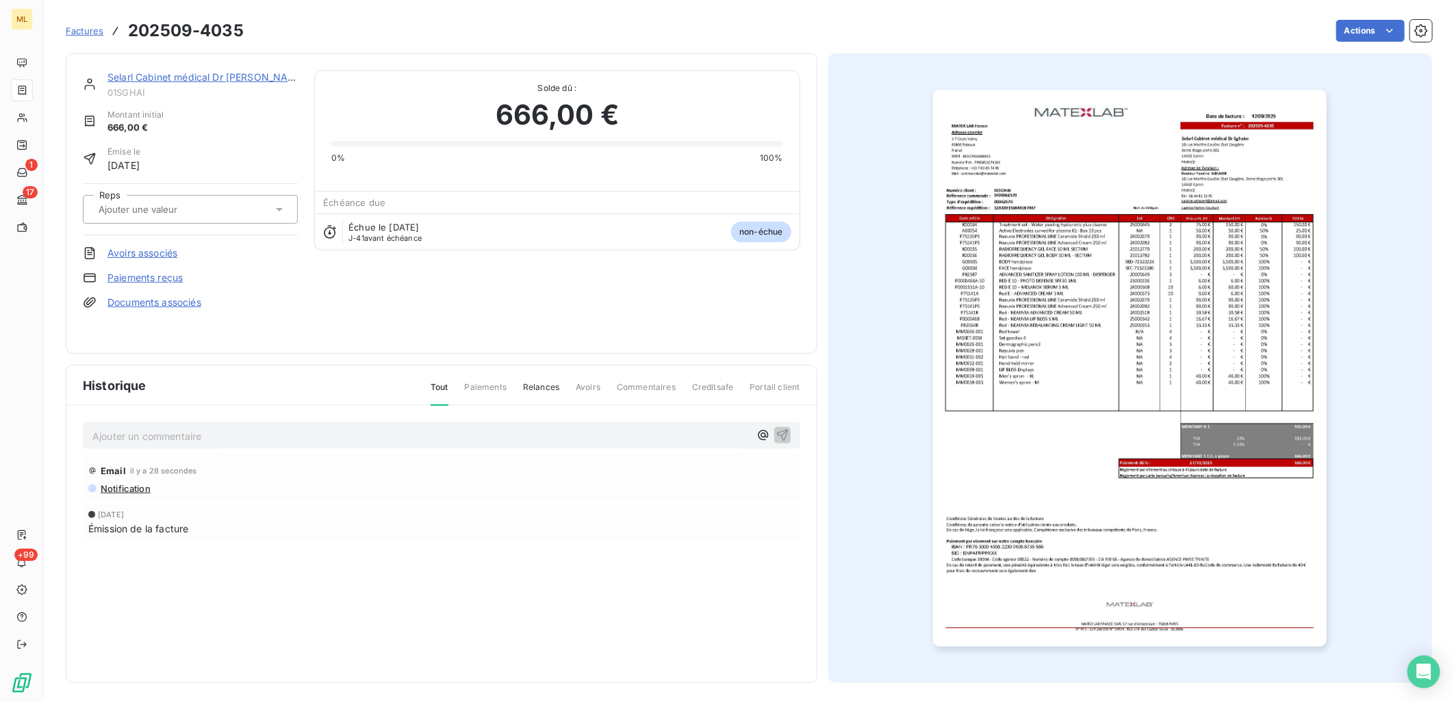
click at [738, 25] on div "Actions" at bounding box center [846, 31] width 1172 height 22
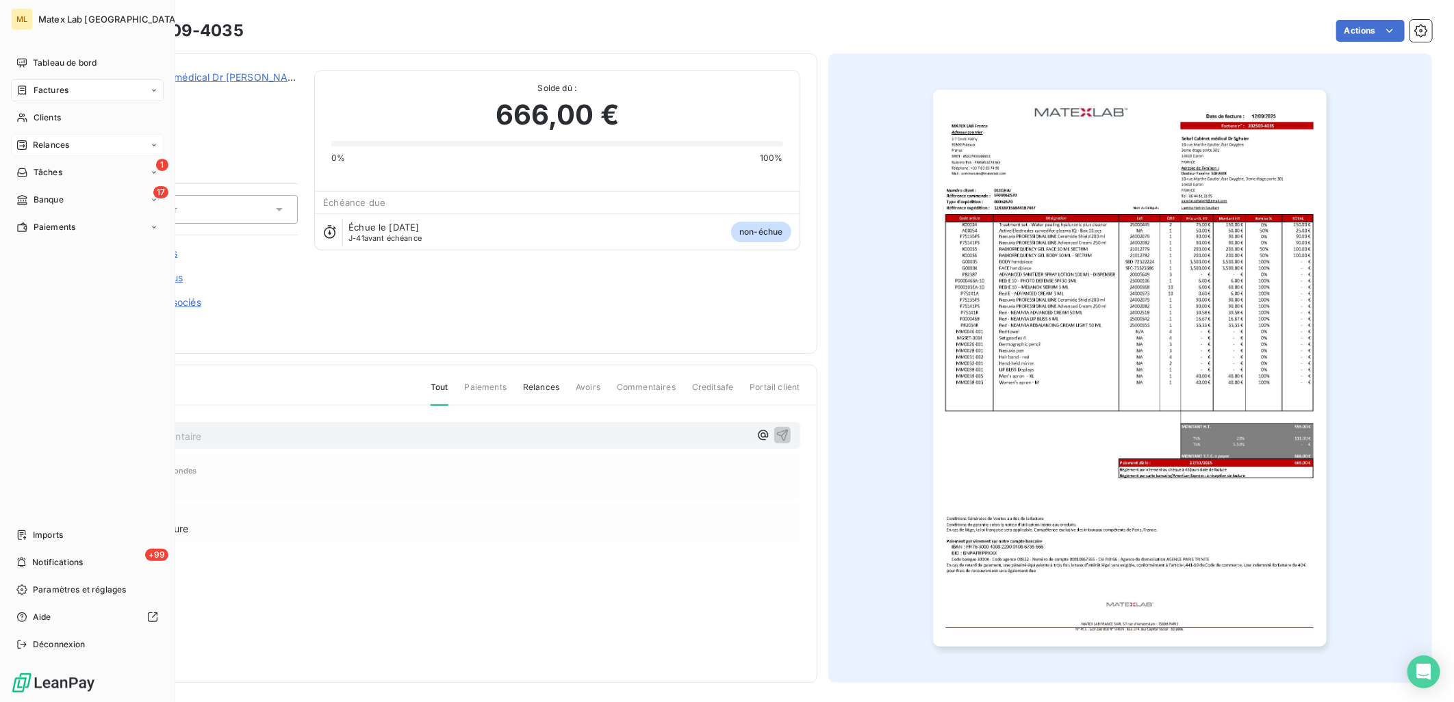
click at [70, 146] on div "Relances" at bounding box center [87, 145] width 153 height 22
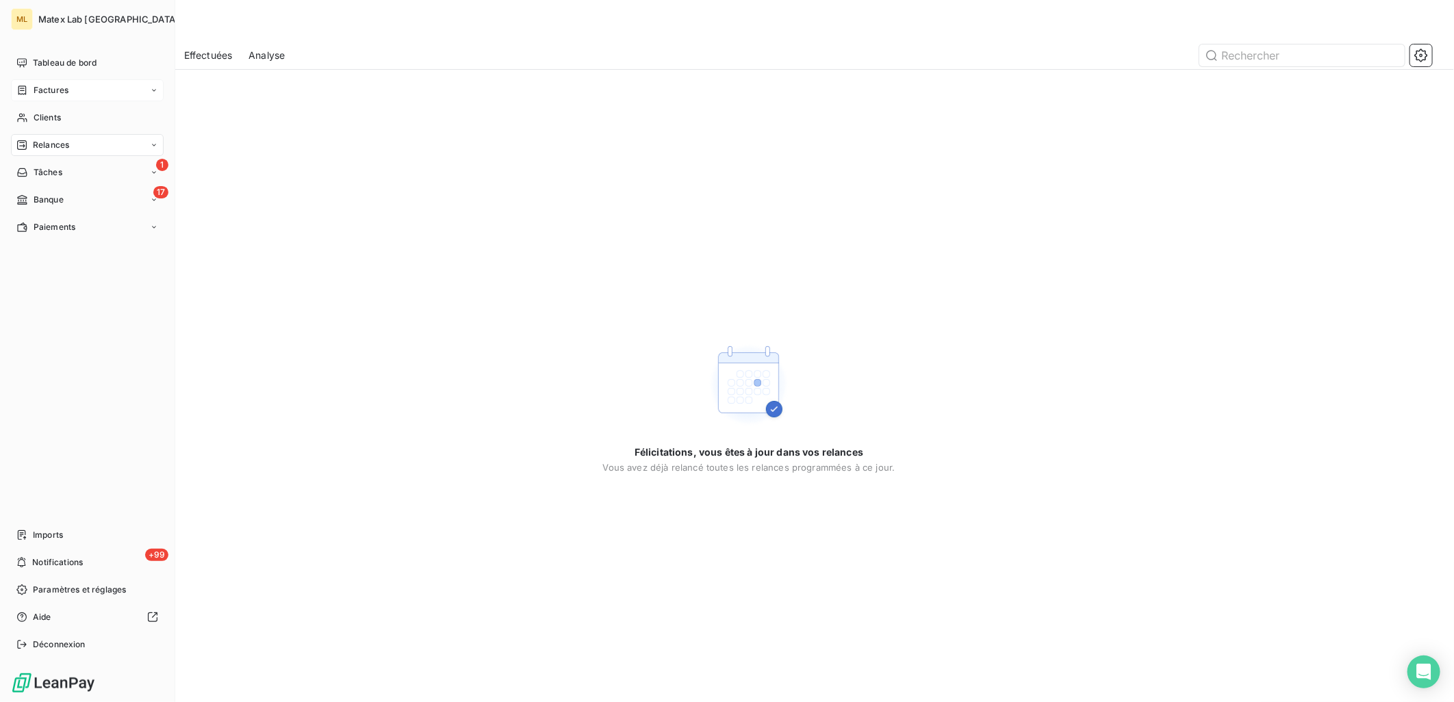
click at [42, 85] on span "Factures" at bounding box center [51, 90] width 35 height 12
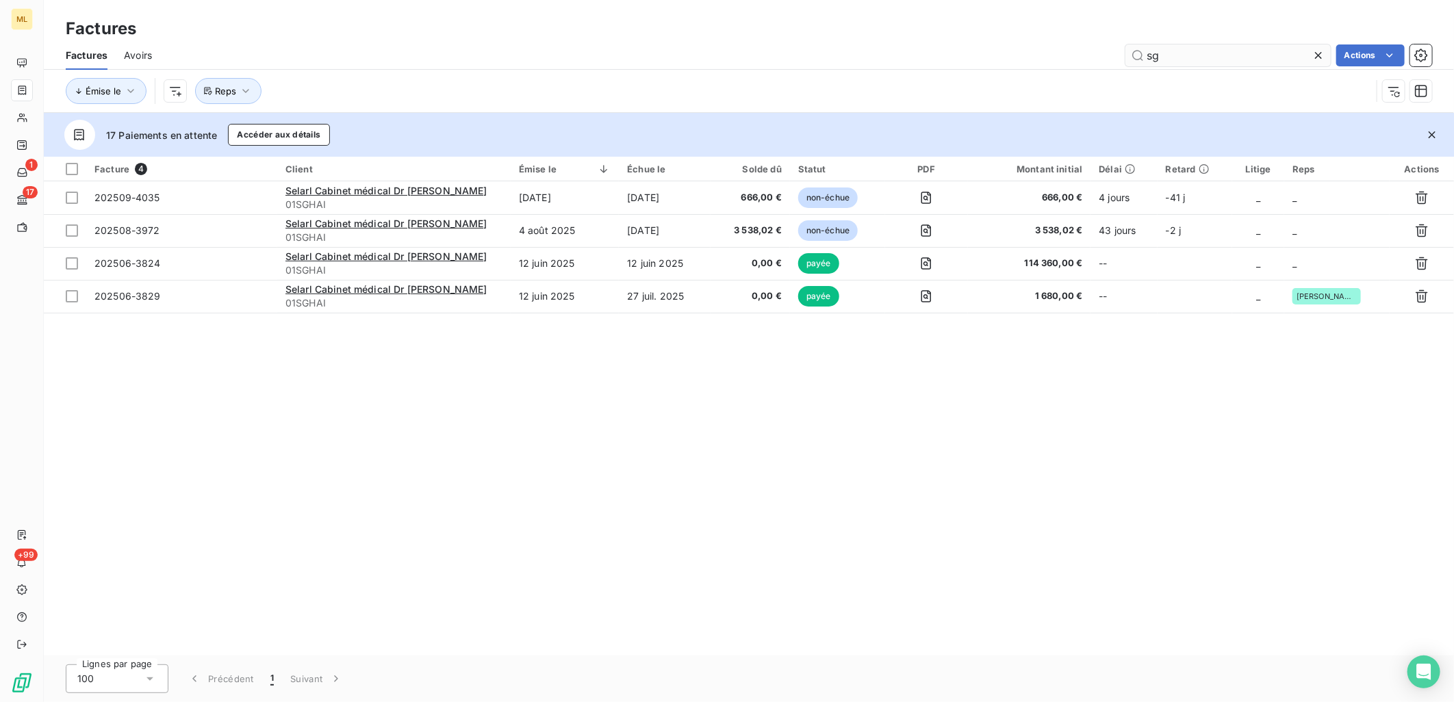
click at [1191, 55] on input "sg" at bounding box center [1227, 55] width 205 height 22
type input "s"
click at [955, 48] on div "Actions" at bounding box center [799, 55] width 1263 height 22
